Goal: Task Accomplishment & Management: Use online tool/utility

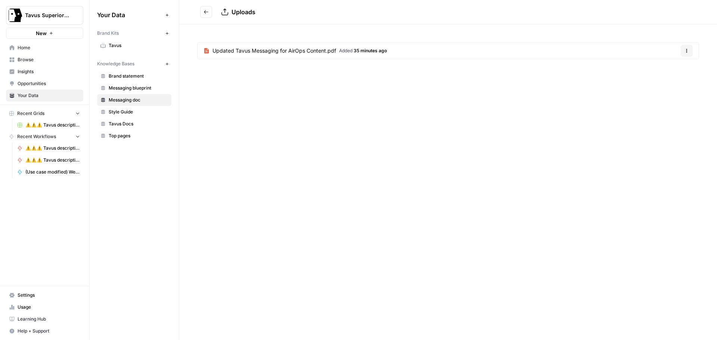
click at [19, 46] on span "Home" at bounding box center [49, 47] width 62 height 7
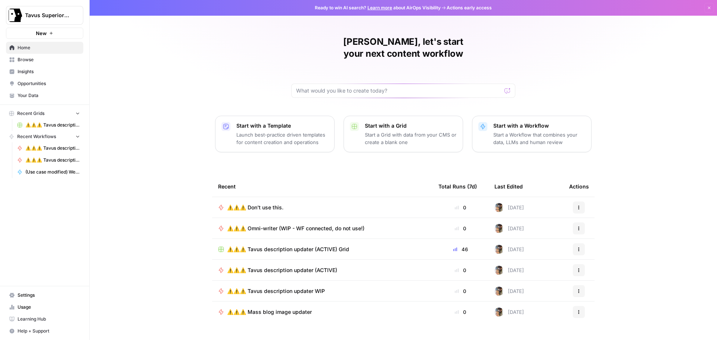
click at [267, 204] on span "⚠️⚠️⚠️ Don't use this." at bounding box center [255, 207] width 56 height 7
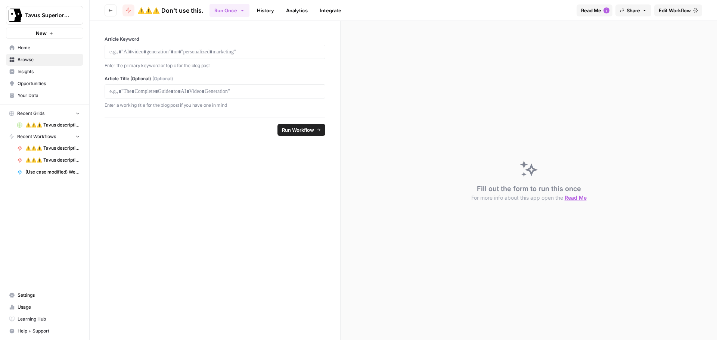
click at [662, 11] on span "Edit Workflow" at bounding box center [675, 10] width 32 height 7
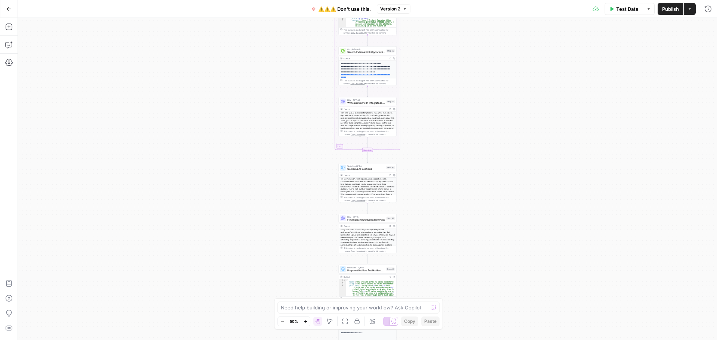
click at [672, 9] on span "Publish" at bounding box center [670, 8] width 17 height 7
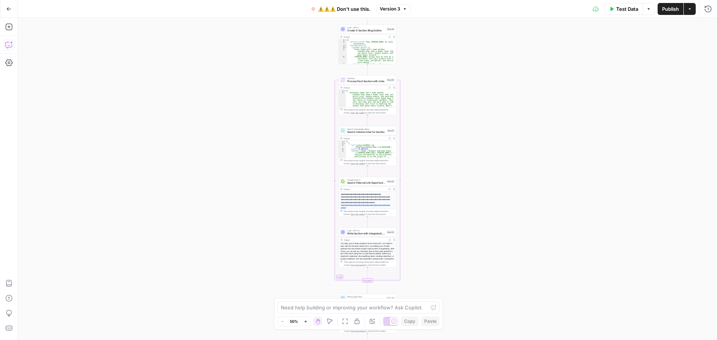
click at [9, 48] on icon "button" at bounding box center [8, 44] width 7 height 7
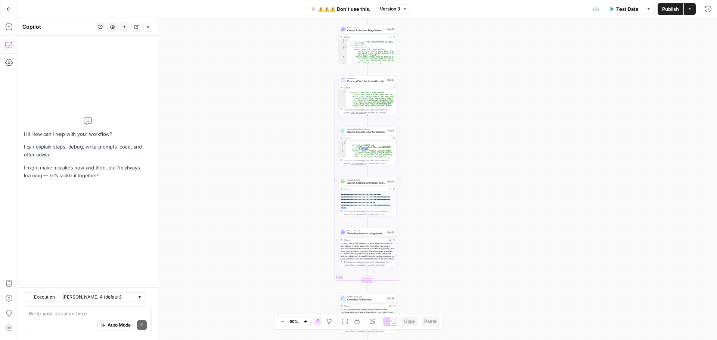
click at [87, 313] on textarea at bounding box center [88, 313] width 118 height 7
click at [46, 314] on textarea "give" at bounding box center [88, 313] width 118 height 7
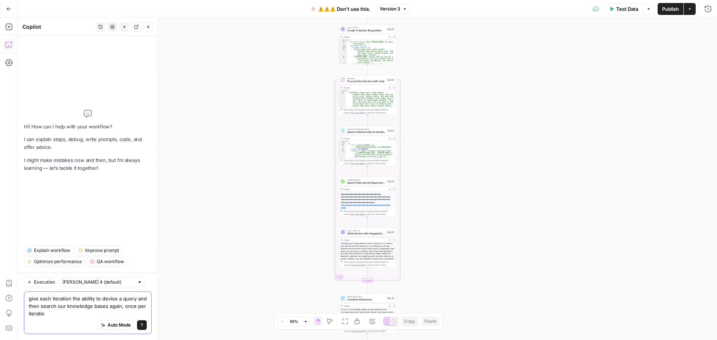
type textarea "give each iteration the ability to devise a query and then search our knowledge…"
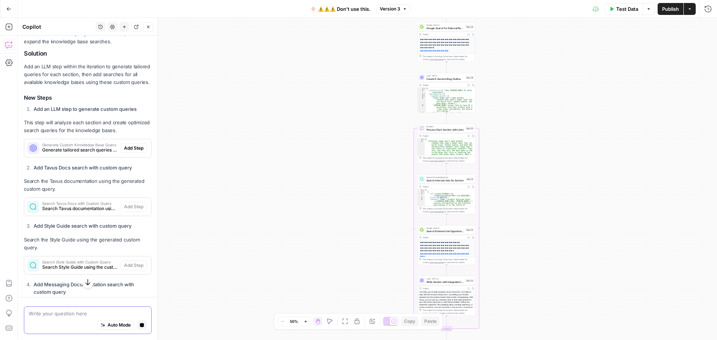
scroll to position [137, 0]
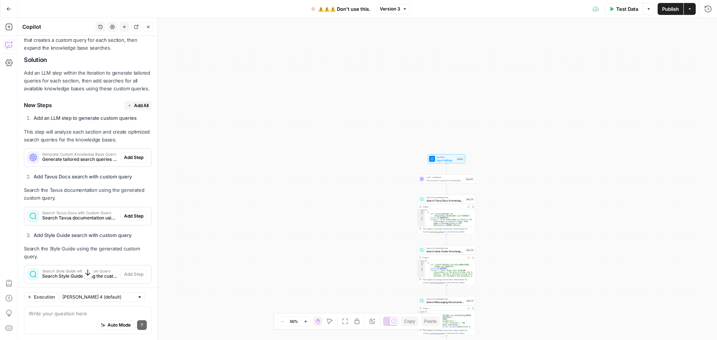
click at [124, 161] on span "Add Step" at bounding box center [133, 157] width 19 height 7
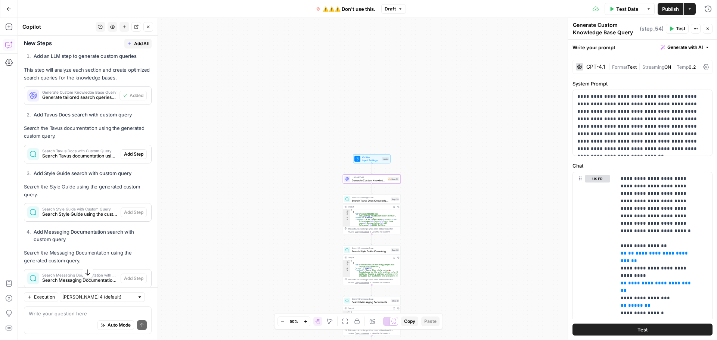
scroll to position [224, 0]
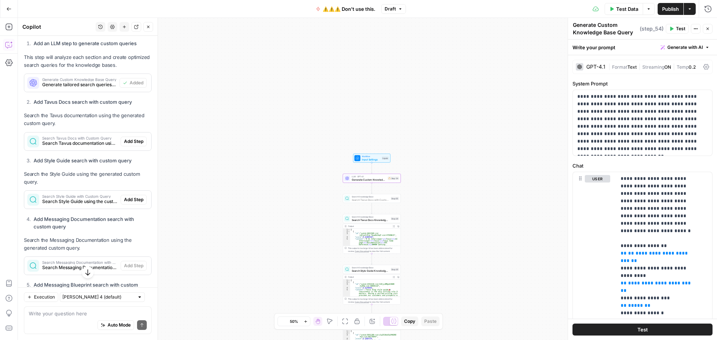
click at [125, 145] on span "Add Step" at bounding box center [133, 141] width 19 height 7
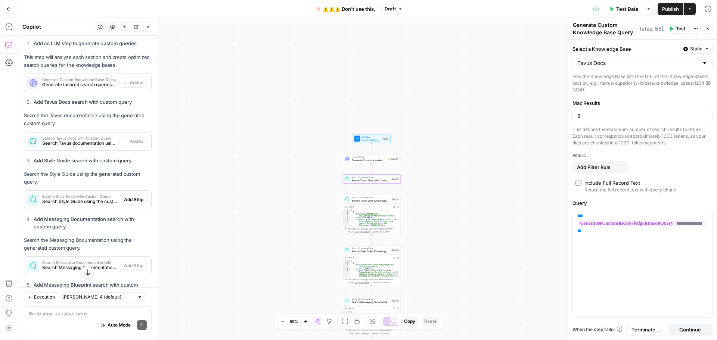
type textarea "Search Tavus Docs with Custom Query"
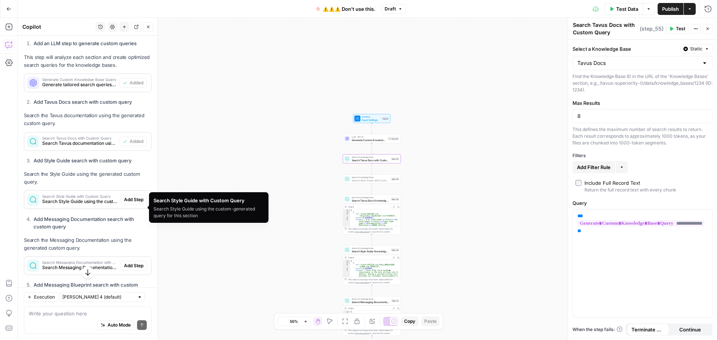
click at [125, 203] on span "Add Step" at bounding box center [133, 199] width 19 height 7
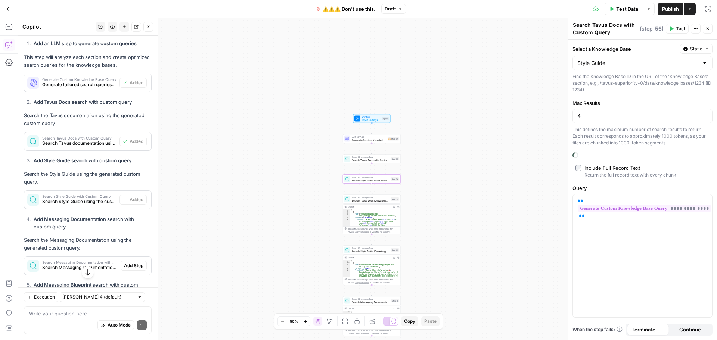
type textarea "Search Style Guide with Custom Query"
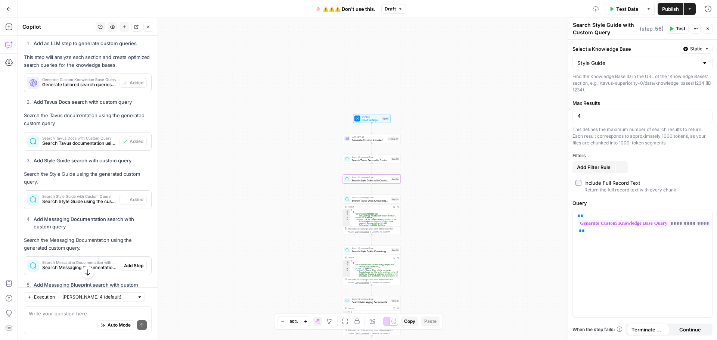
scroll to position [299, 0]
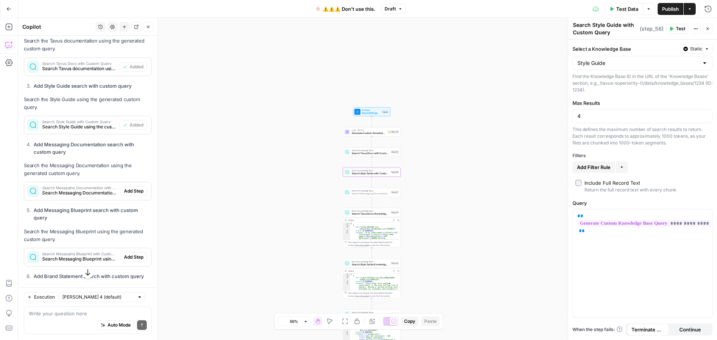
click at [124, 195] on span "Add Step" at bounding box center [133, 191] width 19 height 7
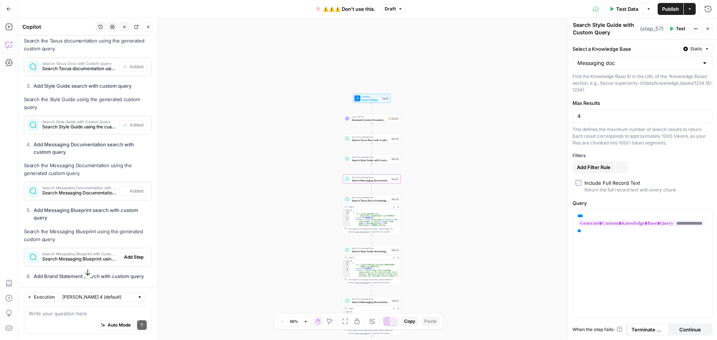
type textarea "Search Messaging Documentation with Custom Query"
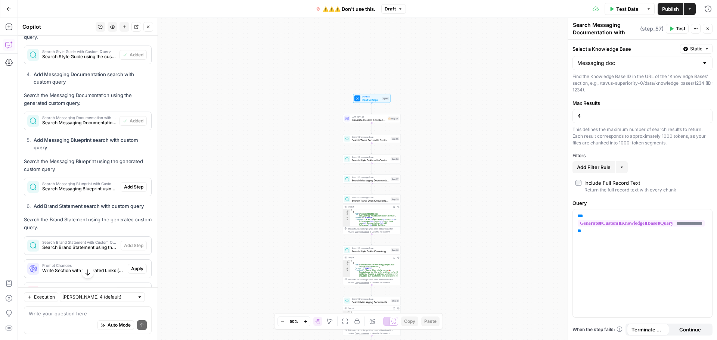
scroll to position [373, 0]
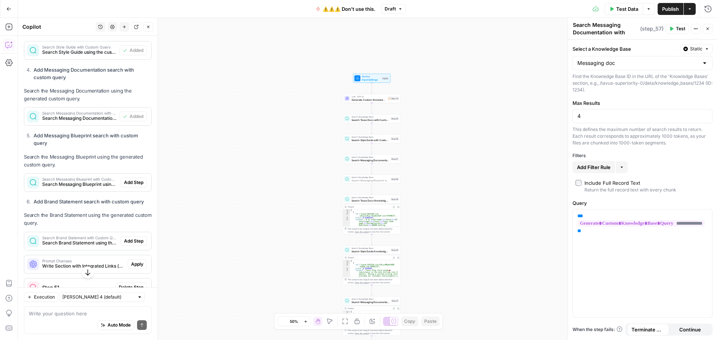
click at [128, 186] on span "Add Step" at bounding box center [133, 182] width 19 height 7
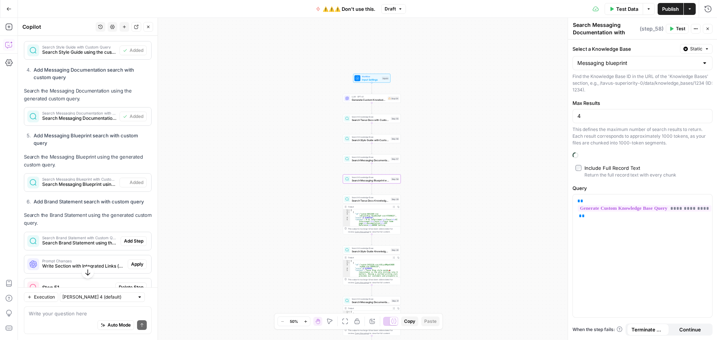
type textarea "Search Messaging Blueprint with Custom Query"
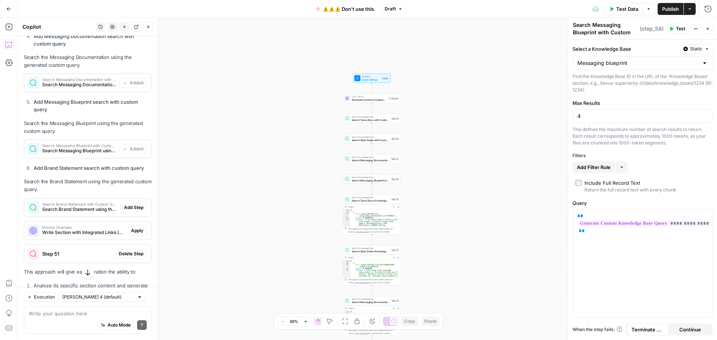
scroll to position [411, 0]
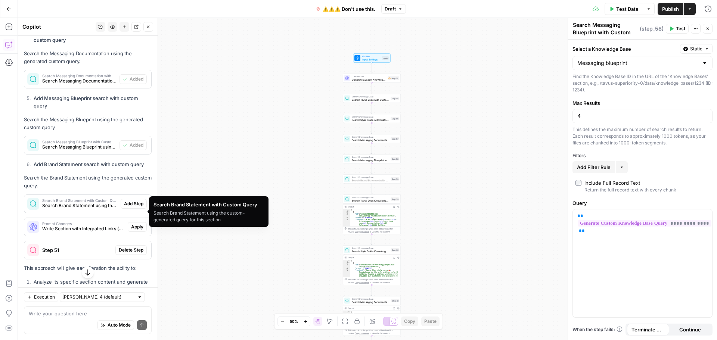
click at [132, 207] on span "Add Step" at bounding box center [133, 203] width 19 height 7
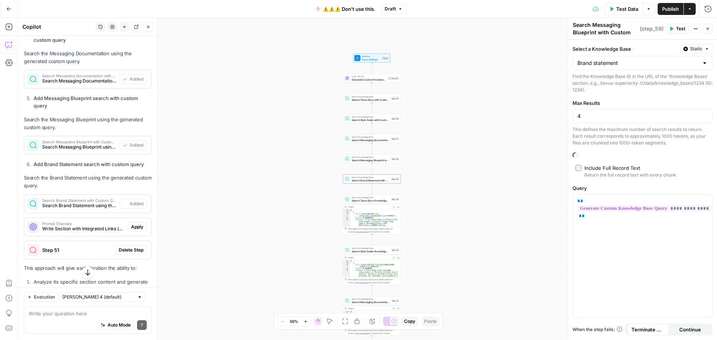
type textarea "Search Brand Statement with Custom Query"
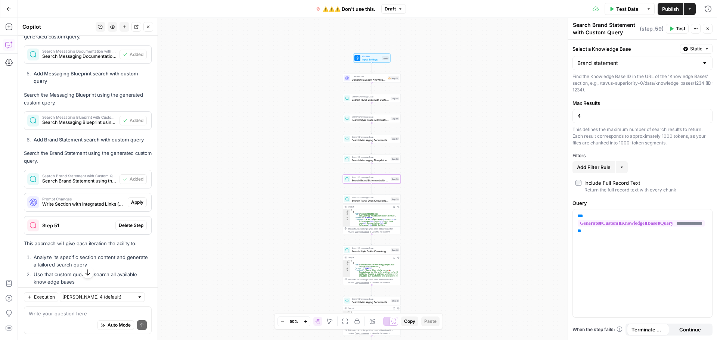
scroll to position [448, 0]
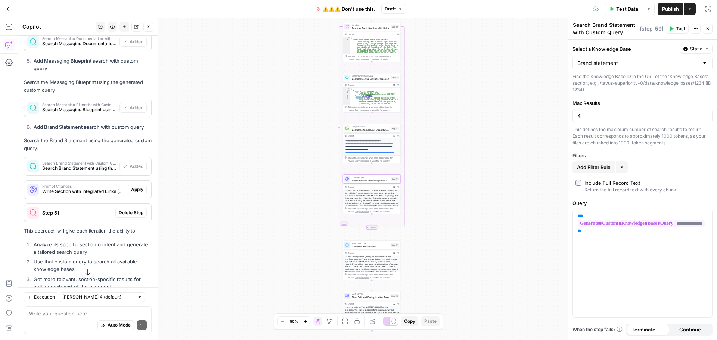
click at [131, 193] on span "Apply" at bounding box center [137, 189] width 12 height 7
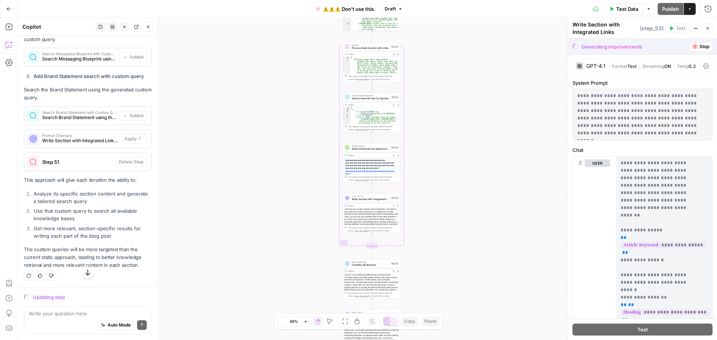
scroll to position [495, 0]
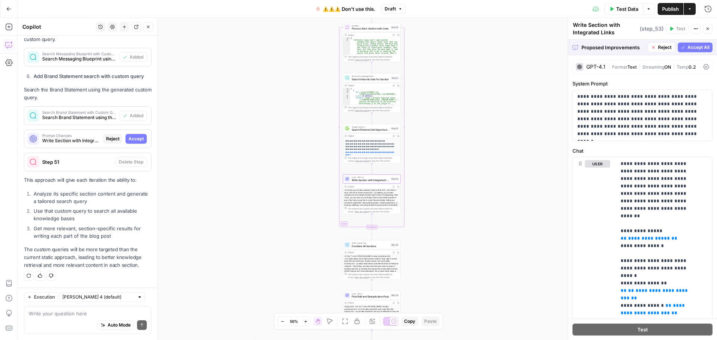
click at [128, 139] on span "Accept" at bounding box center [135, 139] width 15 height 7
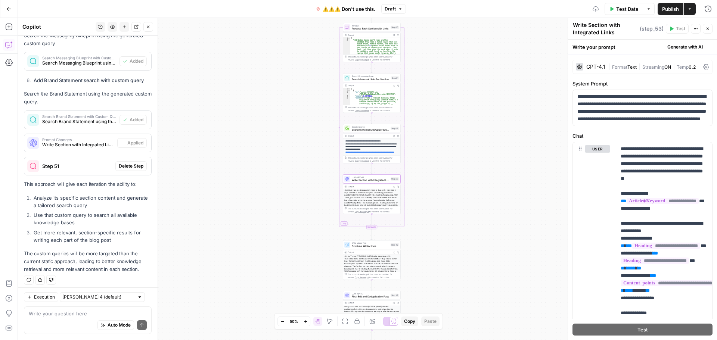
scroll to position [507, 0]
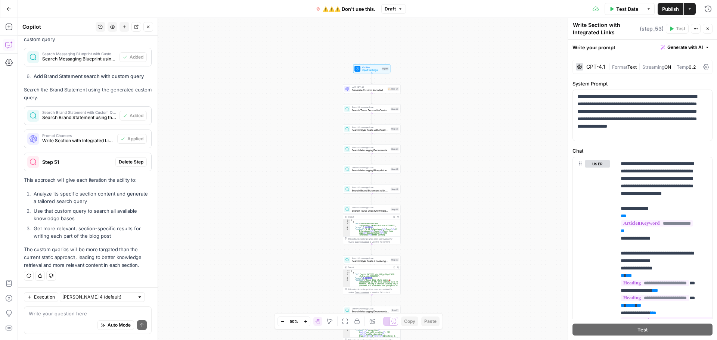
click at [370, 90] on span "Generate Custom Knowledge Base Query" at bounding box center [369, 90] width 34 height 4
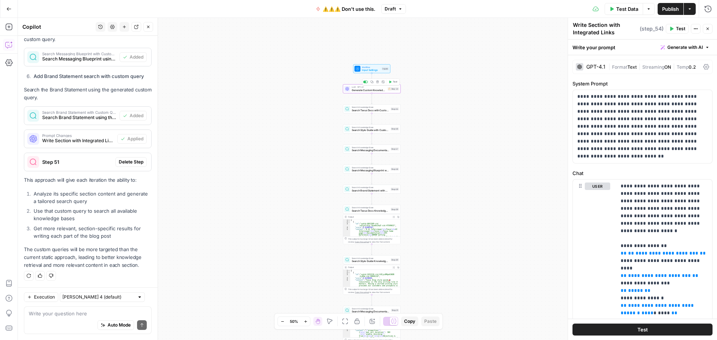
type textarea "Generate Custom Knowledge Base Query"
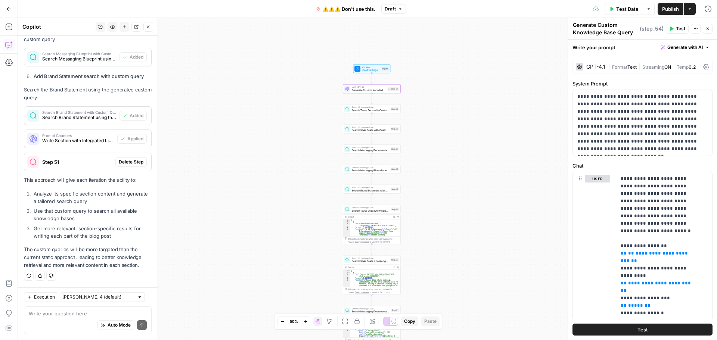
click at [617, 69] on span "Format" at bounding box center [619, 67] width 15 height 6
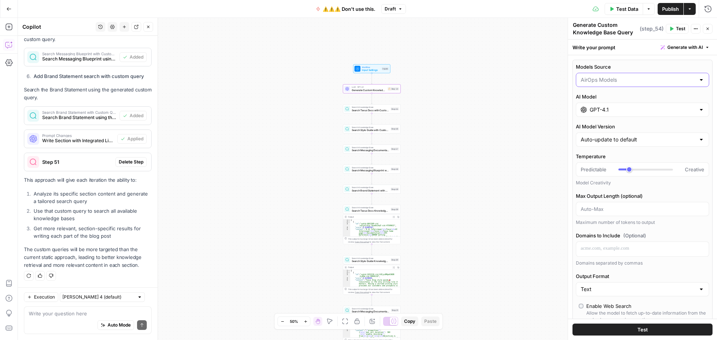
click at [617, 81] on input "Models Source" at bounding box center [638, 79] width 115 height 7
drag, startPoint x: 602, startPoint y: 107, endPoint x: 604, endPoint y: 89, distance: 18.0
click at [602, 108] on span "My Models" at bounding box center [638, 108] width 112 height 7
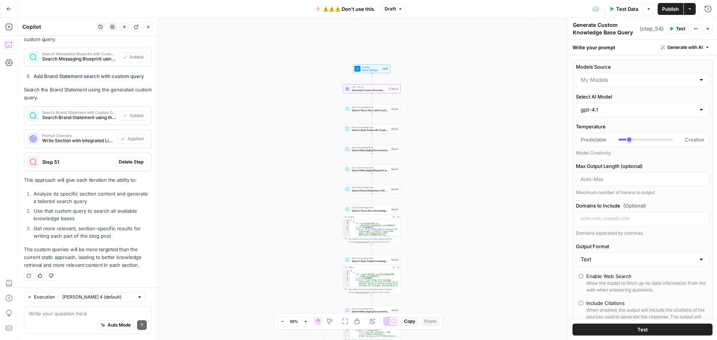
type input "My Models"
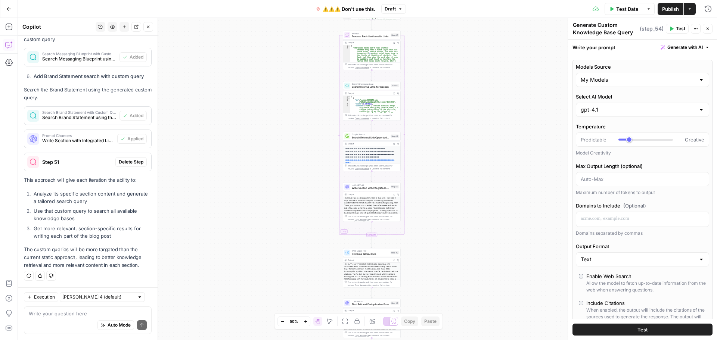
click at [72, 318] on div "Auto Mode Send" at bounding box center [88, 325] width 118 height 16
type textarea "within the iteration"
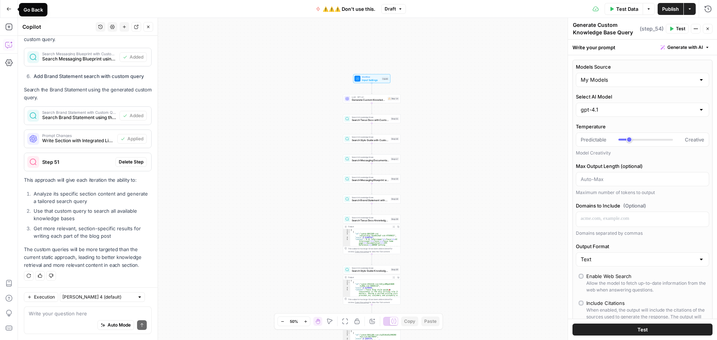
click at [9, 10] on icon "button" at bounding box center [8, 8] width 5 height 5
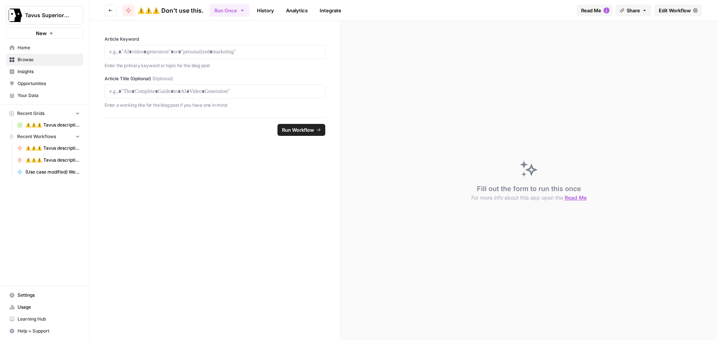
click at [37, 91] on link "Your Data" at bounding box center [44, 96] width 77 height 12
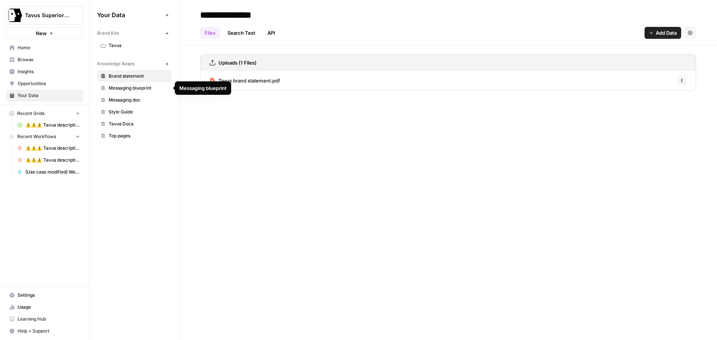
click at [126, 133] on span "Top pages" at bounding box center [138, 136] width 59 height 7
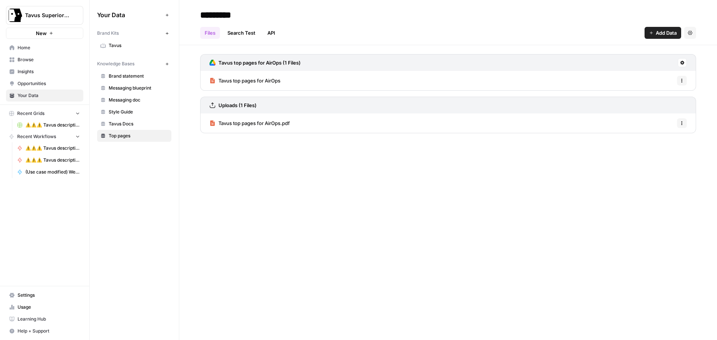
click at [269, 122] on span "Tavus top pages for AirOps.pdf" at bounding box center [253, 122] width 71 height 7
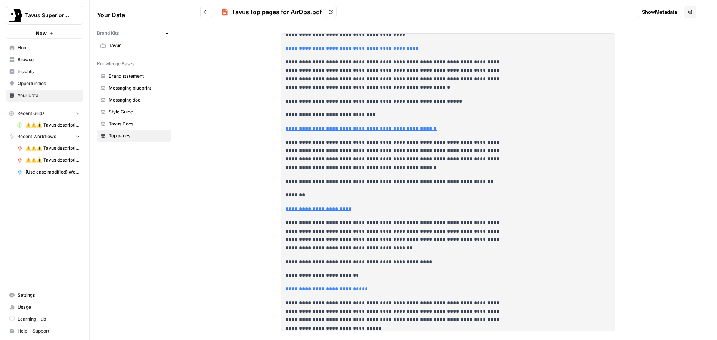
scroll to position [261, 0]
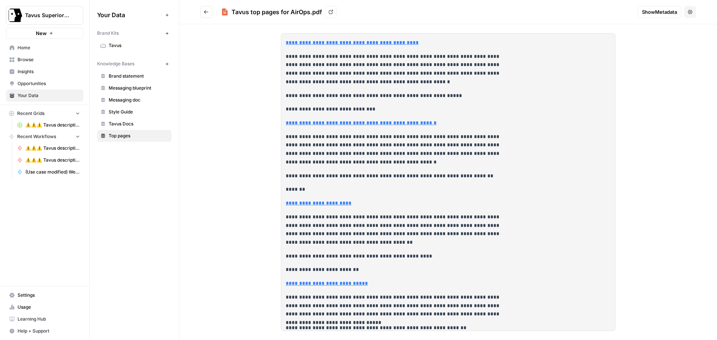
click at [34, 48] on span "Home" at bounding box center [49, 47] width 62 height 7
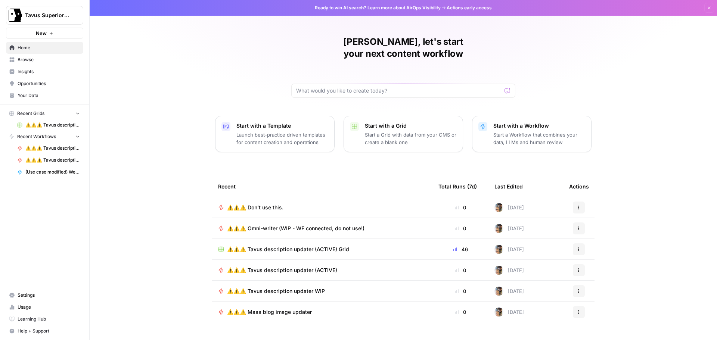
click at [265, 204] on span "⚠️⚠️⚠️ Don't use this." at bounding box center [255, 207] width 56 height 7
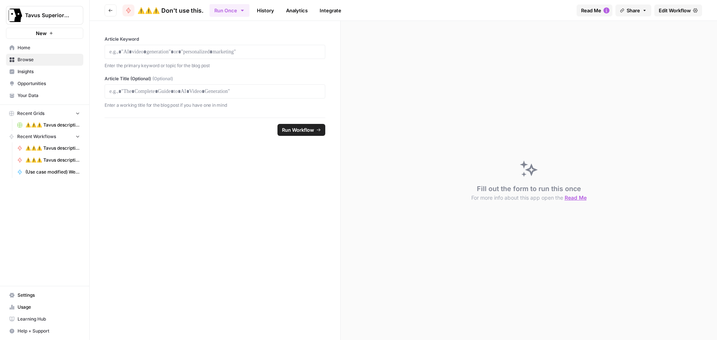
click at [668, 13] on span "Edit Workflow" at bounding box center [675, 10] width 32 height 7
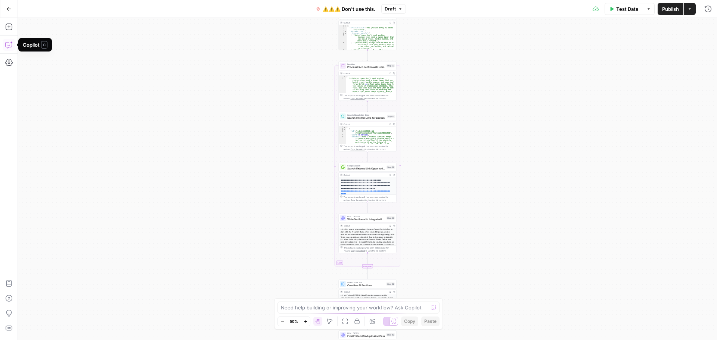
click at [11, 47] on icon "button" at bounding box center [8, 44] width 7 height 7
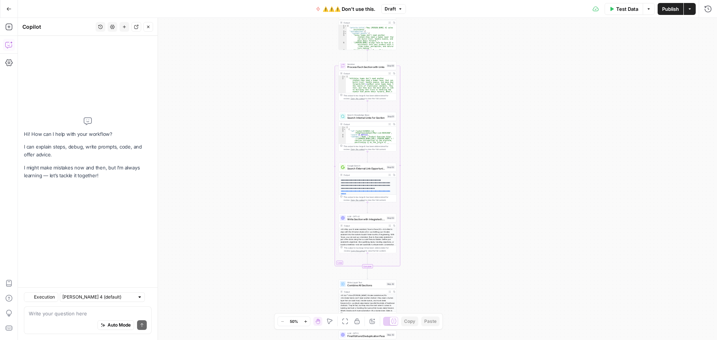
click at [74, 317] on textarea at bounding box center [88, 313] width 118 height 7
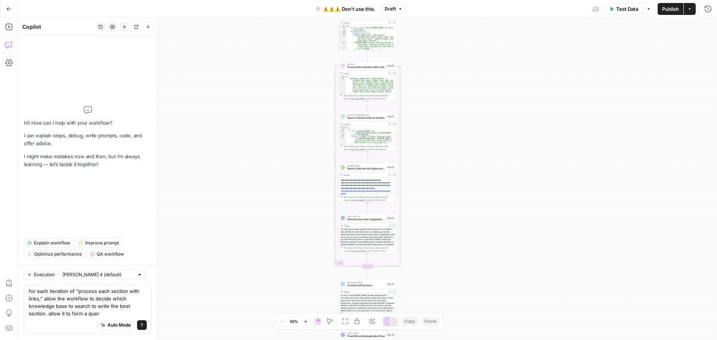
type textarea "for each iteration of "process each section with links," allow the workflow to …"
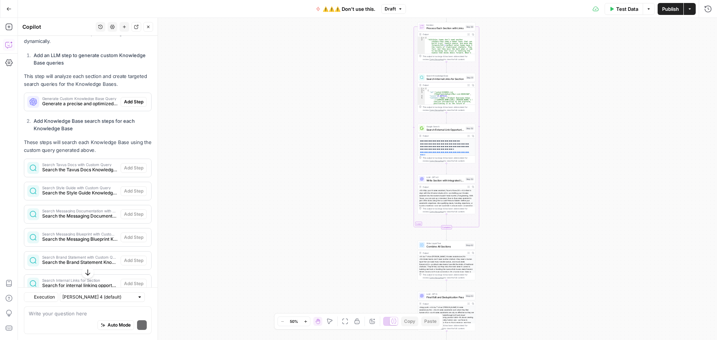
scroll to position [326, 0]
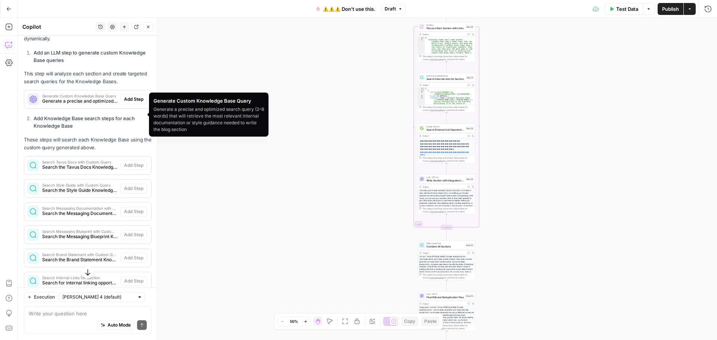
click at [58, 98] on span "Generate Custom Knowledge Base Query" at bounding box center [79, 96] width 75 height 4
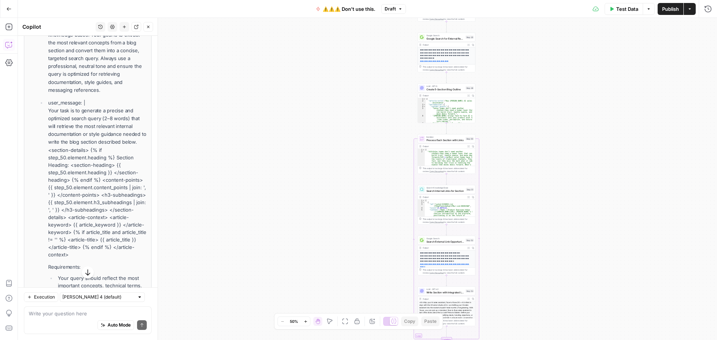
scroll to position [513, 0]
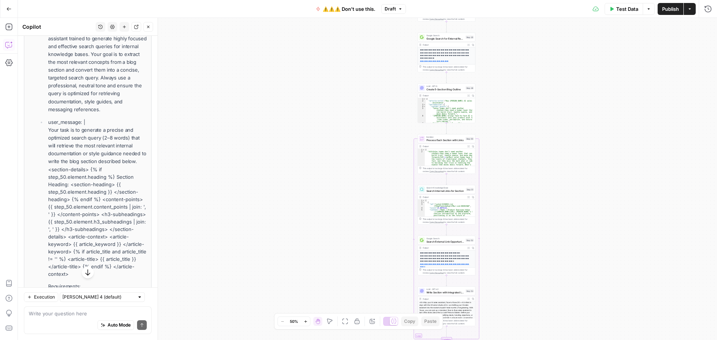
click at [147, 26] on icon "button" at bounding box center [148, 27] width 4 height 4
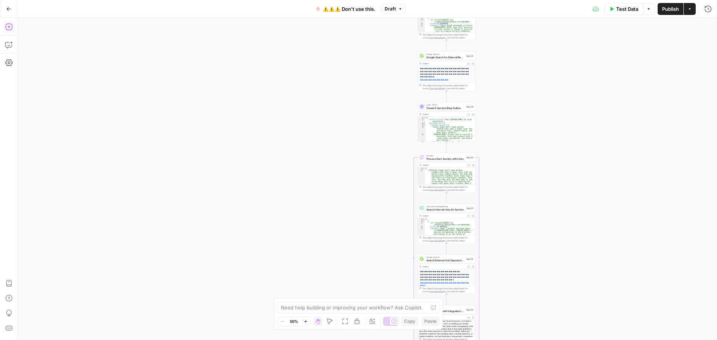
click at [8, 26] on icon "button" at bounding box center [8, 26] width 7 height 7
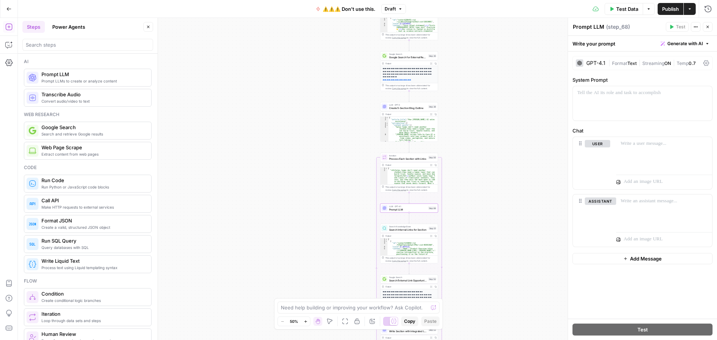
click at [631, 62] on span "Text" at bounding box center [631, 63] width 9 height 6
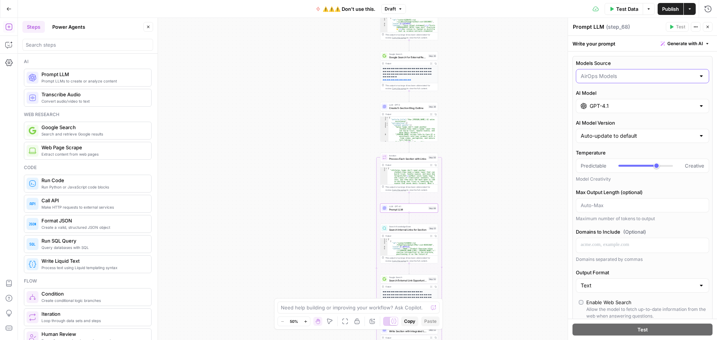
click at [616, 77] on input "Models Source" at bounding box center [638, 75] width 115 height 7
click at [603, 102] on span "My Models" at bounding box center [638, 105] width 112 height 7
type input "My Models"
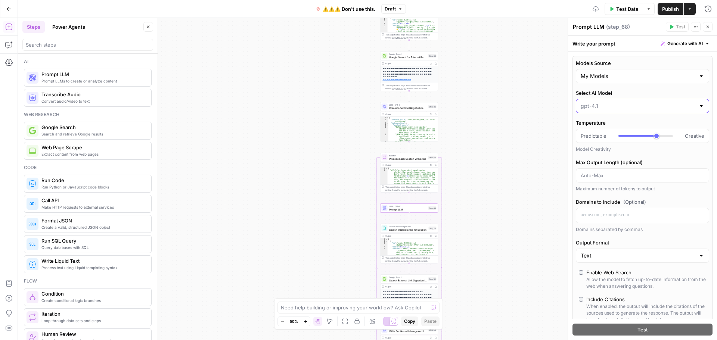
click at [624, 105] on input "Select AI Model" at bounding box center [638, 105] width 115 height 7
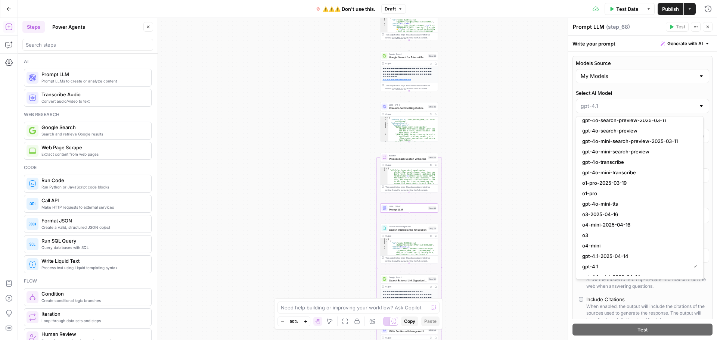
scroll to position [560, 0]
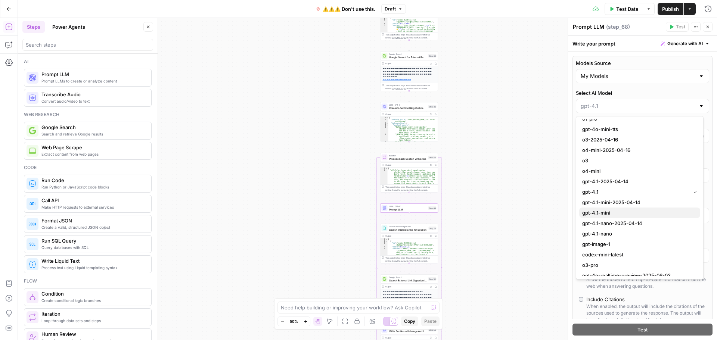
click at [614, 211] on span "gpt-4.1-mini" at bounding box center [638, 212] width 112 height 7
type input "gpt-4.1-mini"
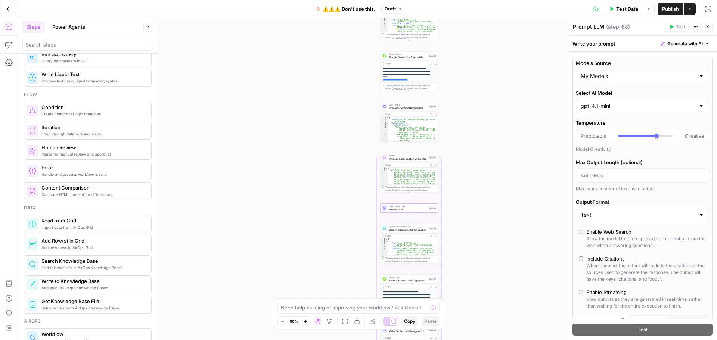
scroll to position [224, 0]
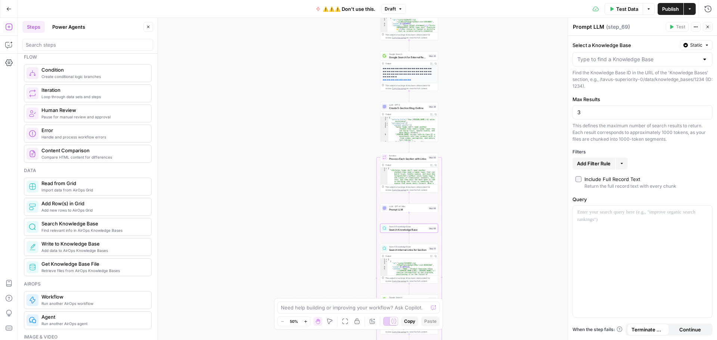
type textarea "Search Knowledge Base"
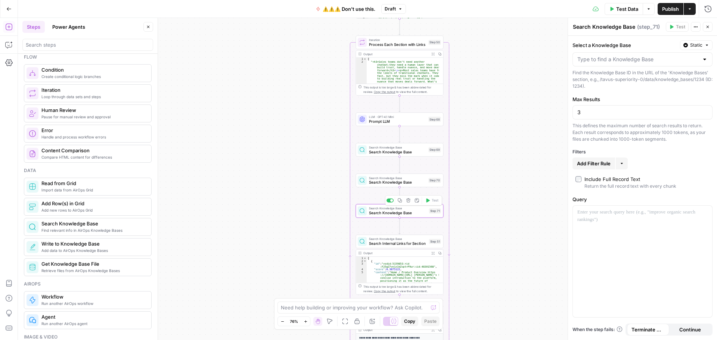
click at [406, 214] on span "Search Knowledge Base" at bounding box center [398, 213] width 58 height 6
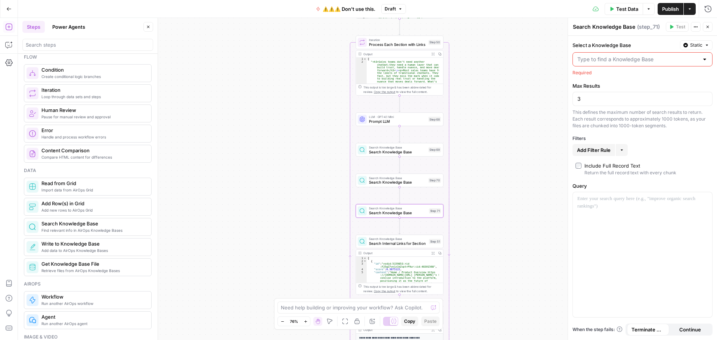
click at [647, 58] on input "Select a Knowledge Base" at bounding box center [637, 59] width 121 height 7
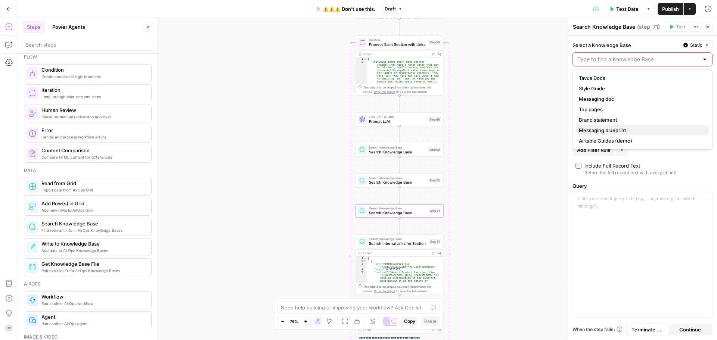
click at [607, 129] on span "Messaging blueprint" at bounding box center [641, 130] width 124 height 7
type input "Messaging blueprint"
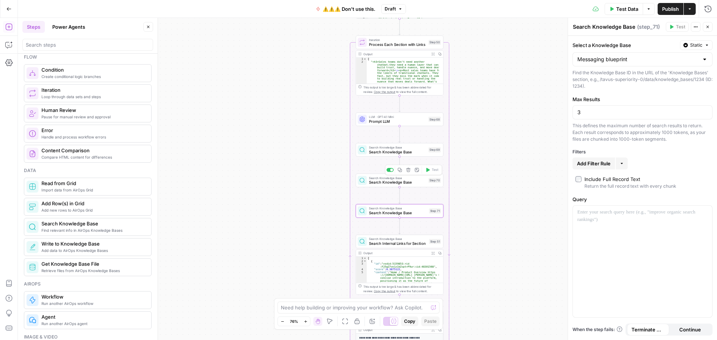
click at [414, 182] on span "Search Knowledge Base" at bounding box center [397, 183] width 57 height 6
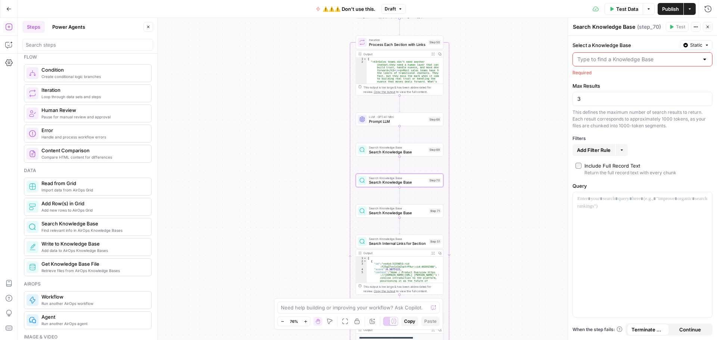
click at [659, 61] on input "Select a Knowledge Base" at bounding box center [637, 59] width 121 height 7
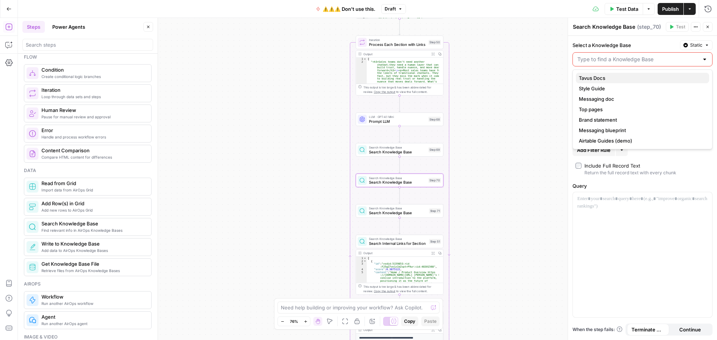
click at [610, 77] on span "Tavus Docs" at bounding box center [641, 77] width 124 height 7
type input "Tavus Docs"
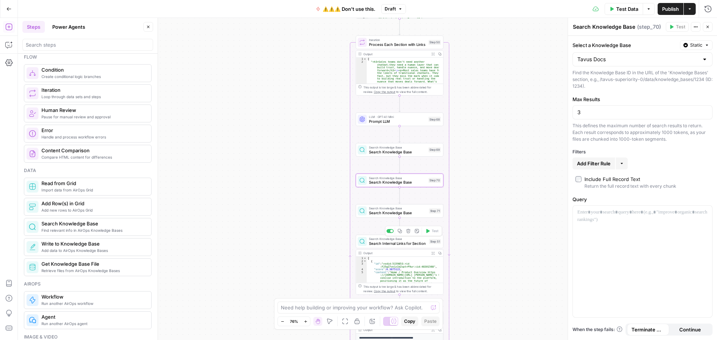
click at [398, 245] on span "Search Internal Links for Section" at bounding box center [398, 244] width 58 height 6
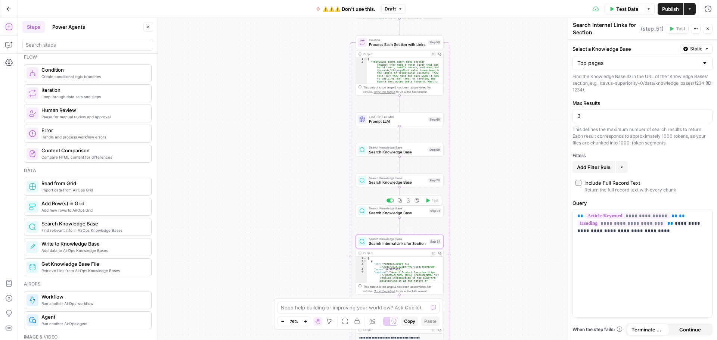
click at [389, 214] on span "Search Knowledge Base" at bounding box center [398, 213] width 58 height 6
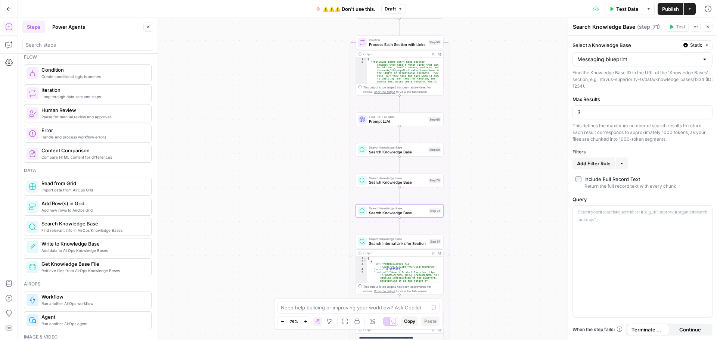
click at [393, 181] on span "Search Knowledge Base" at bounding box center [397, 183] width 57 height 6
click at [395, 153] on span "Search Knowledge Base" at bounding box center [397, 152] width 57 height 6
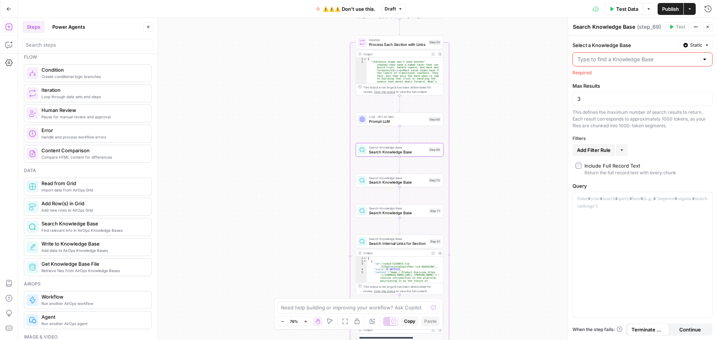
click at [610, 56] on input "Select a Knowledge Base" at bounding box center [637, 59] width 121 height 7
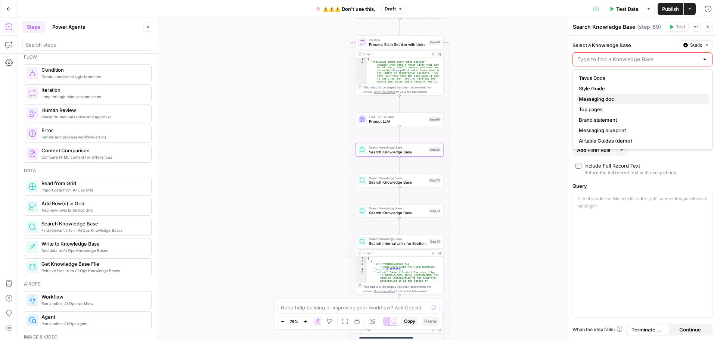
click at [604, 101] on span "Messaging doc" at bounding box center [641, 98] width 124 height 7
type input "Messaging doc"
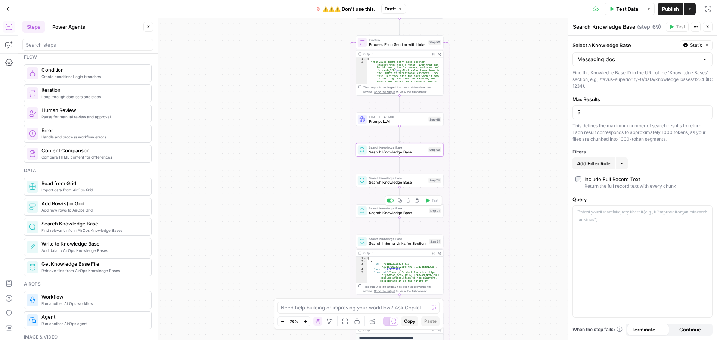
click at [402, 214] on span "Search Knowledge Base" at bounding box center [398, 213] width 58 height 6
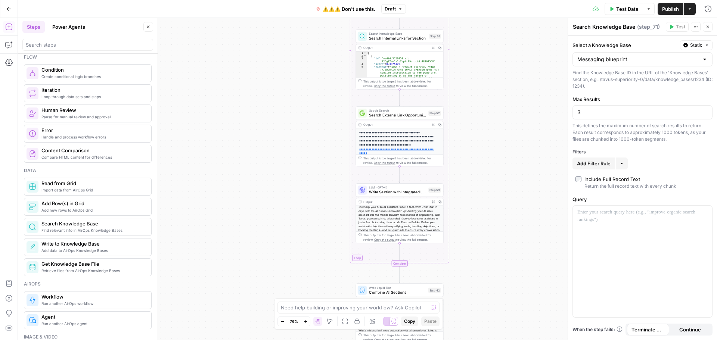
click at [147, 27] on icon "button" at bounding box center [148, 27] width 4 height 4
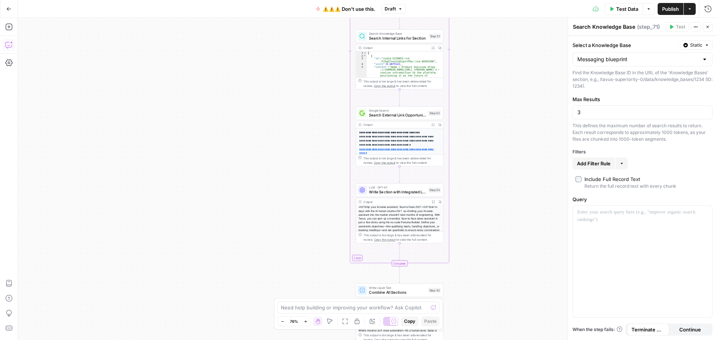
click at [8, 43] on icon "button" at bounding box center [8, 44] width 7 height 7
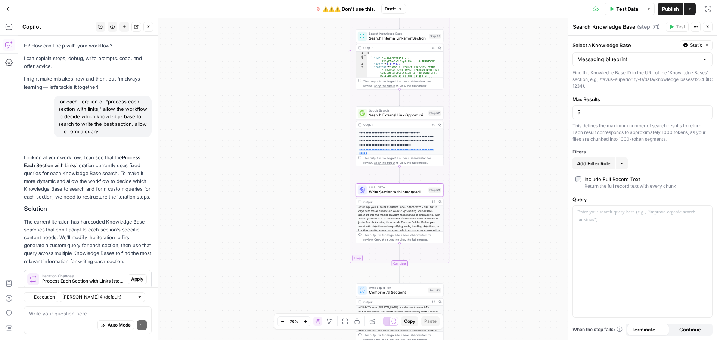
scroll to position [547, 0]
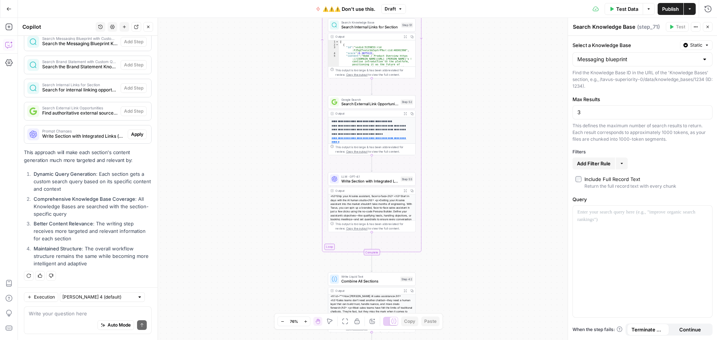
click at [78, 312] on textarea at bounding box center [88, 313] width 118 height 7
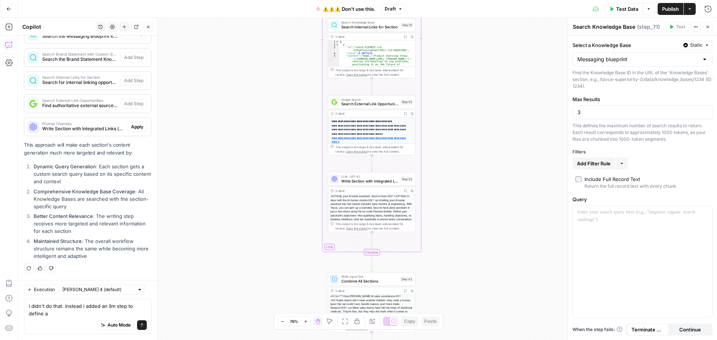
scroll to position [554, 0]
click at [134, 309] on textarea "i didn't do that. instead i added an llm step to define a query given the conte…" at bounding box center [88, 309] width 118 height 15
click at [62, 306] on textarea "i didn't do that. instead i added an llm step to define a query given the conte…" at bounding box center [88, 309] width 118 height 15
click at [137, 314] on textarea "i didn't do those. instead i added an llm step to define a query given the cont…" at bounding box center [88, 309] width 118 height 15
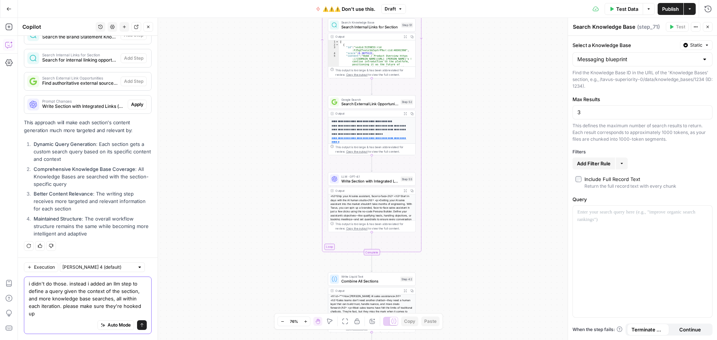
scroll to position [576, 0]
type textarea "i didn't do those. instead i added an llm step to define a query given the cont…"
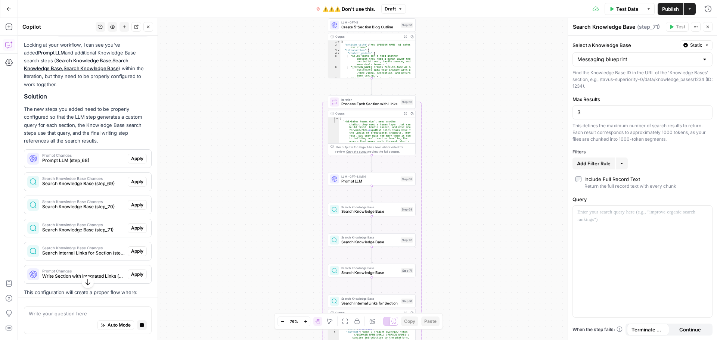
scroll to position [841, 0]
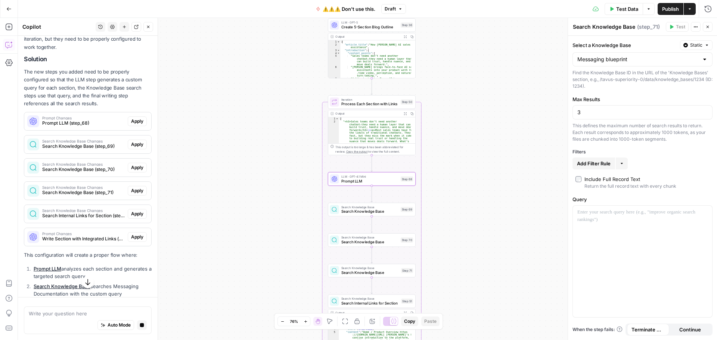
drag, startPoint x: 125, startPoint y: 127, endPoint x: 55, endPoint y: 123, distance: 70.0
click at [131, 125] on span "Apply" at bounding box center [137, 121] width 12 height 7
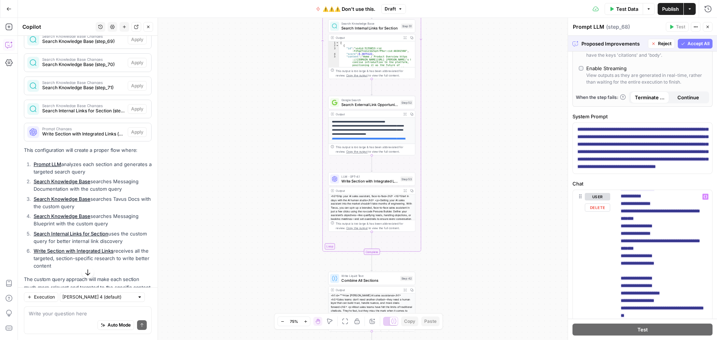
scroll to position [157, 0]
click at [687, 44] on span "Accept All" at bounding box center [698, 43] width 22 height 7
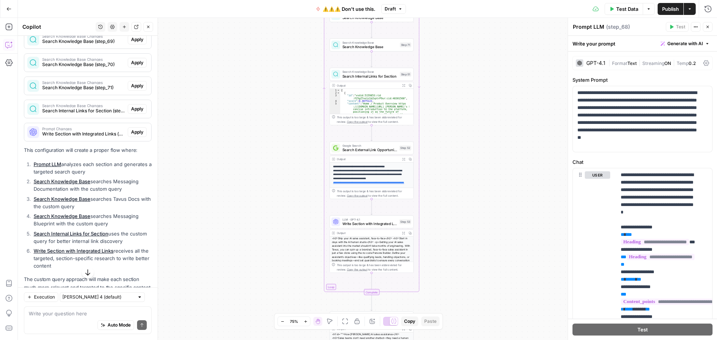
scroll to position [897, 0]
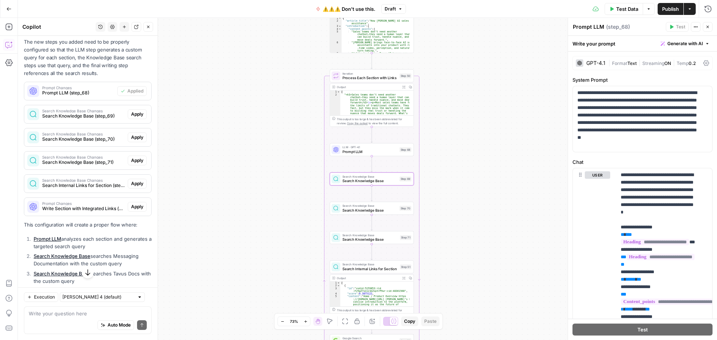
click at [134, 118] on span "Apply" at bounding box center [137, 114] width 12 height 7
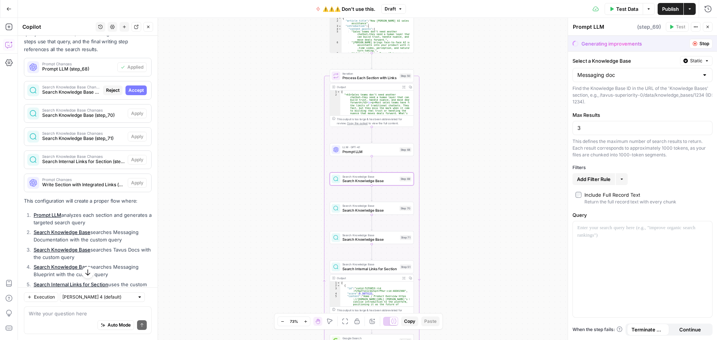
type textarea "Search Knowledge Base"
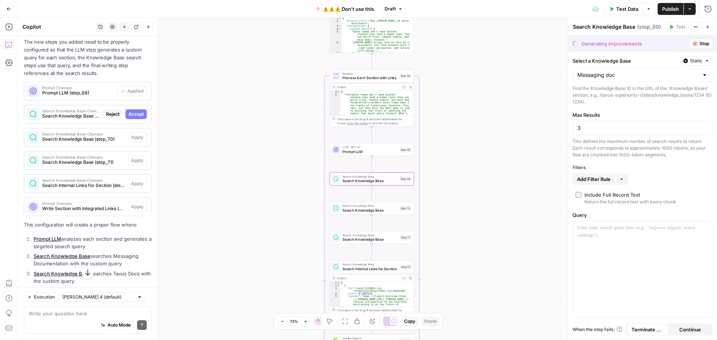
click at [128, 118] on span "Accept" at bounding box center [135, 114] width 15 height 7
type input "4"
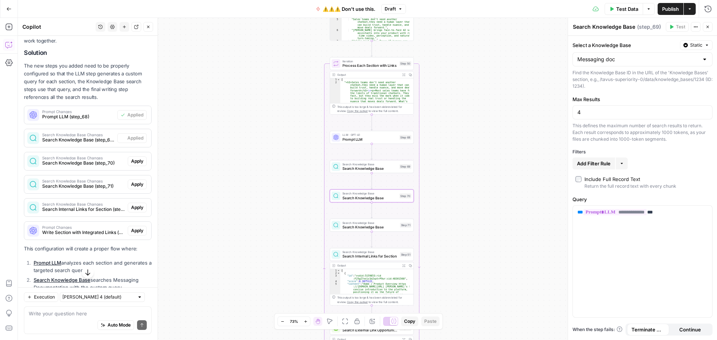
scroll to position [897, 0]
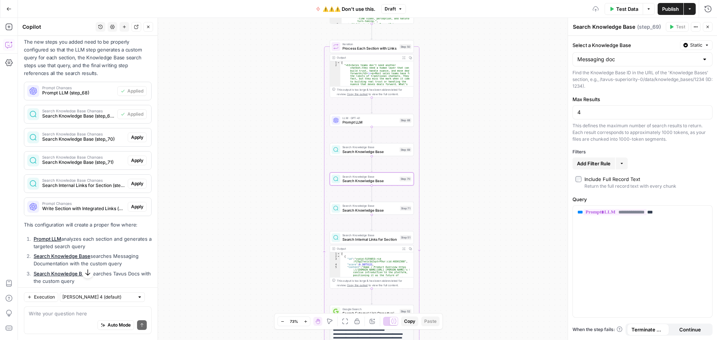
click at [133, 141] on span "Apply" at bounding box center [137, 137] width 12 height 7
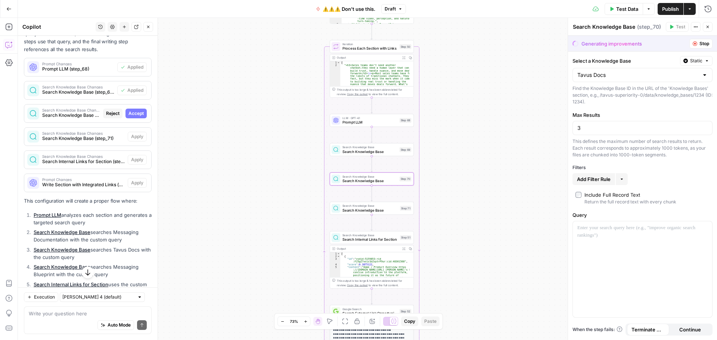
scroll to position [874, 0]
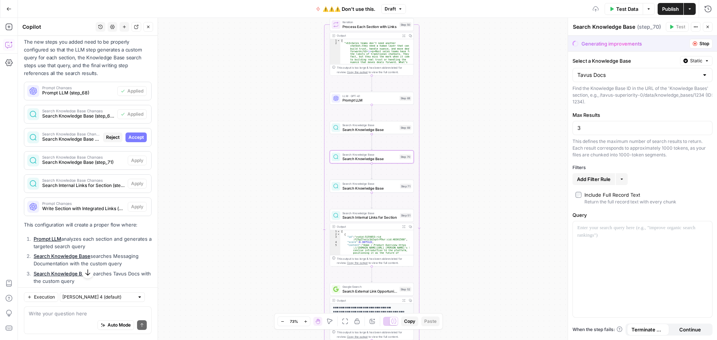
click at [136, 140] on button "Accept" at bounding box center [135, 138] width 21 height 10
type input "8"
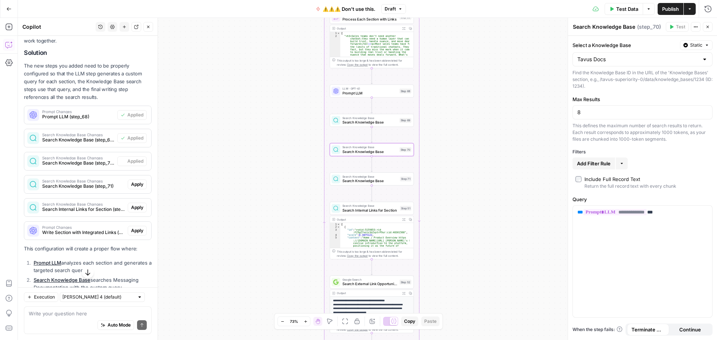
scroll to position [897, 0]
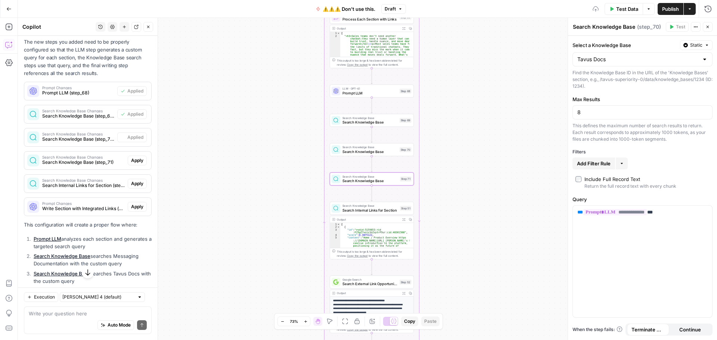
click at [131, 164] on span "Apply" at bounding box center [137, 160] width 12 height 7
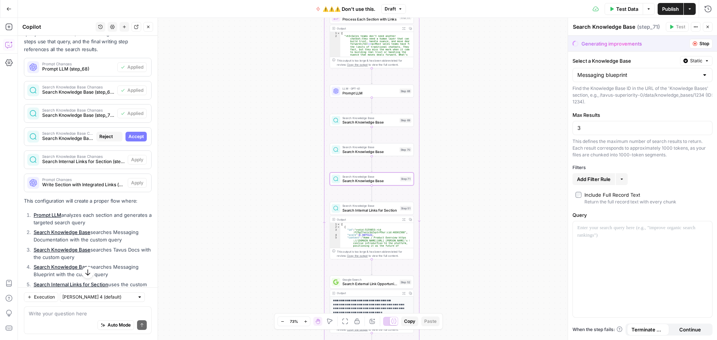
scroll to position [874, 0]
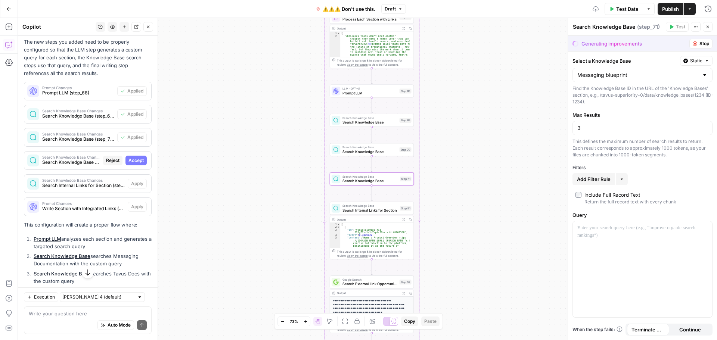
click at [131, 164] on span "Accept" at bounding box center [135, 160] width 15 height 7
type input "4"
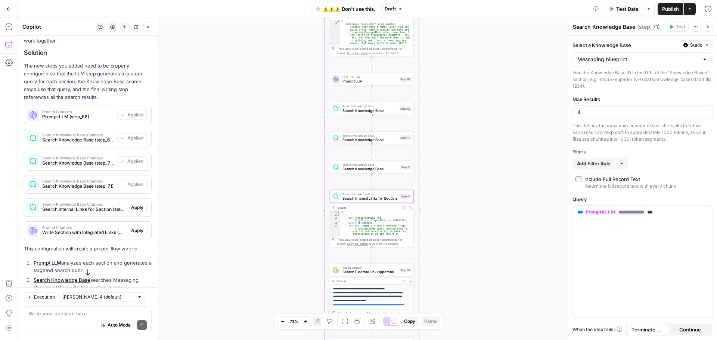
scroll to position [897, 0]
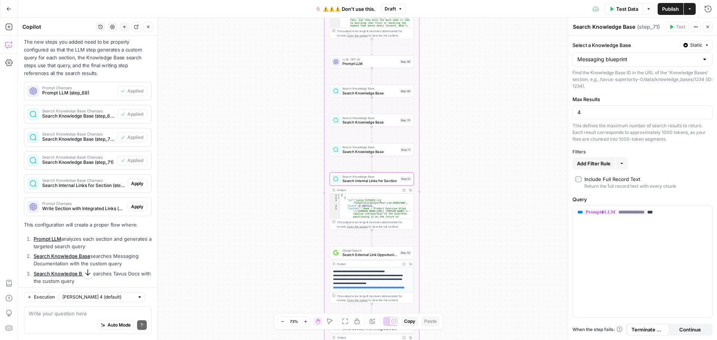
click at [131, 187] on span "Apply" at bounding box center [137, 183] width 12 height 7
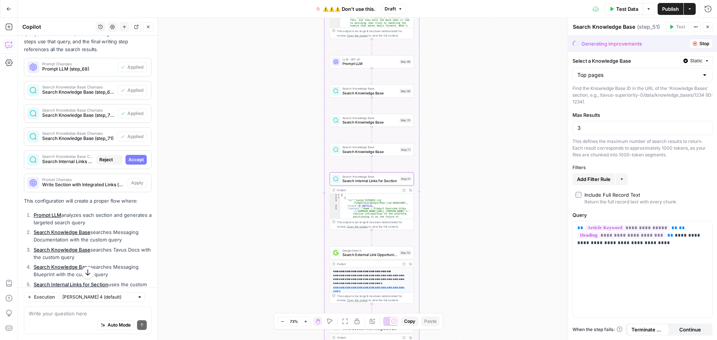
type textarea "Search Internal Links for Section"
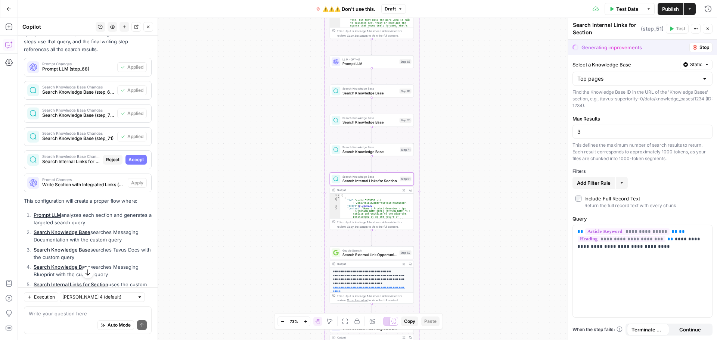
scroll to position [874, 0]
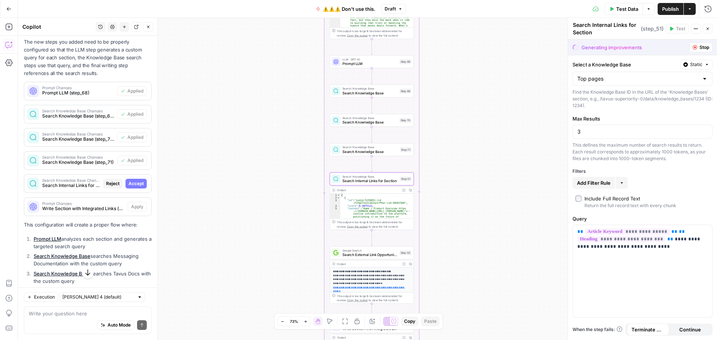
click at [128, 187] on span "Accept" at bounding box center [135, 183] width 15 height 7
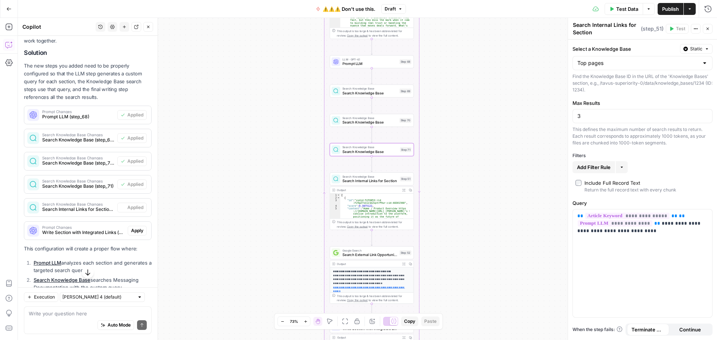
scroll to position [897, 0]
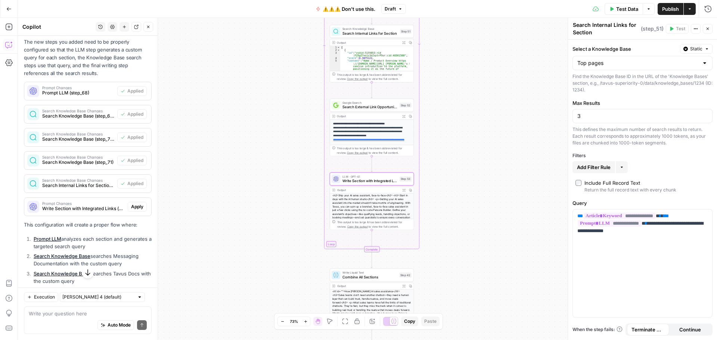
click at [131, 210] on span "Apply" at bounding box center [137, 206] width 12 height 7
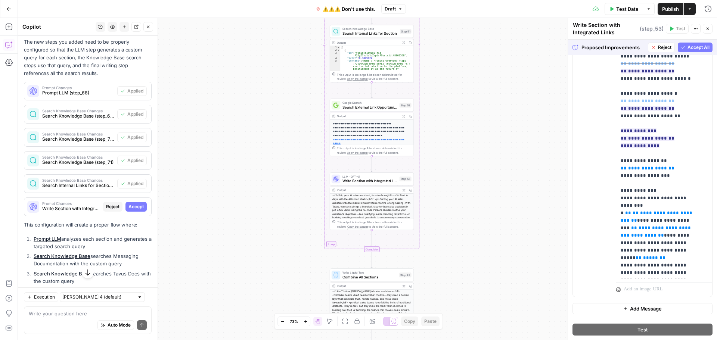
scroll to position [560, 0]
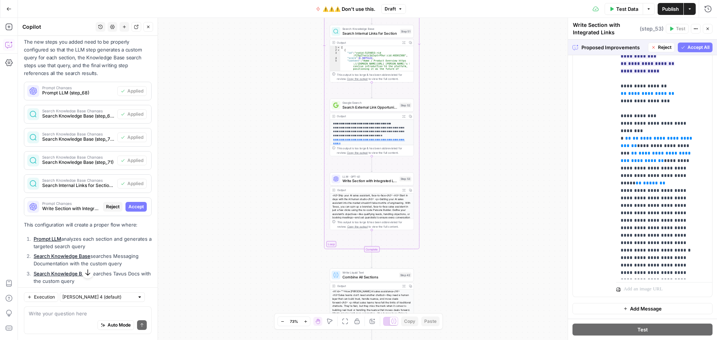
click at [687, 49] on span "Accept All" at bounding box center [698, 47] width 22 height 7
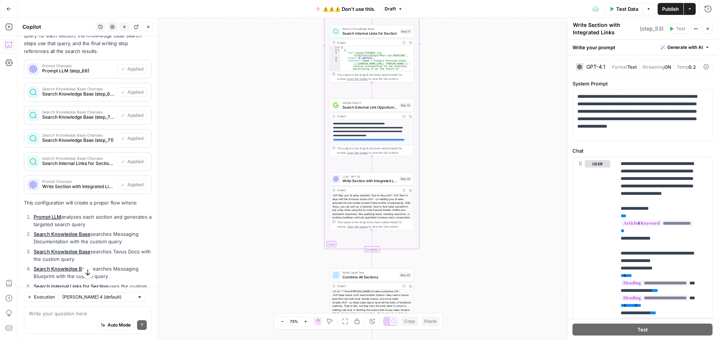
scroll to position [1009, 0]
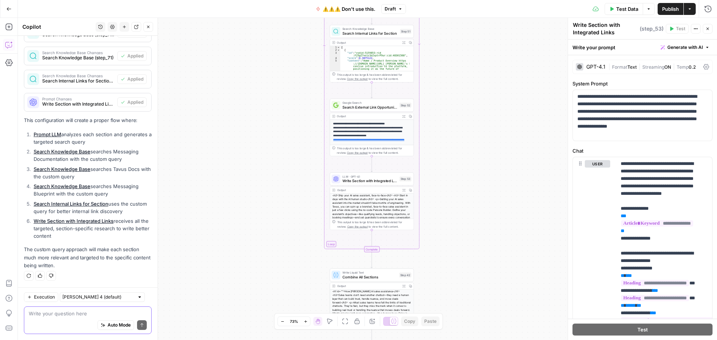
click at [62, 314] on textarea at bounding box center [88, 313] width 118 height 7
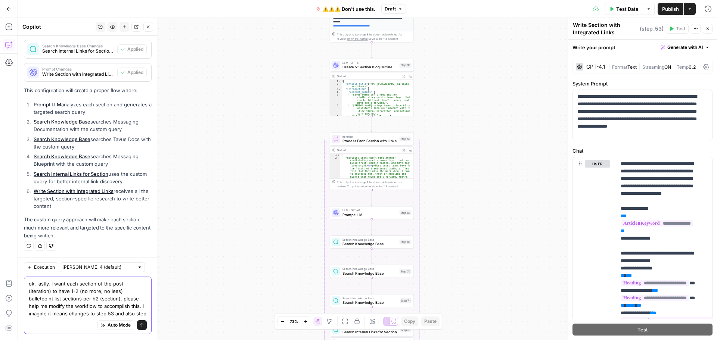
scroll to position [1047, 0]
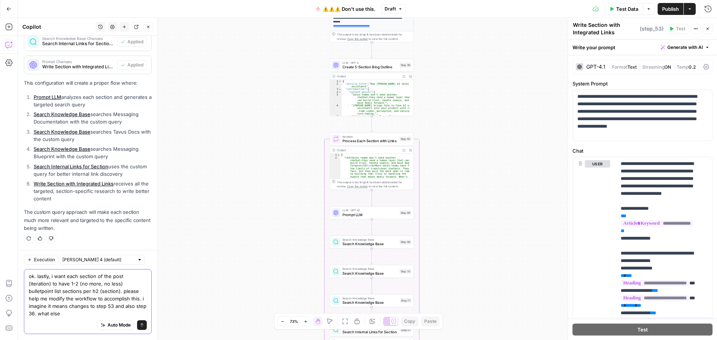
type textarea "ok. lastly, i want each section of the post (iteration) to have 1-2 (no more, n…"
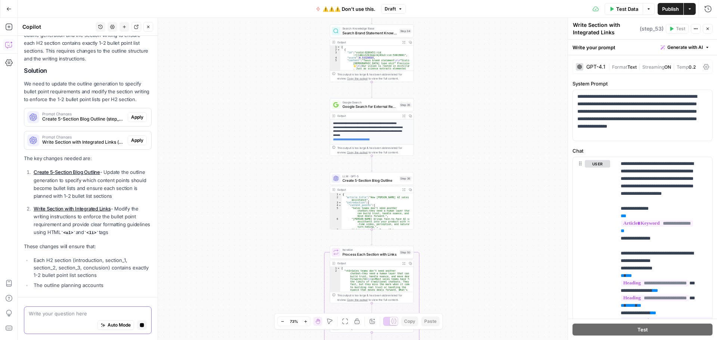
scroll to position [1273, 0]
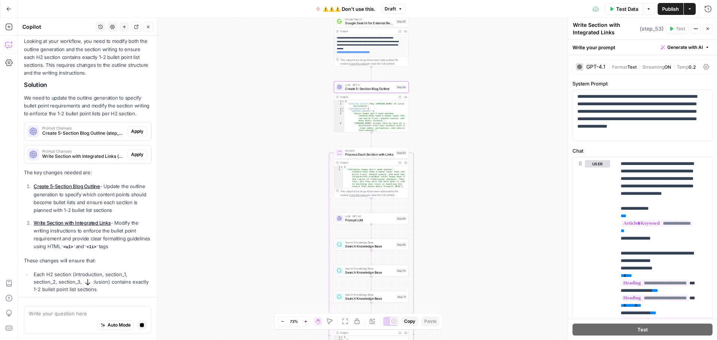
drag, startPoint x: 127, startPoint y: 156, endPoint x: 105, endPoint y: 163, distance: 23.3
click at [131, 135] on span "Apply" at bounding box center [137, 131] width 12 height 7
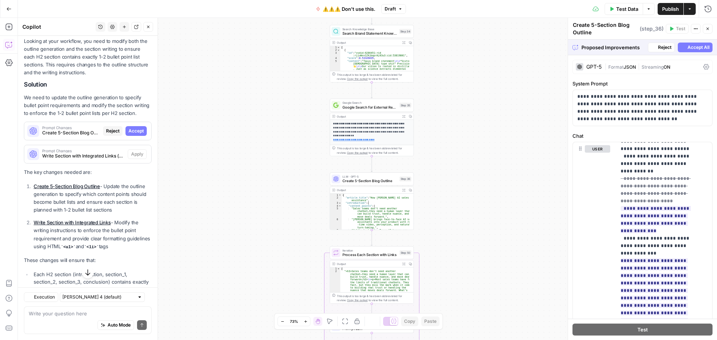
scroll to position [672, 0]
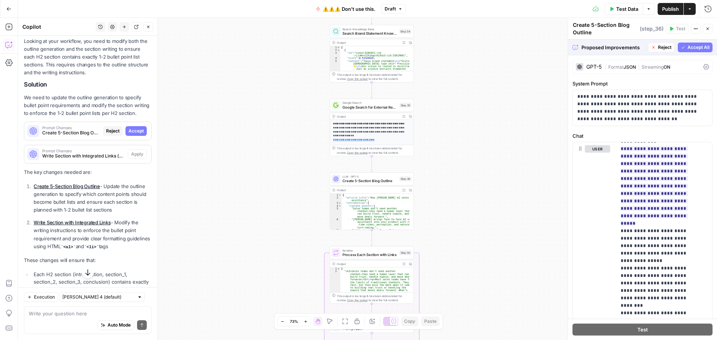
click at [680, 47] on button "Accept All" at bounding box center [695, 48] width 35 height 10
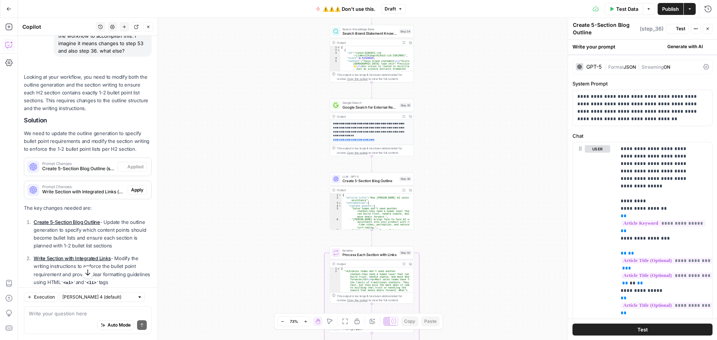
scroll to position [1300, 0]
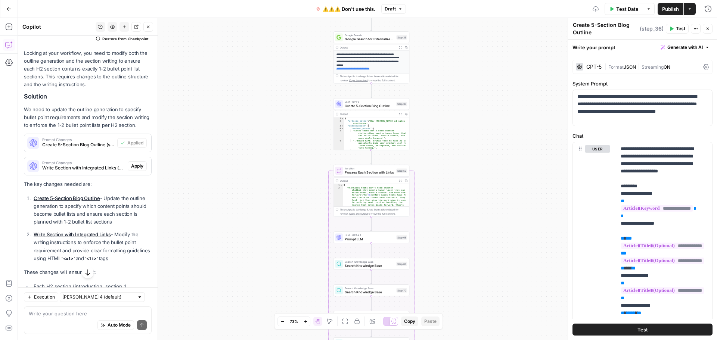
click at [128, 171] on button "Apply" at bounding box center [137, 166] width 19 height 10
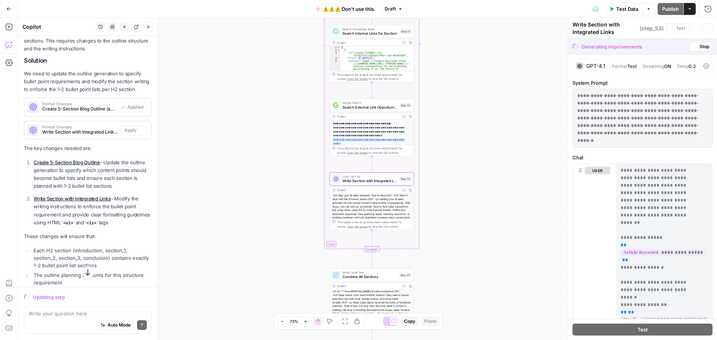
scroll to position [1276, 0]
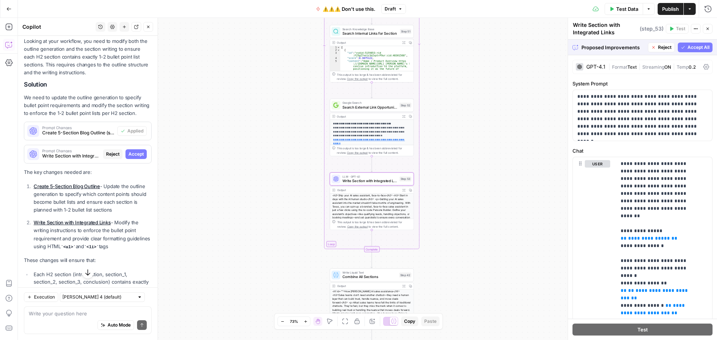
click at [681, 48] on icon "button" at bounding box center [683, 47] width 4 height 4
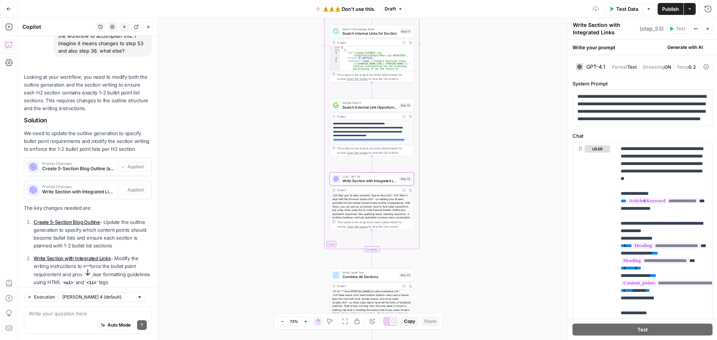
scroll to position [1300, 0]
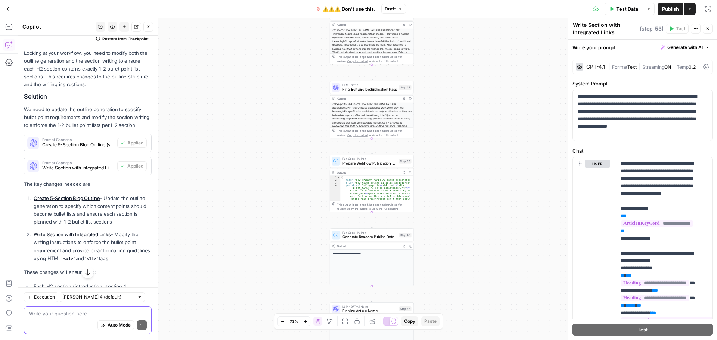
click at [53, 315] on textarea at bounding box center [88, 313] width 118 height 7
click at [364, 91] on span "Final Edit and Deduplication Pass" at bounding box center [369, 90] width 55 height 6
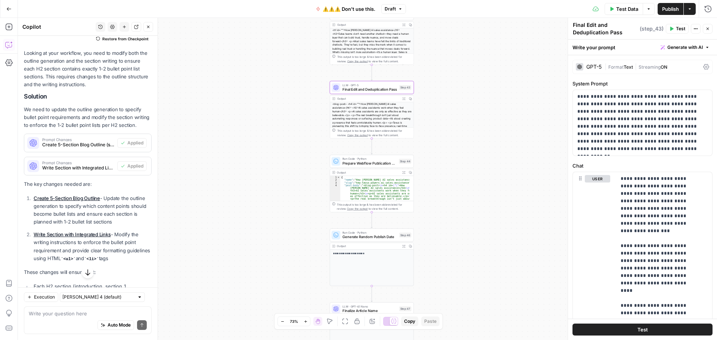
click at [599, 29] on textarea "Final Edit and Deduplication Pass" at bounding box center [605, 28] width 65 height 15
drag, startPoint x: 624, startPoint y: 33, endPoint x: 586, endPoint y: 27, distance: 38.5
click at [586, 27] on textarea "Final Edit and Deduplication Pass" at bounding box center [605, 28] width 65 height 15
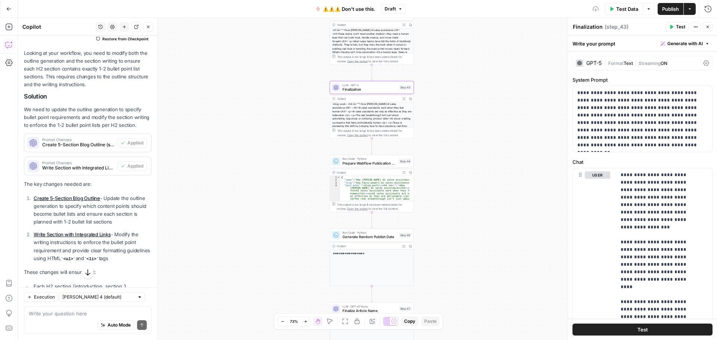
type textarea "Finalization"
click at [635, 28] on div "Finalization Finalization ( step_43 )" at bounding box center [617, 27] width 91 height 8
click at [61, 318] on div "Auto Mode Send" at bounding box center [88, 325] width 118 height 16
click at [376, 87] on span "Finalization" at bounding box center [369, 90] width 55 height 6
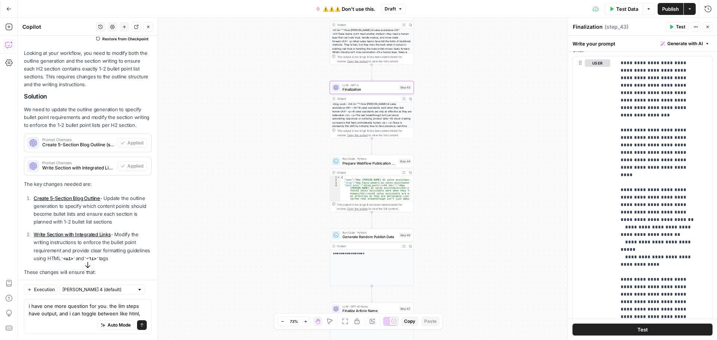
scroll to position [0, 0]
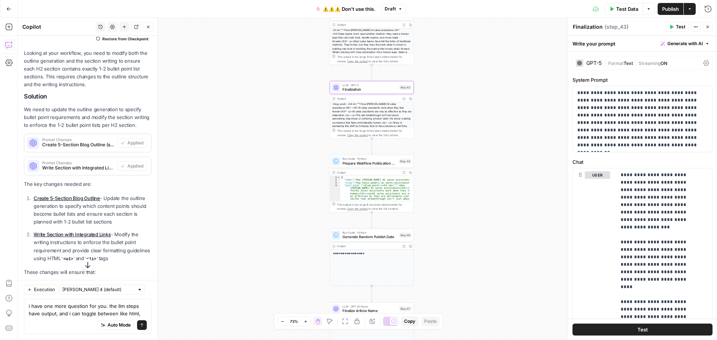
click at [645, 7] on button "Options" at bounding box center [649, 9] width 12 height 12
click at [673, 76] on div "**********" at bounding box center [642, 282] width 149 height 461
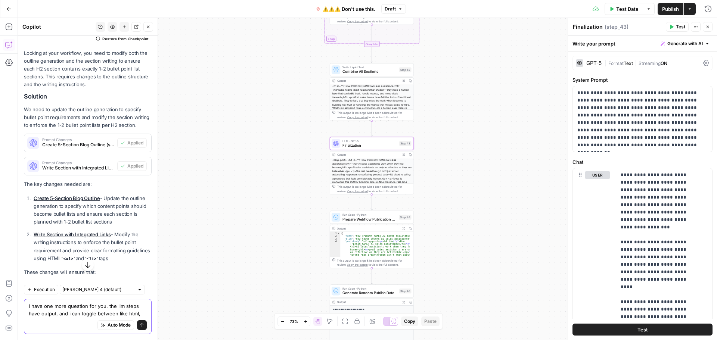
click at [141, 312] on textarea "i have one more question for you. the llm steps have output, and i can toggle b…" at bounding box center [88, 309] width 118 height 15
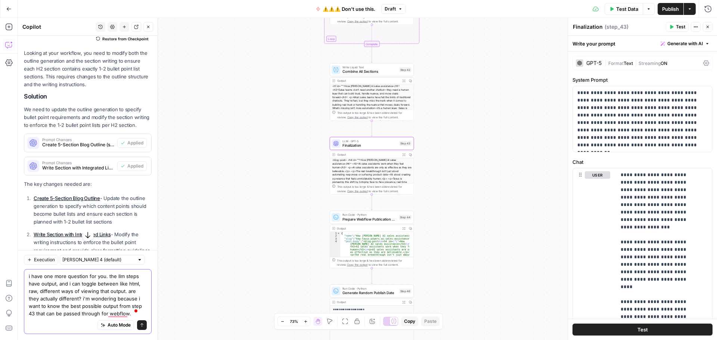
type textarea "i have one more question for you. the llm steps have output, and i can toggle b…"
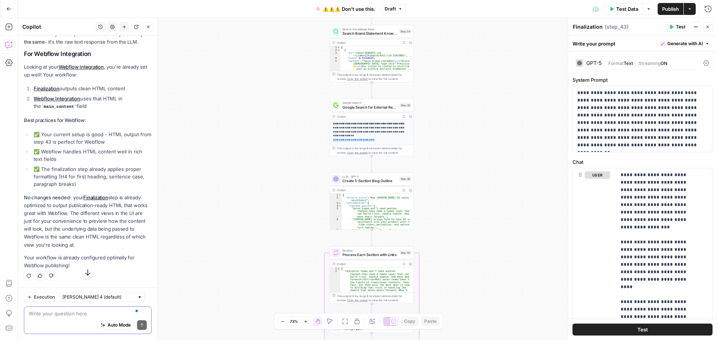
scroll to position [1882, 0]
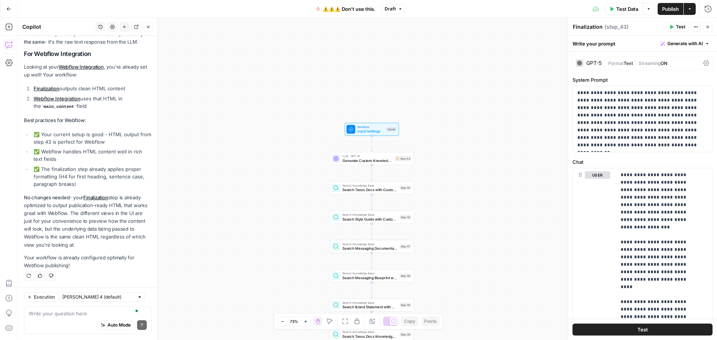
click at [621, 8] on span "Test Data" at bounding box center [627, 8] width 22 height 7
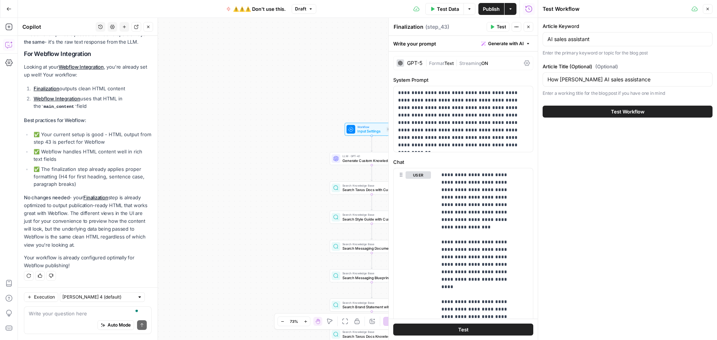
click at [614, 112] on span "Test Workflow" at bounding box center [628, 111] width 34 height 7
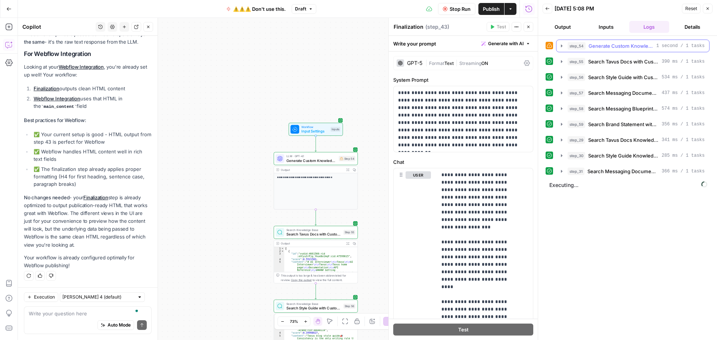
click at [561, 48] on icon "button" at bounding box center [562, 46] width 6 height 6
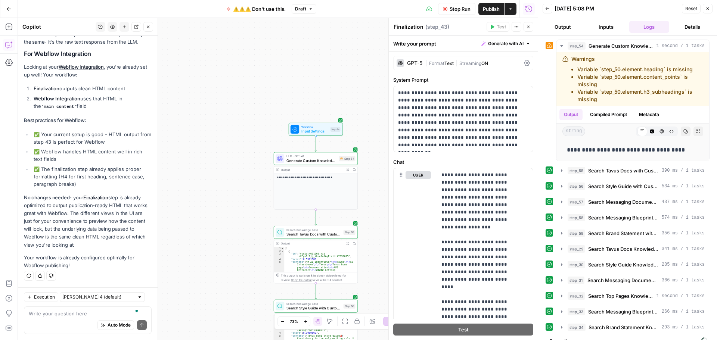
click at [460, 10] on span "Stop Run" at bounding box center [459, 8] width 21 height 7
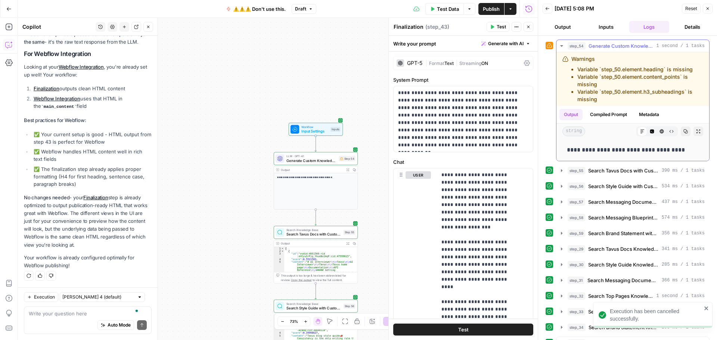
drag, startPoint x: 605, startPoint y: 99, endPoint x: 566, endPoint y: 60, distance: 54.4
click at [566, 60] on div "Warnings Variable `step_50.element.heading` is missing Variable `step_50.elemen…" at bounding box center [632, 79] width 141 height 48
copy div "Warnings Variable `step_50.element.heading` is missing Variable `step_50.elemen…"
click at [71, 314] on textarea "To enrich screen reader interactions, please activate Accessibility in Grammarl…" at bounding box center [88, 313] width 118 height 7
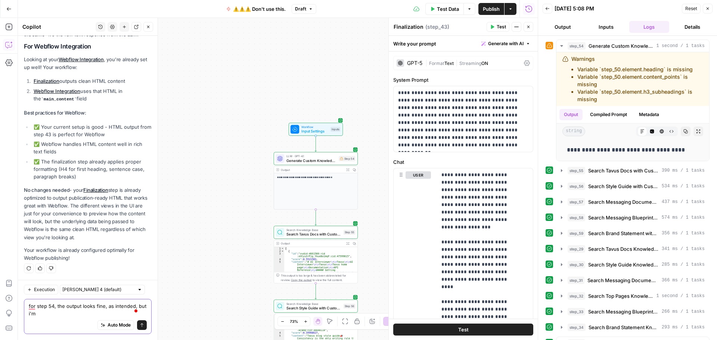
scroll to position [1889, 0]
paste textarea "Warnings Variable `step_50.element.heading` is missing Variable `step_50.elemen…"
type textarea "for step 54, the output looks fine, as intended, but i'm getting these warnings…"
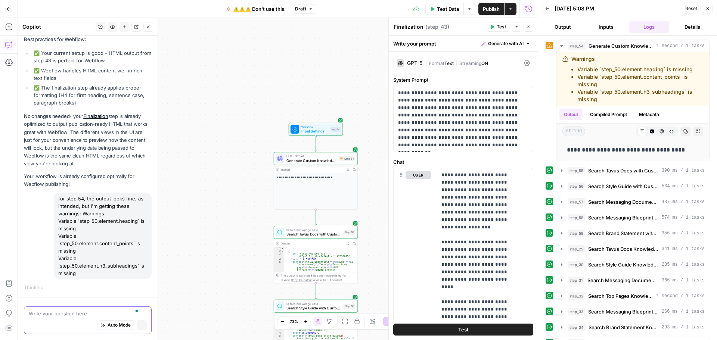
scroll to position [1925, 0]
click at [561, 185] on icon "button" at bounding box center [562, 186] width 6 height 6
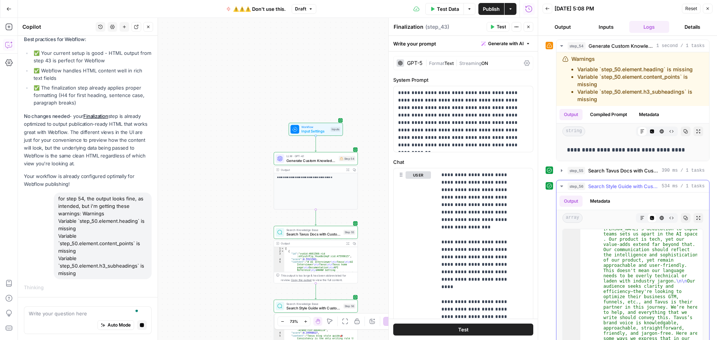
scroll to position [0, 0]
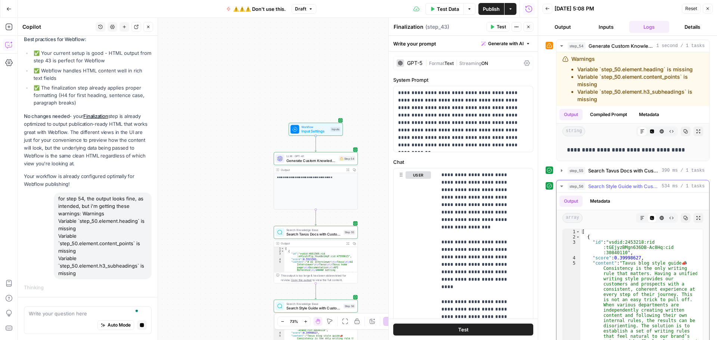
click at [560, 186] on icon "button" at bounding box center [562, 186] width 6 height 6
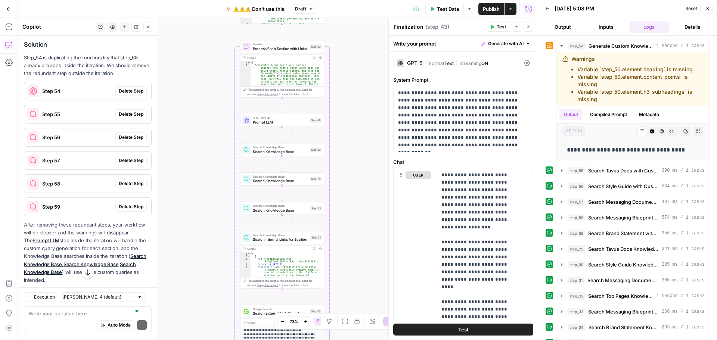
scroll to position [2361, 0]
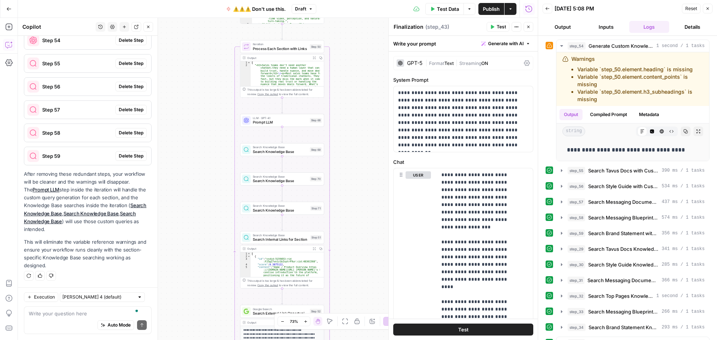
click at [62, 317] on div "Auto Mode Send" at bounding box center [88, 325] width 118 height 16
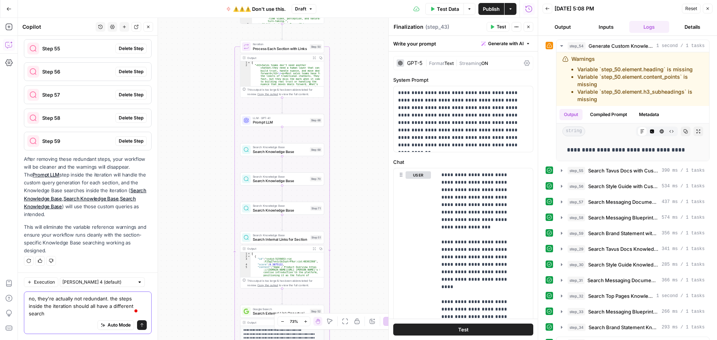
scroll to position [2376, 0]
type textarea "no, they're actually not redundant. the steps inside the iteration should all h…"
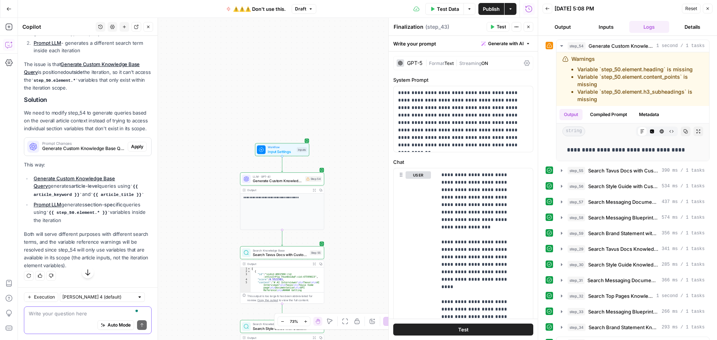
scroll to position [2682, 0]
click at [448, 12] on span "Test Data" at bounding box center [448, 8] width 22 height 7
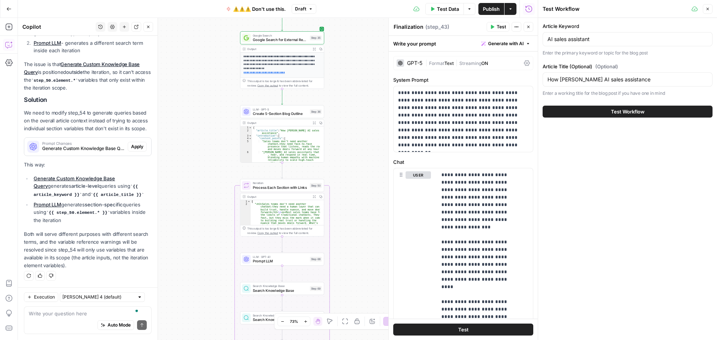
click at [445, 9] on span "Test Data" at bounding box center [448, 8] width 22 height 7
click at [610, 113] on button "Test Workflow" at bounding box center [627, 112] width 170 height 12
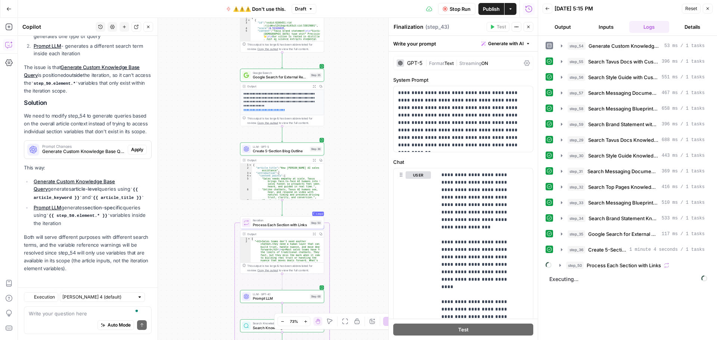
scroll to position [2682, 0]
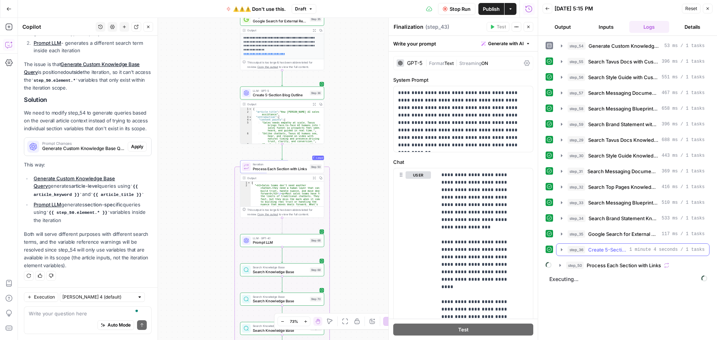
click at [560, 250] on icon "button" at bounding box center [562, 250] width 6 height 6
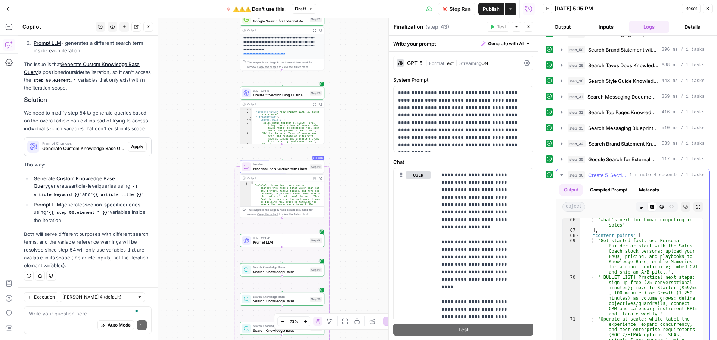
scroll to position [1066, 0]
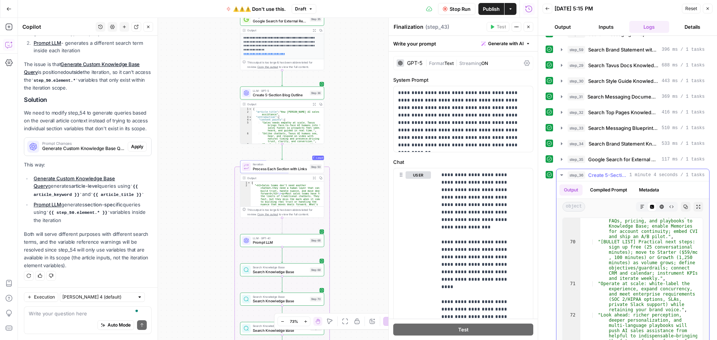
click at [561, 175] on icon "button" at bounding box center [561, 174] width 3 height 1
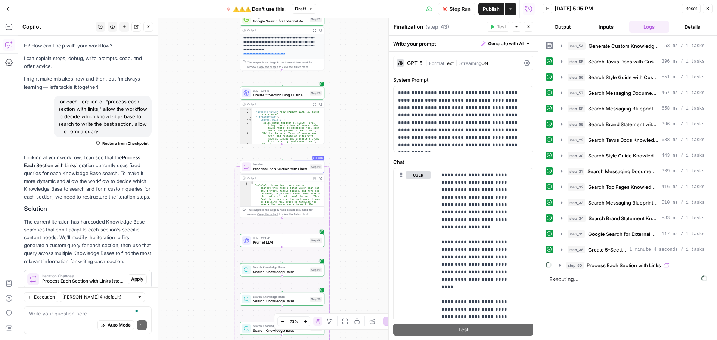
click at [558, 266] on icon "button" at bounding box center [560, 265] width 6 height 6
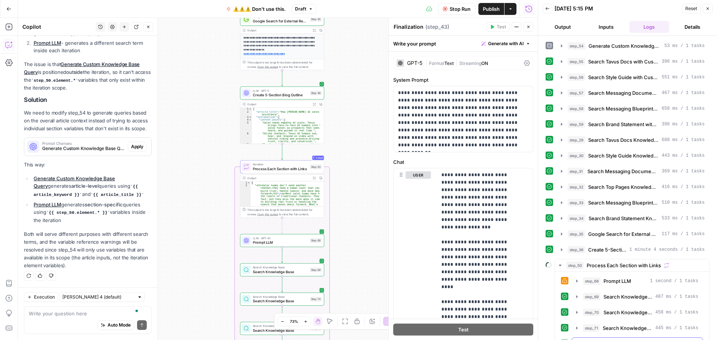
scroll to position [112, 0]
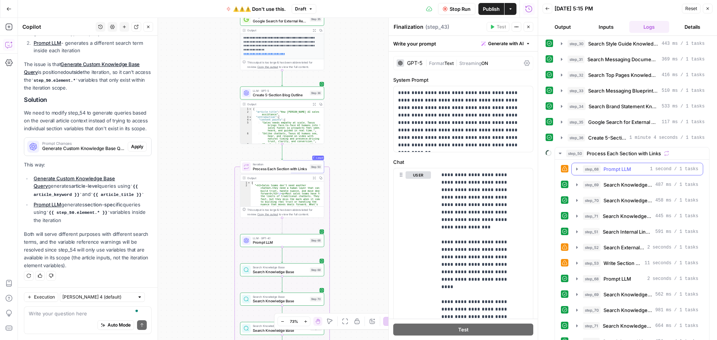
click at [576, 171] on icon "button" at bounding box center [577, 169] width 6 height 6
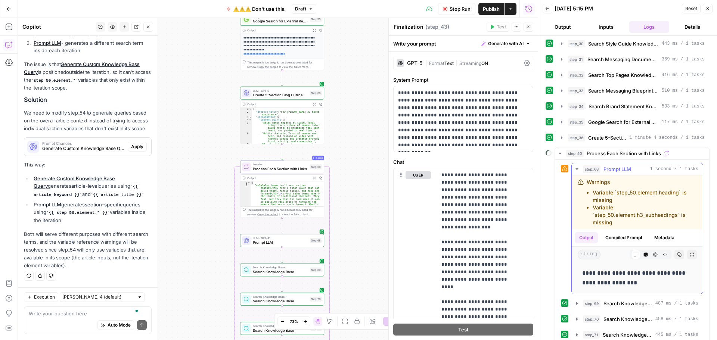
click at [576, 171] on icon "button" at bounding box center [577, 169] width 6 height 6
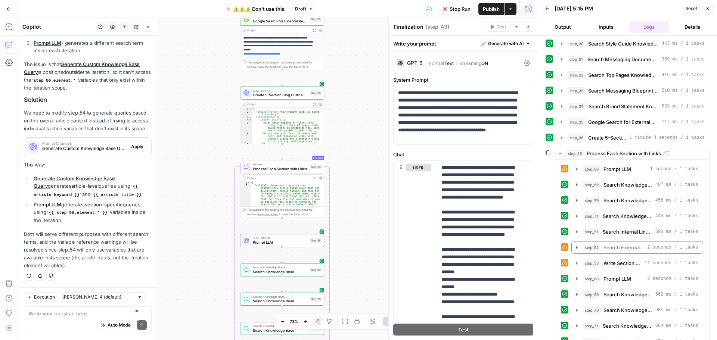
click at [574, 248] on icon "button" at bounding box center [577, 248] width 6 height 6
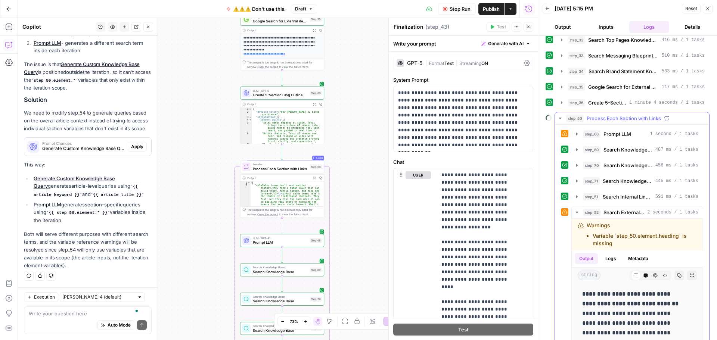
scroll to position [224, 0]
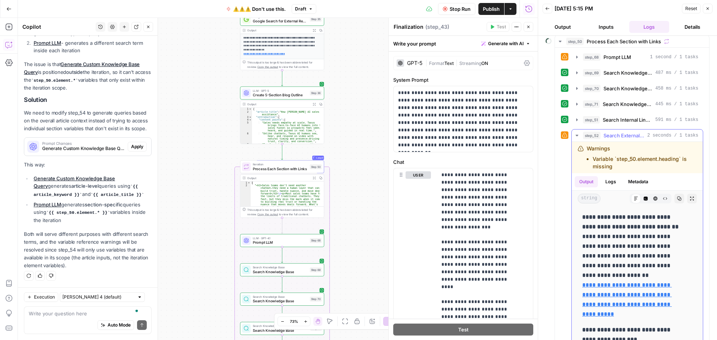
click at [576, 134] on icon "button" at bounding box center [577, 136] width 6 height 6
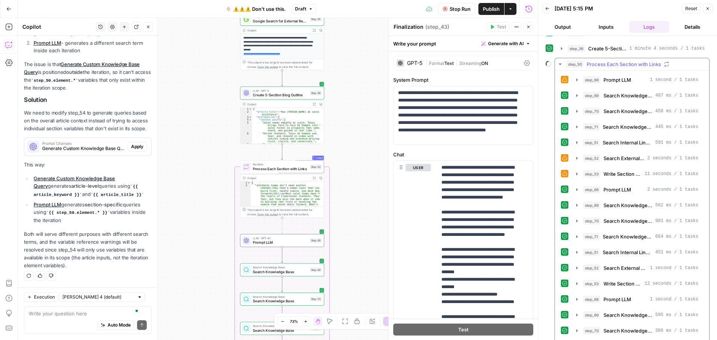
scroll to position [191, 0]
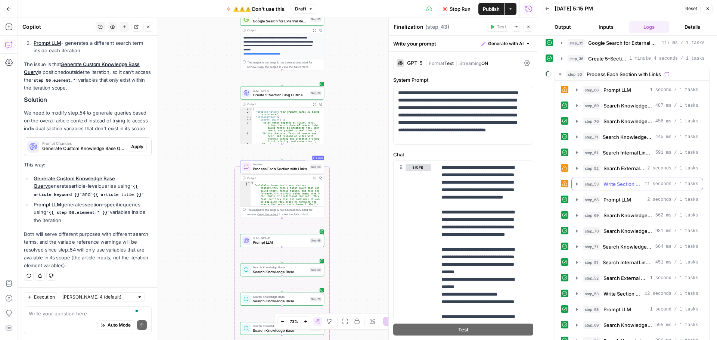
click at [575, 184] on icon "button" at bounding box center [577, 184] width 6 height 6
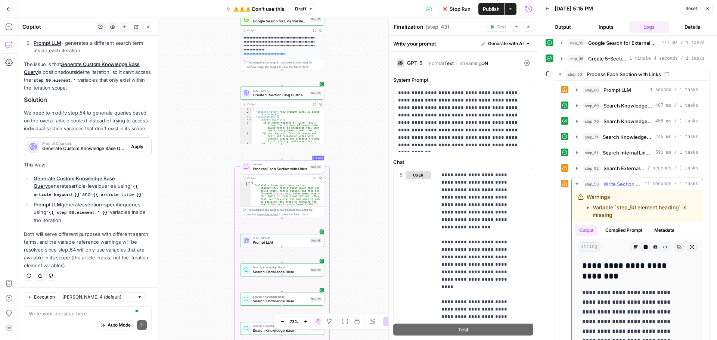
click at [574, 184] on icon "button" at bounding box center [577, 184] width 6 height 6
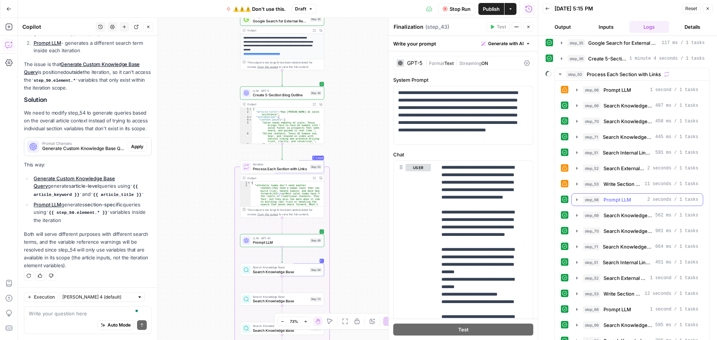
click at [577, 199] on icon "button" at bounding box center [577, 200] width 6 height 6
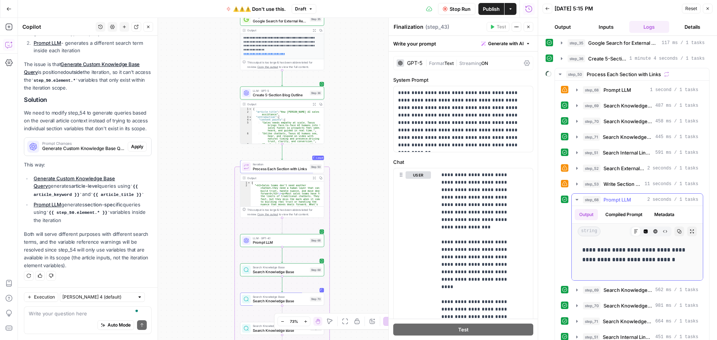
click at [577, 199] on icon "button" at bounding box center [576, 199] width 3 height 1
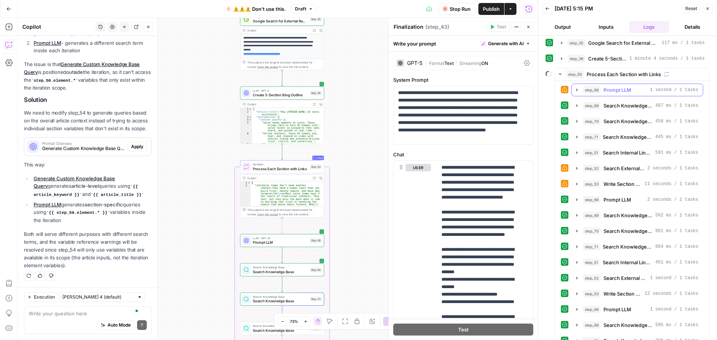
click at [576, 88] on icon "button" at bounding box center [577, 90] width 6 height 6
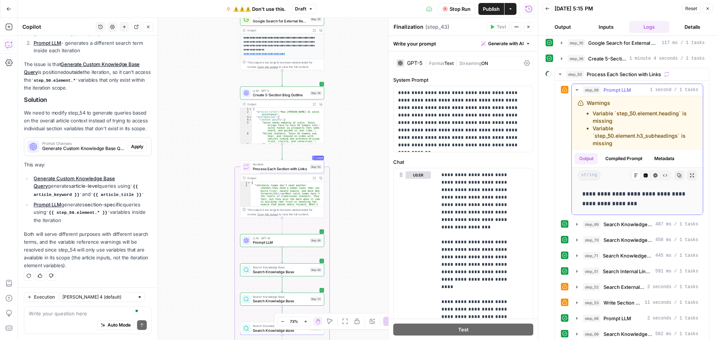
click at [576, 88] on icon "button" at bounding box center [577, 90] width 6 height 6
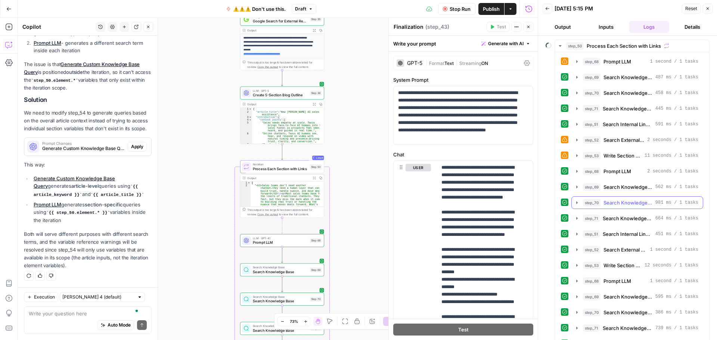
scroll to position [228, 0]
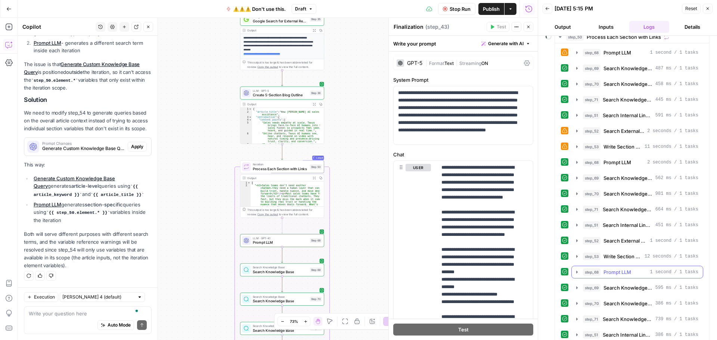
click at [575, 271] on icon "button" at bounding box center [577, 272] width 6 height 6
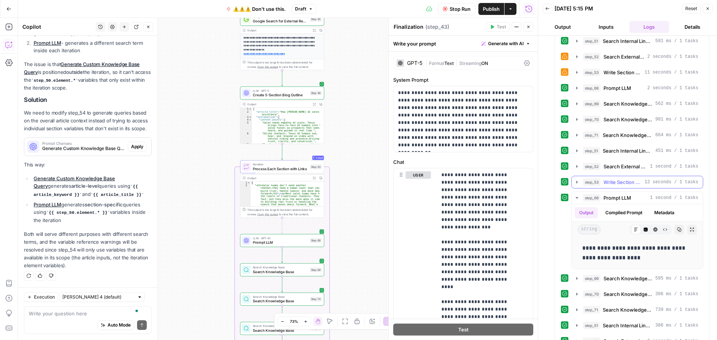
scroll to position [303, 0]
click at [576, 195] on icon "button" at bounding box center [577, 198] width 6 height 6
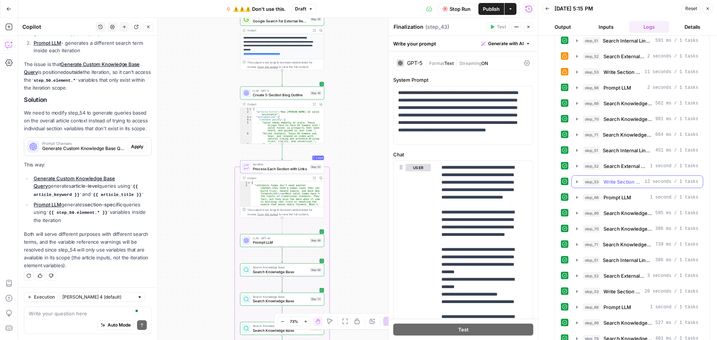
scroll to position [376, 0]
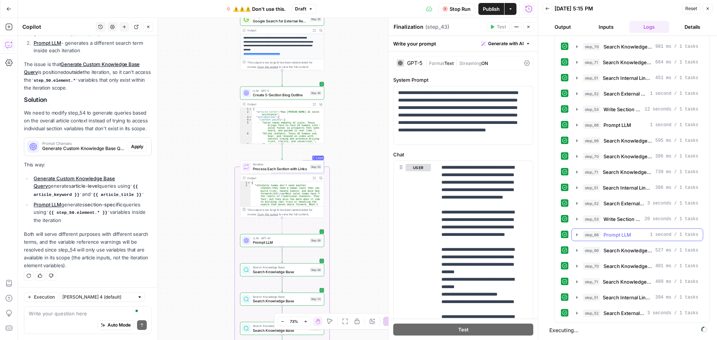
click at [575, 236] on icon "button" at bounding box center [577, 235] width 6 height 6
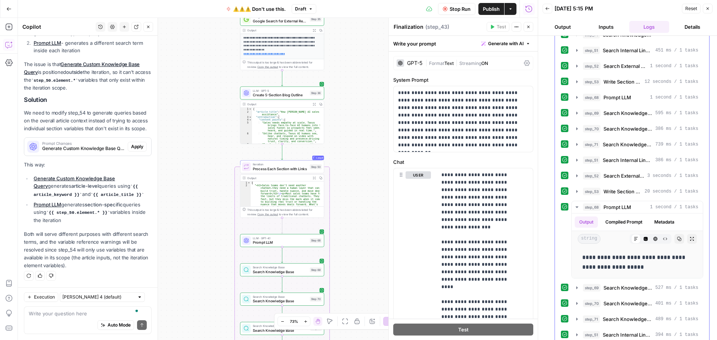
scroll to position [413, 0]
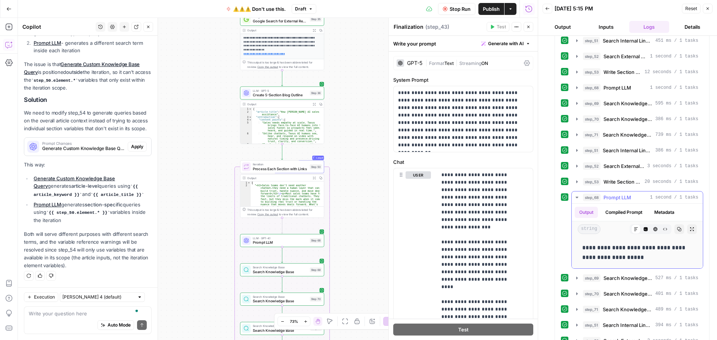
click at [575, 197] on icon "button" at bounding box center [577, 198] width 6 height 6
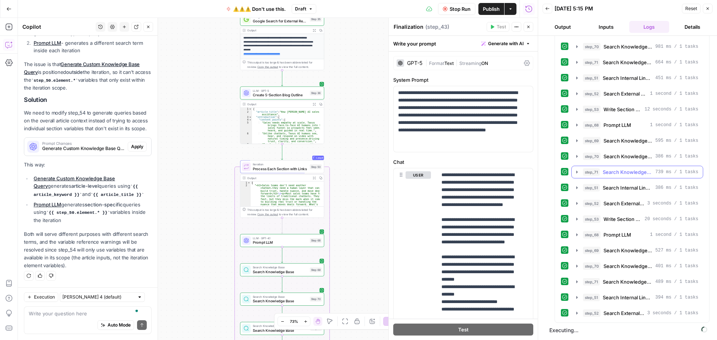
scroll to position [376, 0]
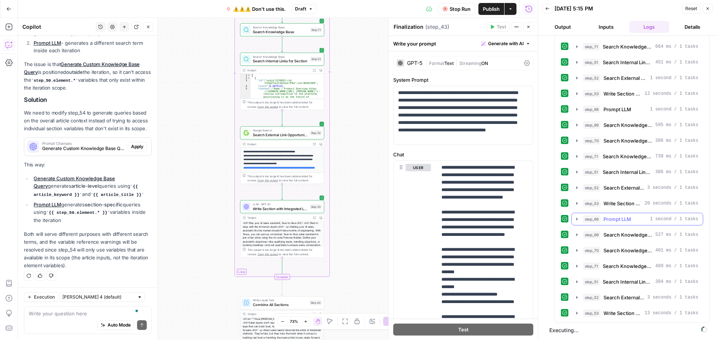
click at [576, 219] on icon "button" at bounding box center [576, 219] width 1 height 3
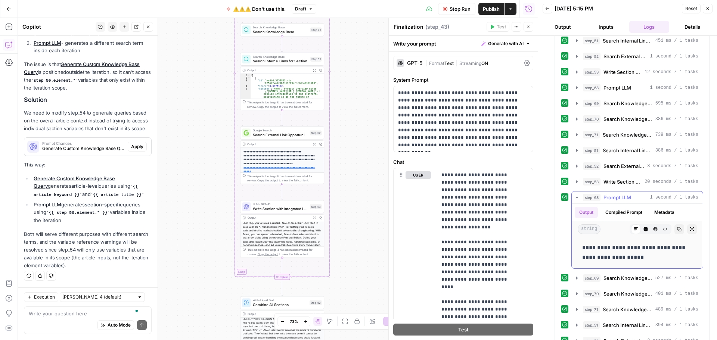
click at [579, 198] on icon "button" at bounding box center [577, 198] width 6 height 6
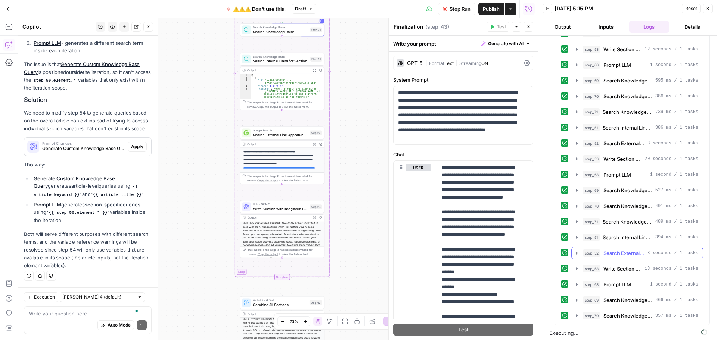
scroll to position [438, 0]
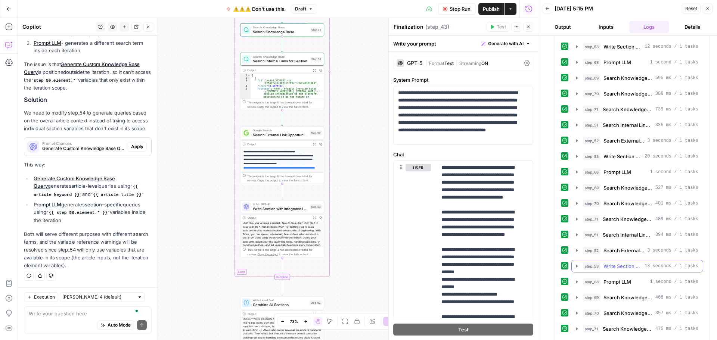
click at [576, 267] on icon "button" at bounding box center [577, 266] width 6 height 6
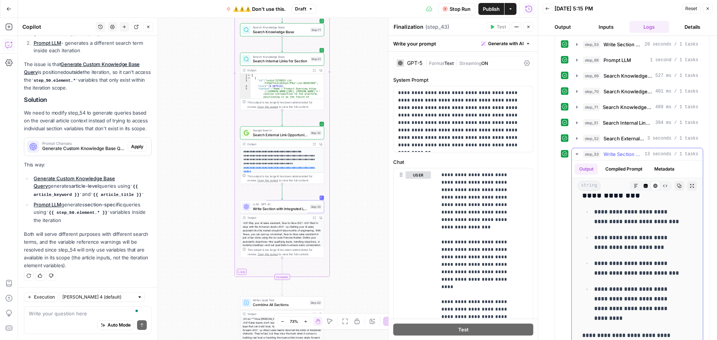
scroll to position [1102, 0]
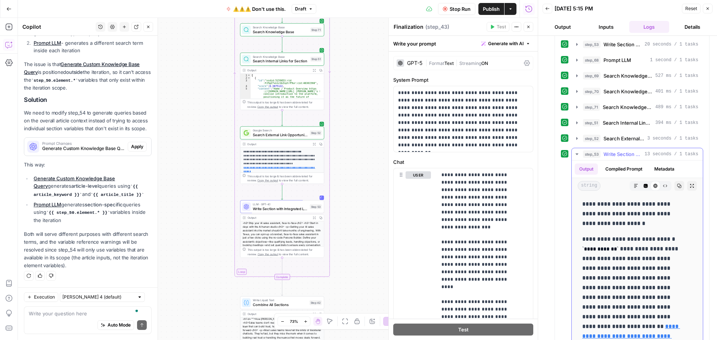
click at [575, 155] on icon "button" at bounding box center [577, 154] width 6 height 6
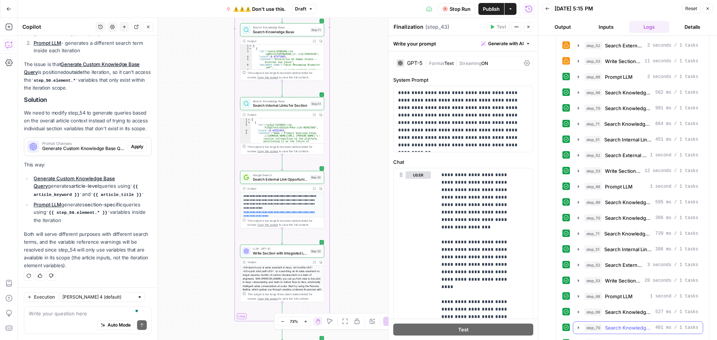
scroll to position [704, 0]
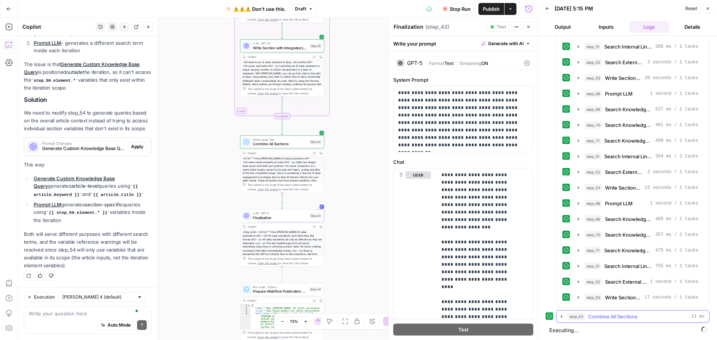
click at [561, 316] on icon "button" at bounding box center [561, 316] width 1 height 3
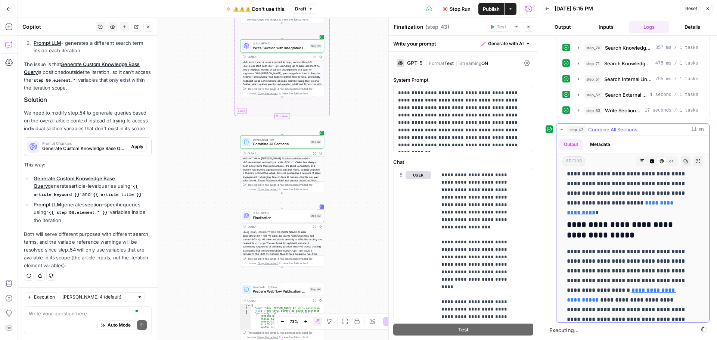
scroll to position [4760, 0]
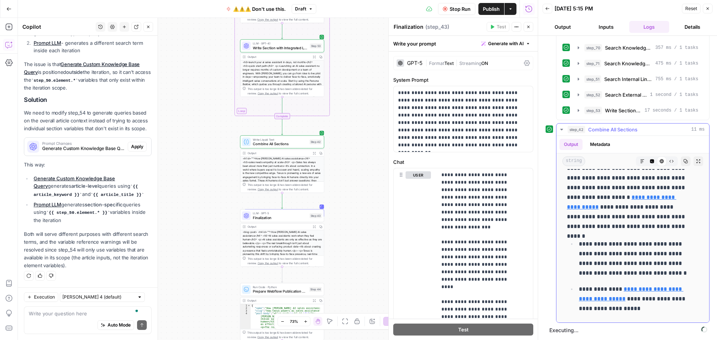
click at [560, 127] on icon "button" at bounding box center [562, 130] width 6 height 6
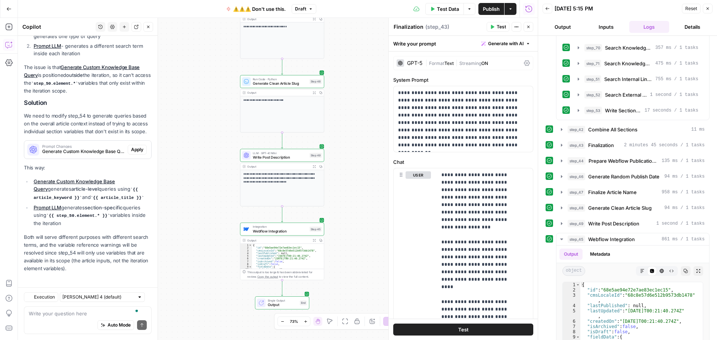
scroll to position [2682, 0]
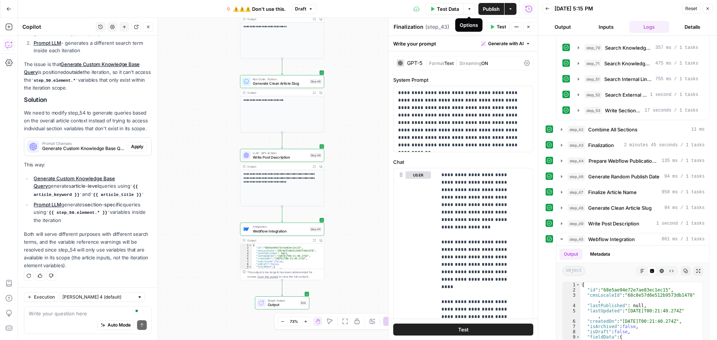
click at [470, 13] on button "Options" at bounding box center [469, 9] width 12 height 12
click at [623, 9] on div "[DATE] 5:15 PM" at bounding box center [616, 8] width 125 height 7
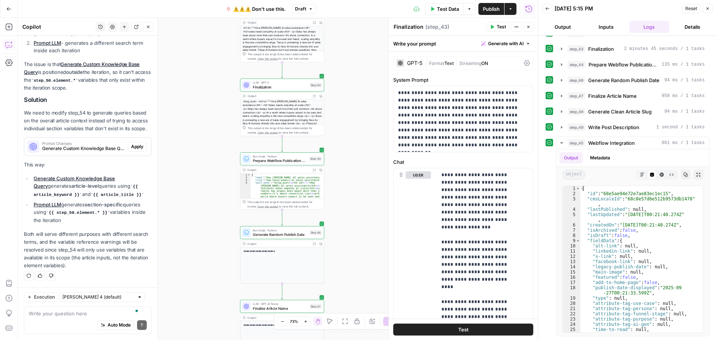
click at [287, 88] on span "Finalization" at bounding box center [280, 87] width 55 height 6
click at [561, 144] on icon "button" at bounding box center [562, 143] width 6 height 6
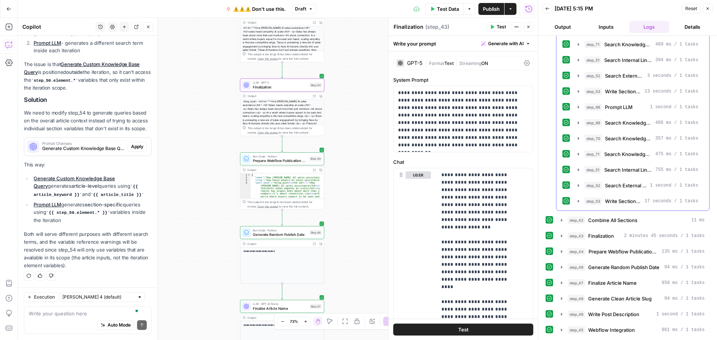
scroll to position [800, 0]
click at [560, 237] on icon "button" at bounding box center [562, 236] width 6 height 6
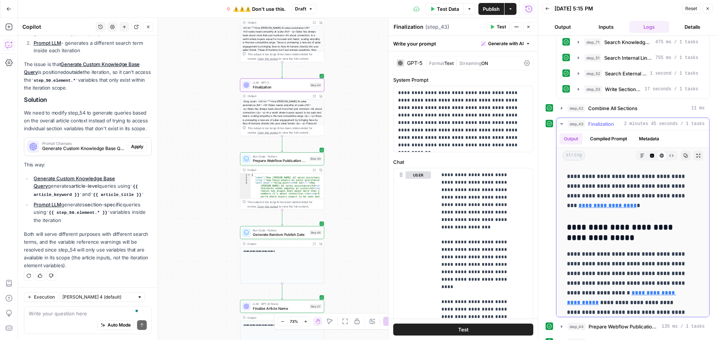
scroll to position [5291, 0]
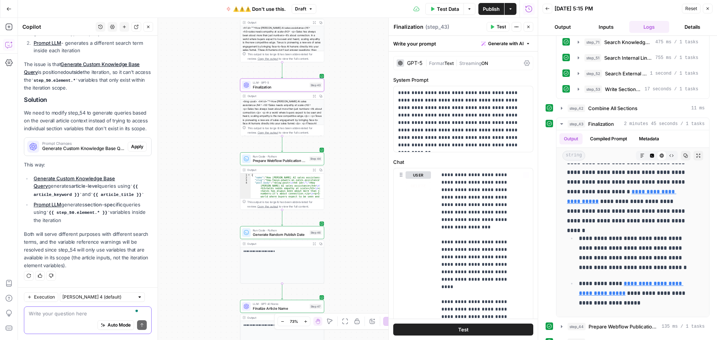
click at [53, 313] on textarea "To enrich screen reader interactions, please activate Accessibility in Grammarl…" at bounding box center [88, 313] width 118 height 7
type textarea "i"
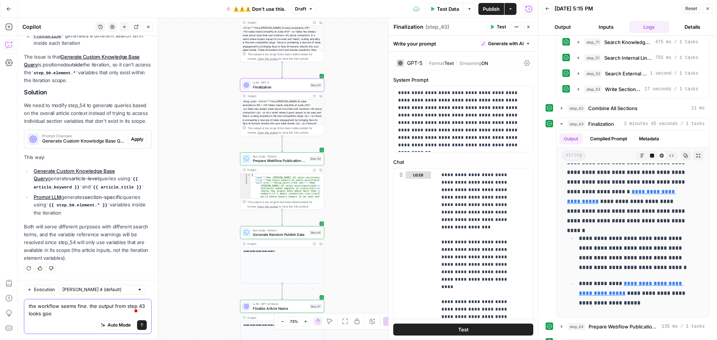
scroll to position [2689, 0]
click at [69, 316] on textarea "the workflow seems fine. the output from step 43 looks good" at bounding box center [88, 309] width 118 height 15
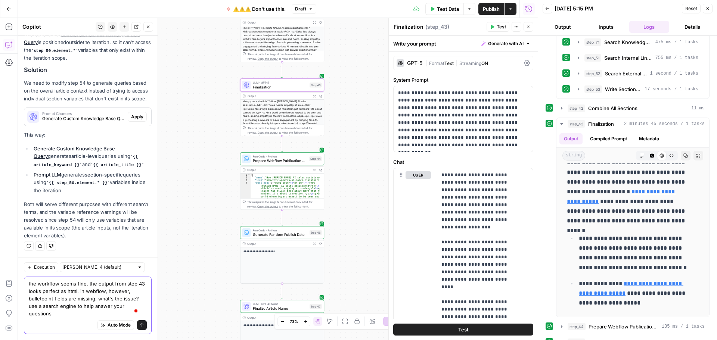
scroll to position [2712, 0]
type textarea "the workflow seems fine. the output from step 43 looks perfect as html. in webf…"
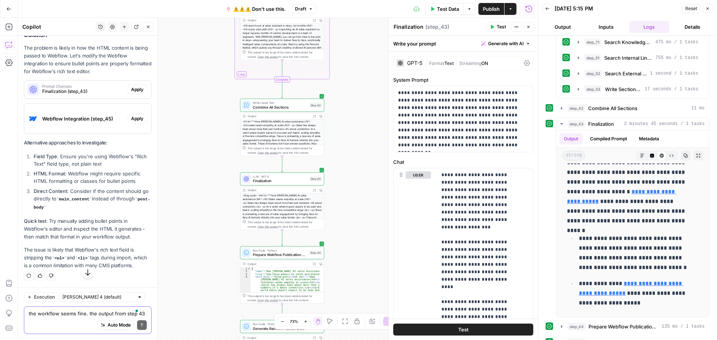
scroll to position [3030, 0]
click at [55, 318] on div "the workflow seems fine. the output from step 43 looks perfect as html. in webf…" at bounding box center [88, 321] width 128 height 28
click at [52, 317] on div "Auto Mode Send" at bounding box center [88, 325] width 118 height 16
click at [54, 314] on textarea "To enrich screen reader interactions, please activate Accessibility in Grammarl…" at bounding box center [88, 313] width 118 height 7
click at [75, 313] on textarea "it's using ul" at bounding box center [88, 313] width 118 height 7
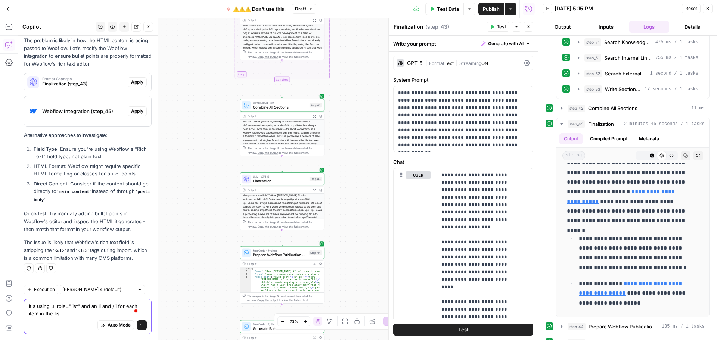
scroll to position [3038, 0]
type textarea "it's using ul role="list" and an li and /li for each item in the list"
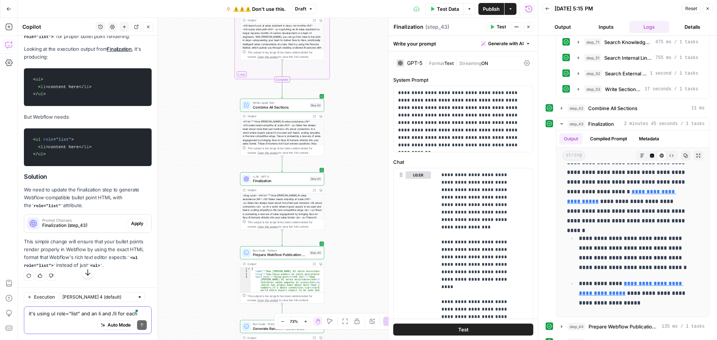
scroll to position [3311, 0]
click at [66, 316] on textarea "it's using ul role="list" and an li and /li for each item in the list" at bounding box center [88, 313] width 118 height 7
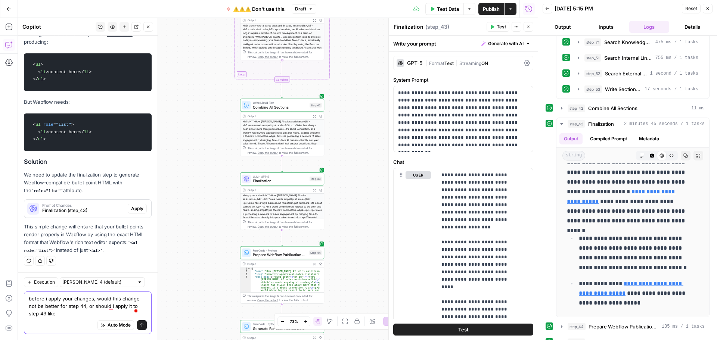
scroll to position [3326, 0]
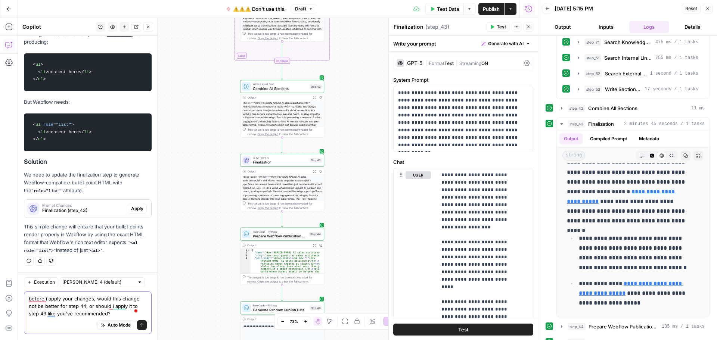
type textarea "before i apply your changes, would this change not be better for step 44, or sh…"
click at [140, 325] on icon "submit" at bounding box center [142, 325] width 4 height 4
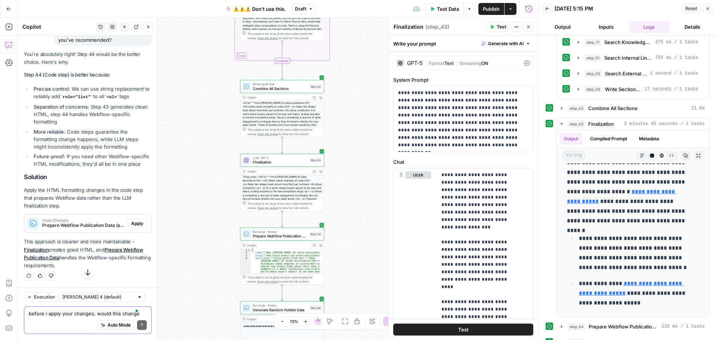
scroll to position [3581, 0]
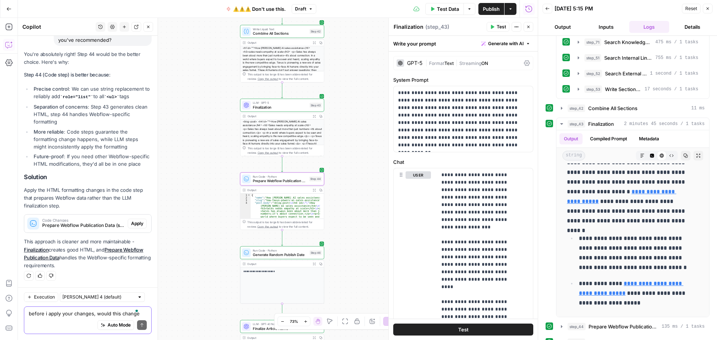
click at [132, 222] on span "Apply" at bounding box center [137, 223] width 12 height 7
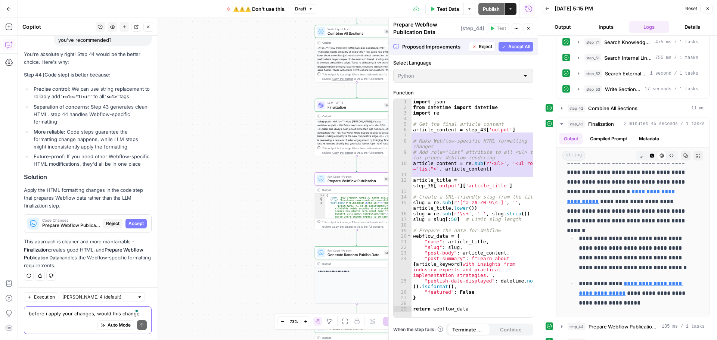
scroll to position [3546, 0]
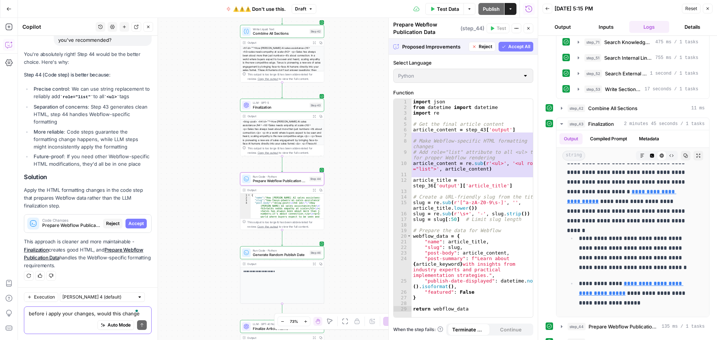
click at [130, 225] on span "Accept" at bounding box center [135, 223] width 15 height 7
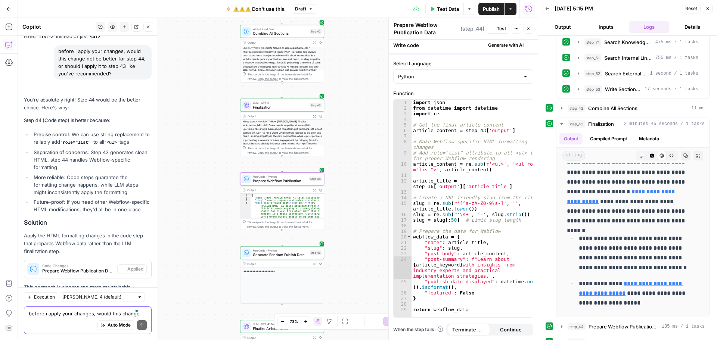
scroll to position [0, 0]
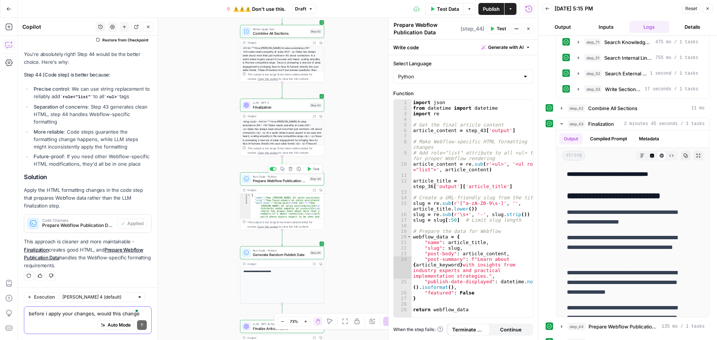
click at [311, 169] on button "Test" at bounding box center [313, 168] width 17 height 7
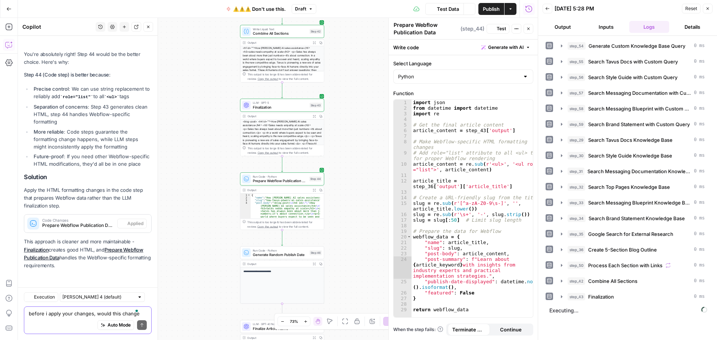
scroll to position [3653, 0]
click at [313, 242] on span "Test" at bounding box center [316, 242] width 6 height 5
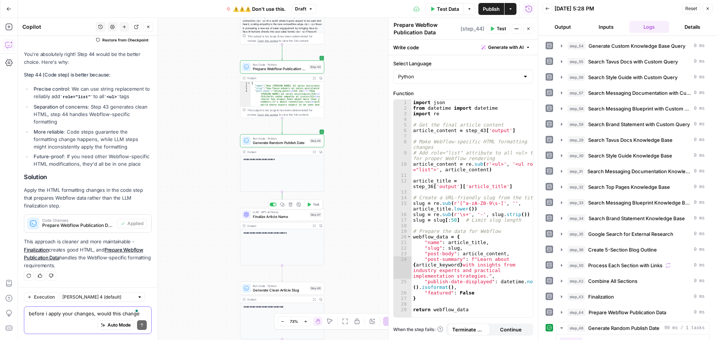
click at [312, 205] on button "Test" at bounding box center [313, 204] width 17 height 7
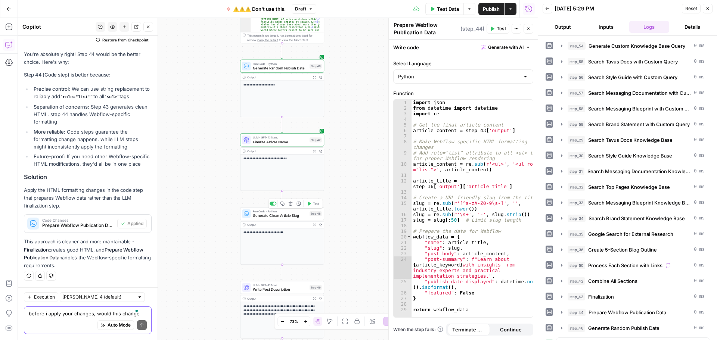
click at [310, 205] on icon "button" at bounding box center [309, 204] width 4 height 4
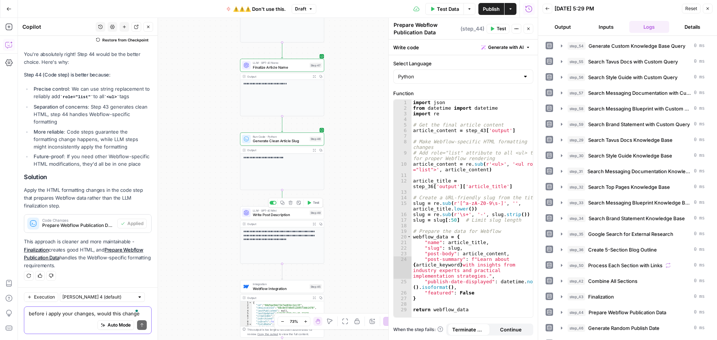
click at [312, 205] on button "Test" at bounding box center [313, 202] width 17 height 7
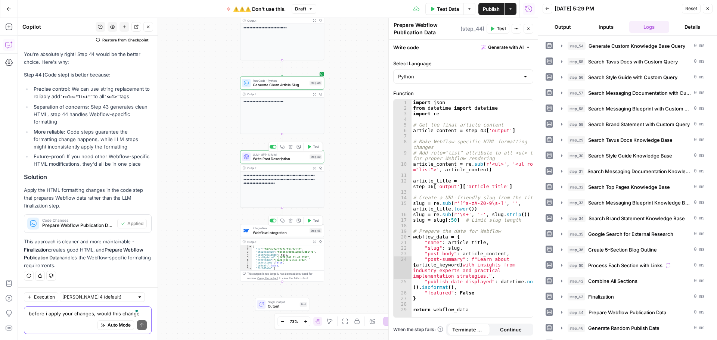
click at [311, 220] on button "Test" at bounding box center [313, 220] width 17 height 7
click at [61, 313] on textarea "before i apply your changes, would this change not be better for step 44, or sh…" at bounding box center [88, 313] width 118 height 7
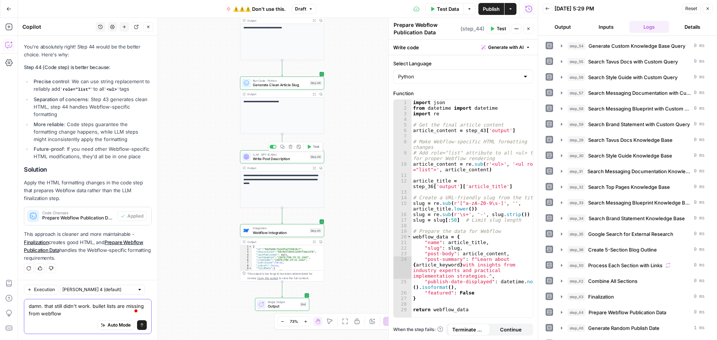
scroll to position [3661, 0]
type textarea "damn. that still didn't work. bullet lists are missing from webflow editor"
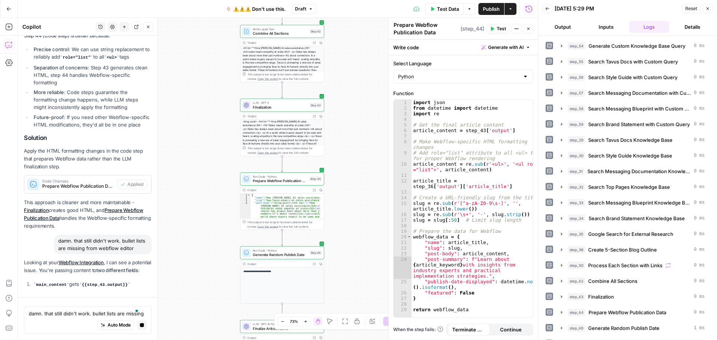
scroll to position [3652, 0]
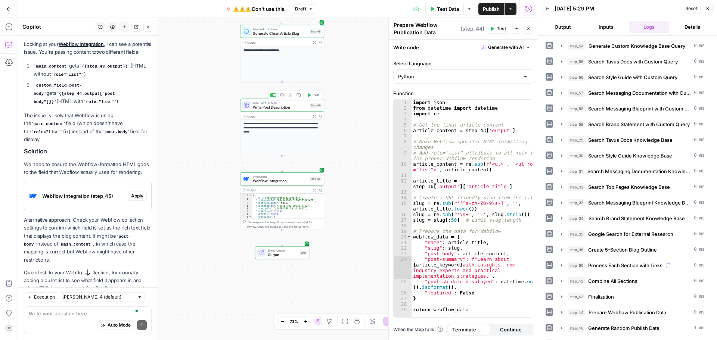
scroll to position [3845, 0]
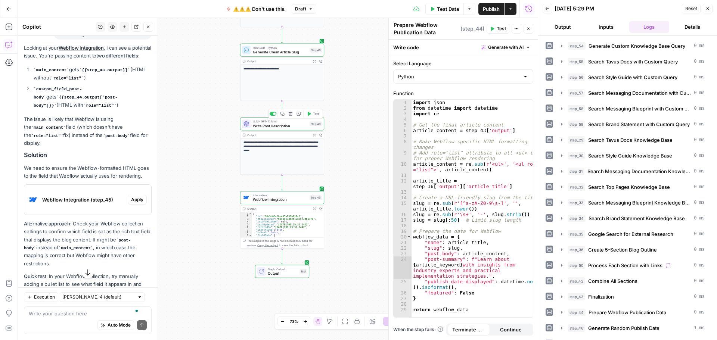
drag, startPoint x: 269, startPoint y: 199, endPoint x: 205, endPoint y: 123, distance: 98.9
click at [269, 199] on span "Webflow Integration" at bounding box center [280, 200] width 55 height 6
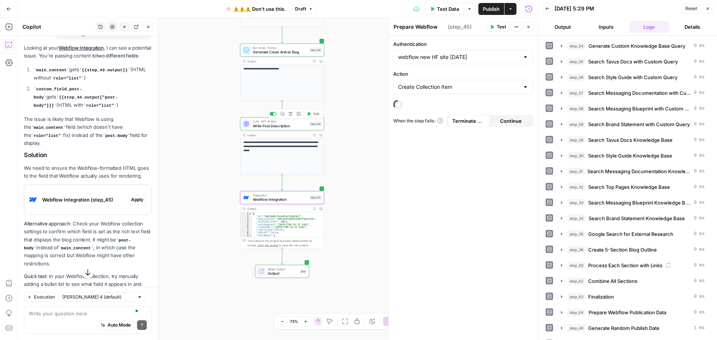
type textarea "Webflow Integration"
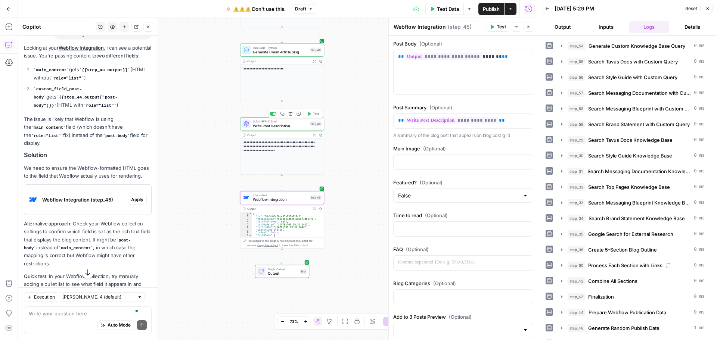
scroll to position [0, 0]
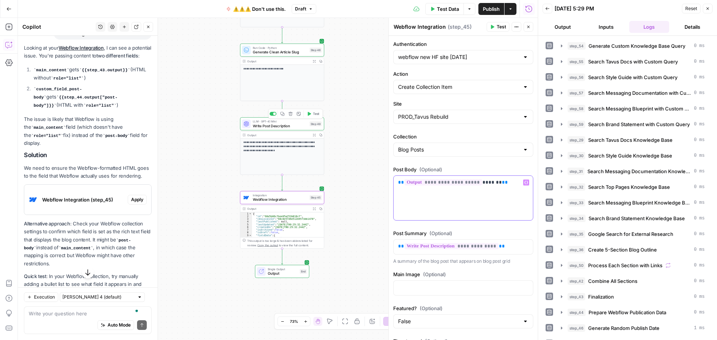
click at [495, 183] on p "**********" at bounding box center [460, 182] width 125 height 7
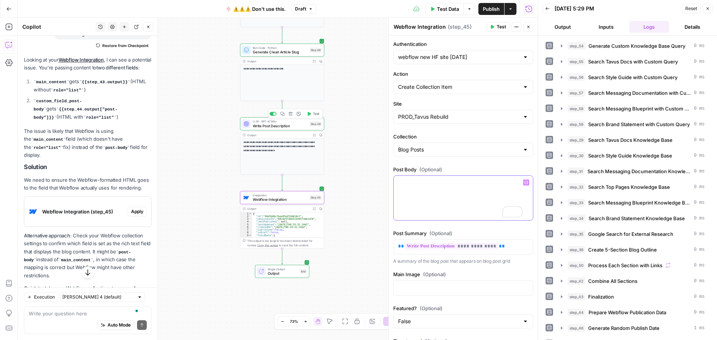
click at [524, 183] on icon "button" at bounding box center [526, 183] width 4 height 4
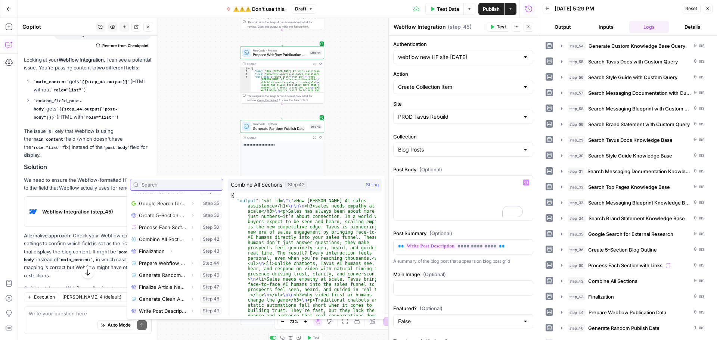
scroll to position [187, 0]
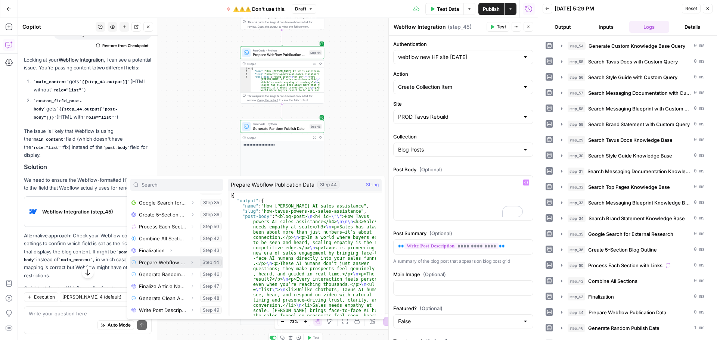
click at [192, 262] on icon "button" at bounding box center [192, 262] width 1 height 3
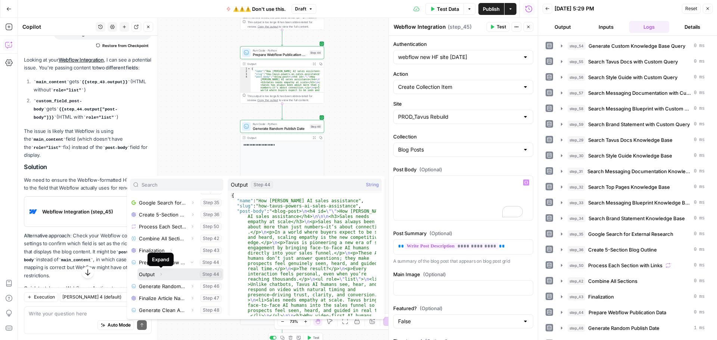
click at [162, 274] on icon "button" at bounding box center [161, 274] width 4 height 4
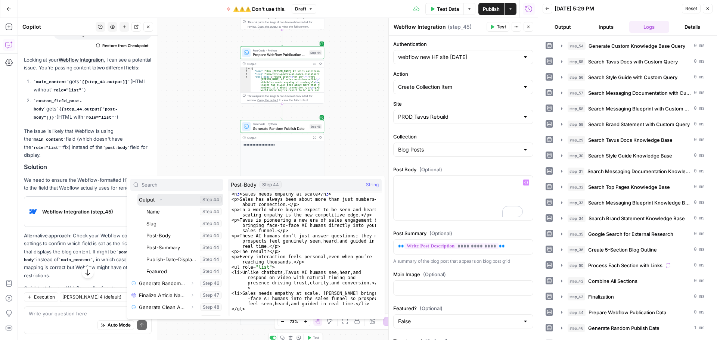
scroll to position [22, 0]
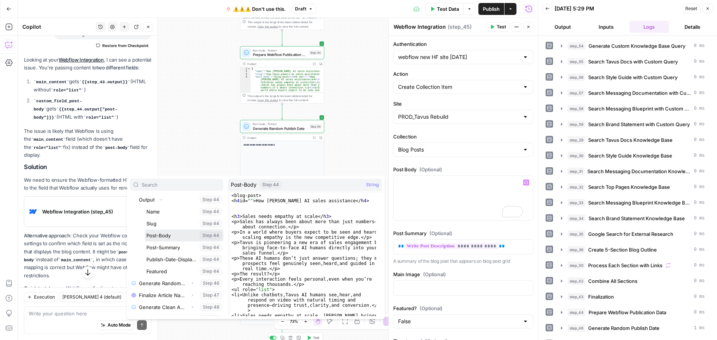
click at [173, 235] on button "Select variable Post-Body" at bounding box center [184, 236] width 78 height 12
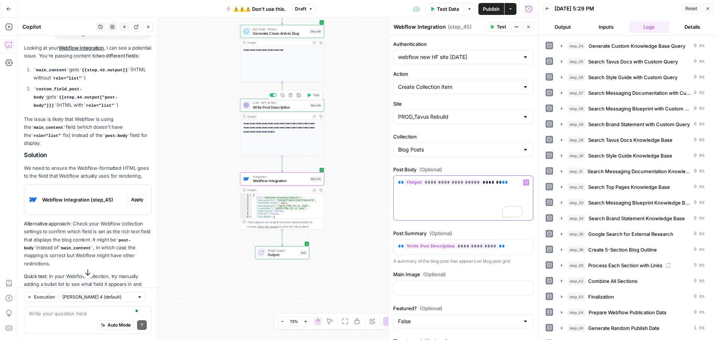
scroll to position [3882, 0]
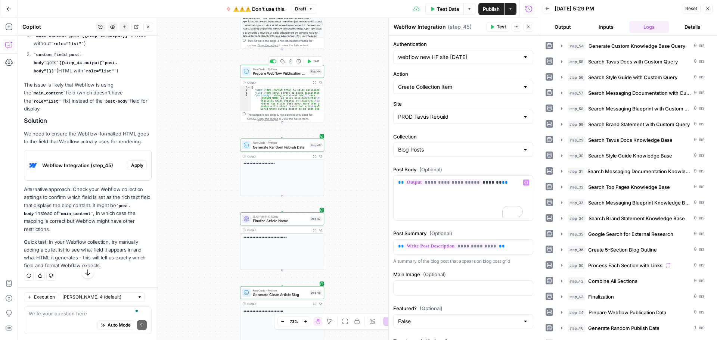
click at [271, 77] on div "Run Code · Python Prepare Webflow Publication Data Step 44 Copy step Delete ste…" at bounding box center [282, 71] width 84 height 13
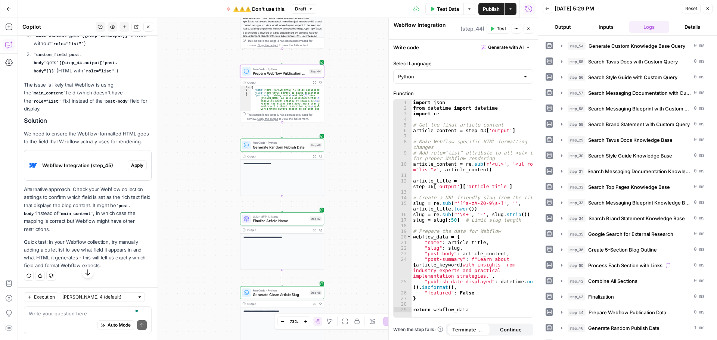
type textarea "Prepare Webflow Publication Data"
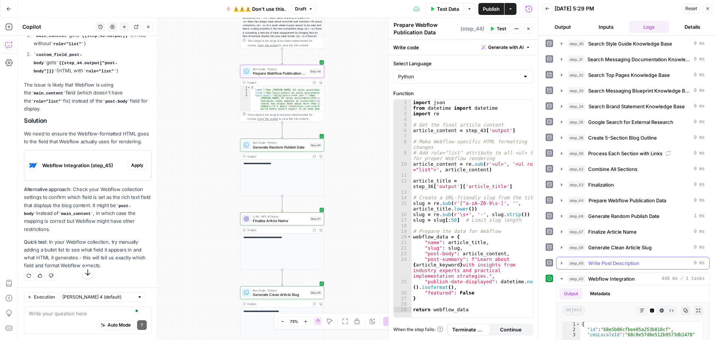
scroll to position [149, 0]
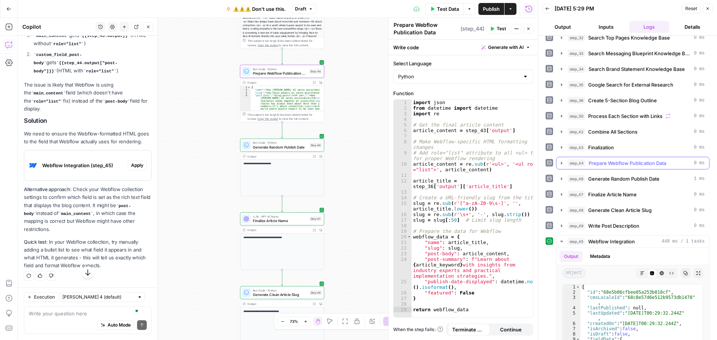
click at [560, 163] on icon "button" at bounding box center [562, 163] width 6 height 6
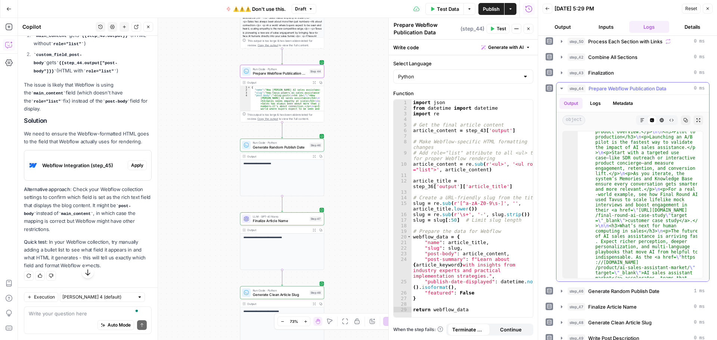
scroll to position [2608, 0]
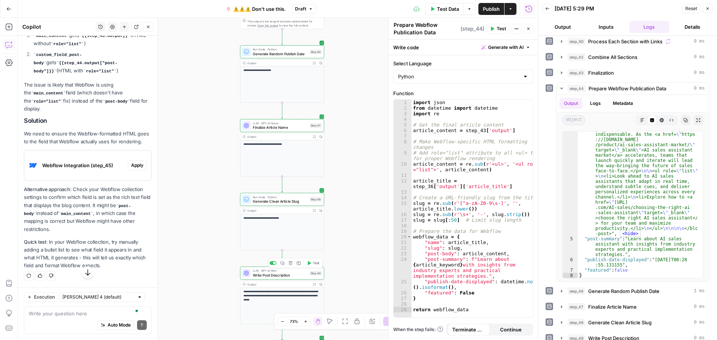
click at [491, 9] on span "Publish" at bounding box center [491, 8] width 17 height 7
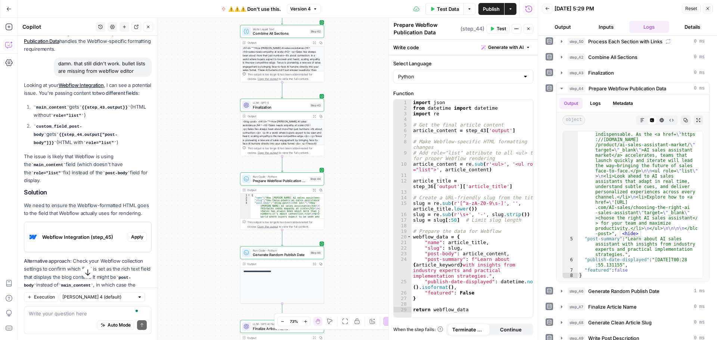
scroll to position [3845, 0]
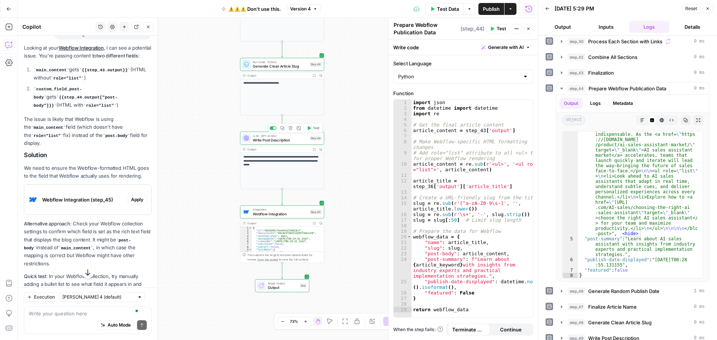
click at [293, 214] on span "Webflow Integration" at bounding box center [280, 214] width 55 height 6
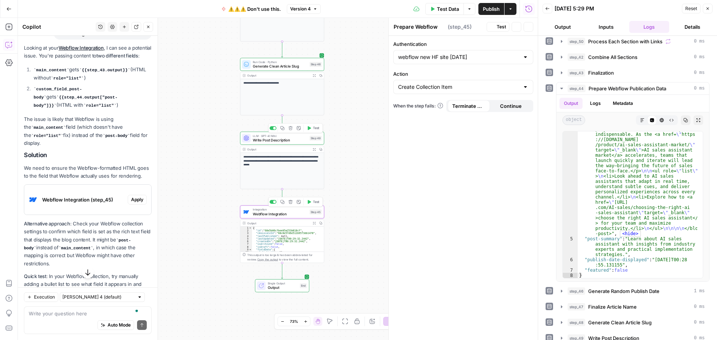
type textarea "Webflow Integration"
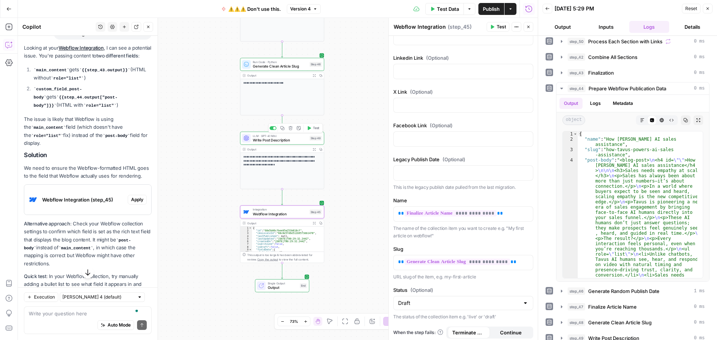
scroll to position [775, 0]
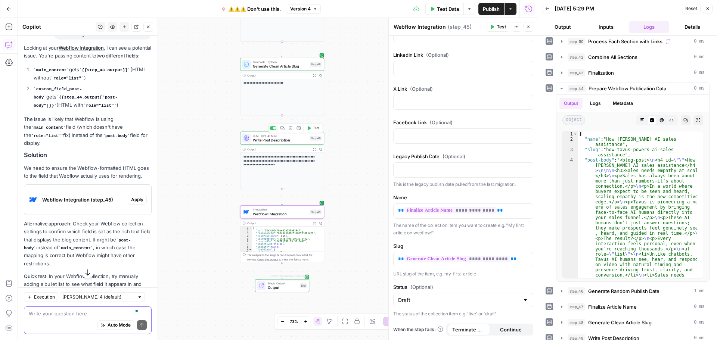
click at [74, 315] on textarea "To enrich screen reader interactions, please activate Accessibility in Grammarl…" at bounding box center [88, 313] width 118 height 7
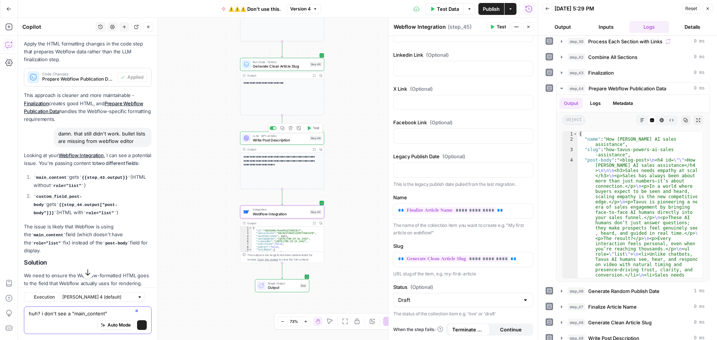
scroll to position [3845, 0]
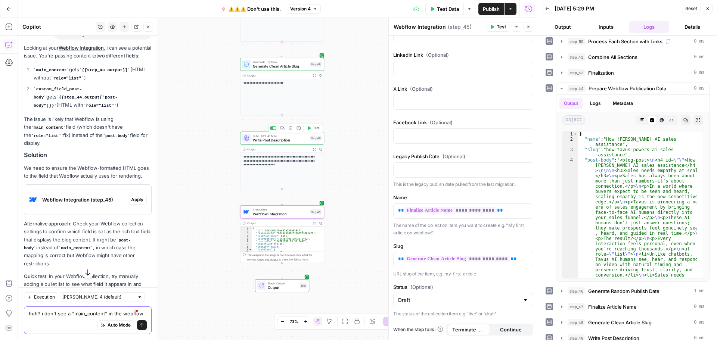
type textarea "huh? i don't see a "main_content" in the webflow integration"
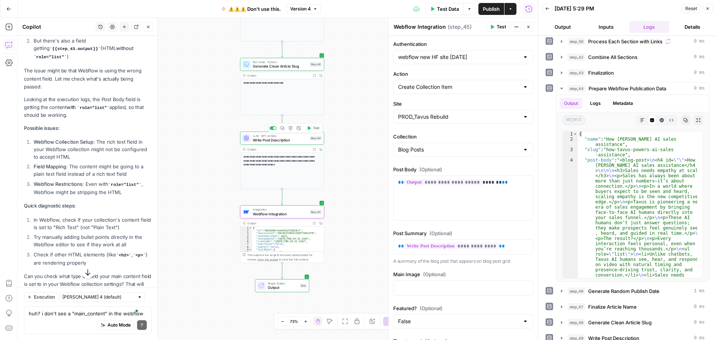
scroll to position [4151, 0]
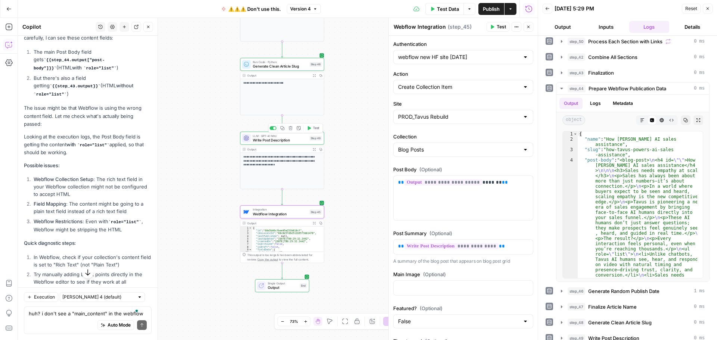
drag, startPoint x: 66, startPoint y: 264, endPoint x: 24, endPoint y: 187, distance: 87.9
click at [24, 187] on div "You're right - looking at your Webflow Integration more carefully, I can see th…" at bounding box center [88, 183] width 128 height 315
copy div "The issue might be that Webflow is using the wrong content field. Let me check …"
click at [56, 128] on p "The issue might be that Webflow is using the wrong content field. Let me check …" at bounding box center [88, 116] width 128 height 24
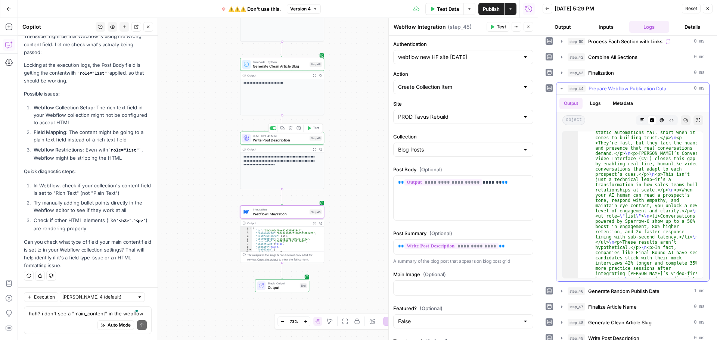
scroll to position [179, 0]
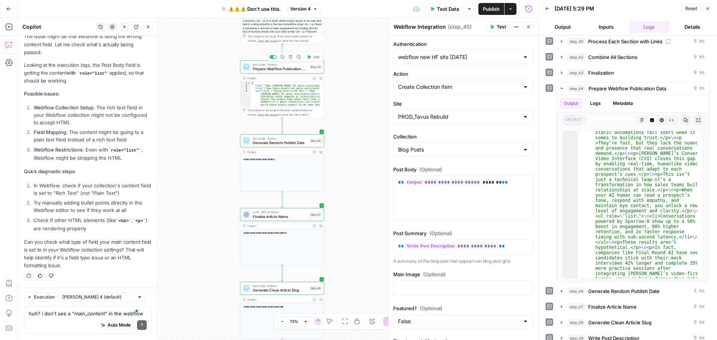
drag, startPoint x: 265, startPoint y: 71, endPoint x: 215, endPoint y: 151, distance: 95.1
click at [265, 71] on span "Prepare Webflow Publication Data" at bounding box center [280, 69] width 54 height 6
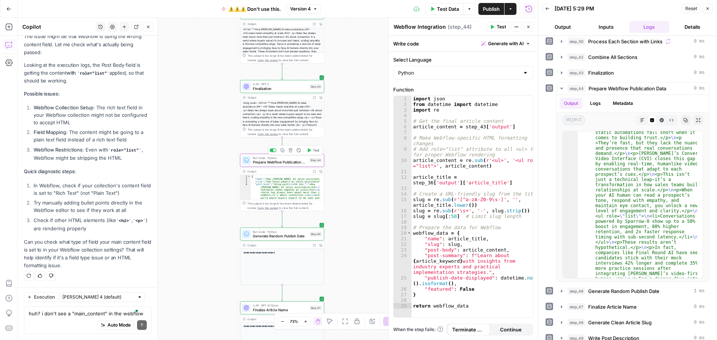
type textarea "Prepare Webflow Publication Data"
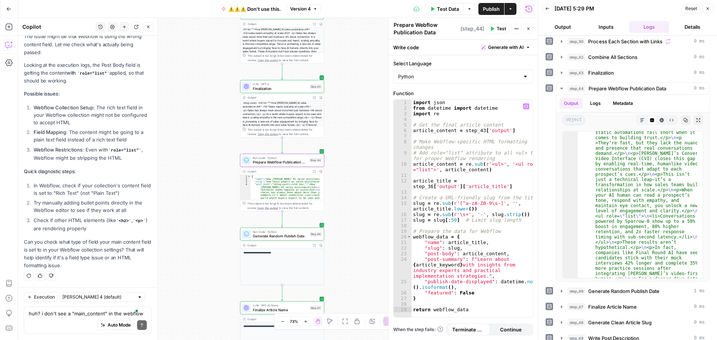
click at [489, 234] on div "import json from datetime import datetime import re # Get the final article con…" at bounding box center [471, 214] width 121 height 229
type textarea "**********"
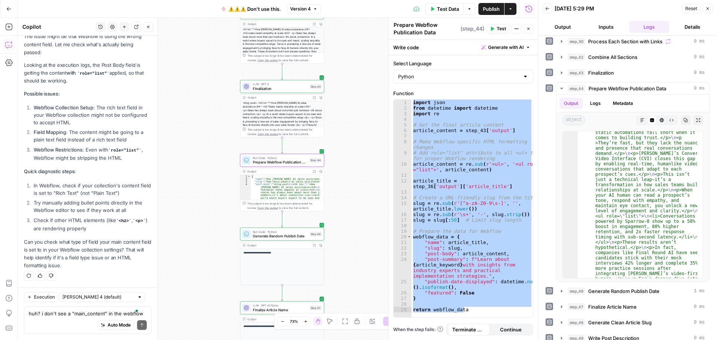
click at [66, 317] on div "Auto Mode Send" at bounding box center [88, 325] width 118 height 16
paste textarea "AirOps is outputting nested <ul> tags for each bullet instead of one <ul> with …"
type textarea "this is what gpt5 said: AirOps is outputting nested <ul> tags for each bullet i…"
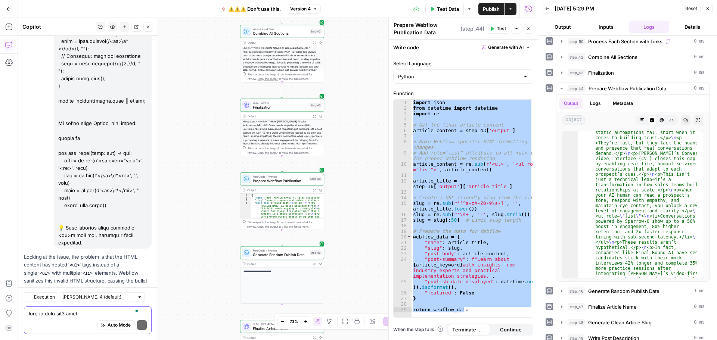
scroll to position [5064, 0]
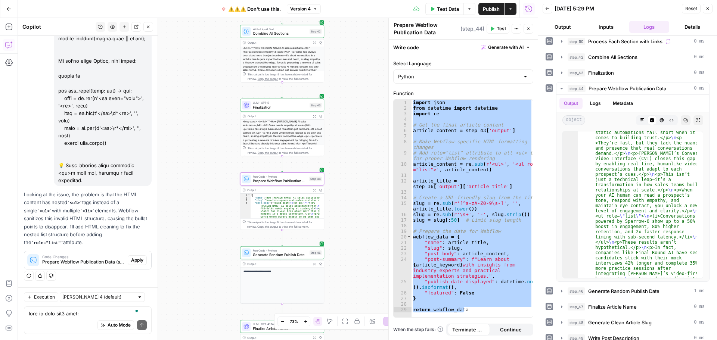
click at [131, 260] on span "Apply" at bounding box center [137, 260] width 12 height 7
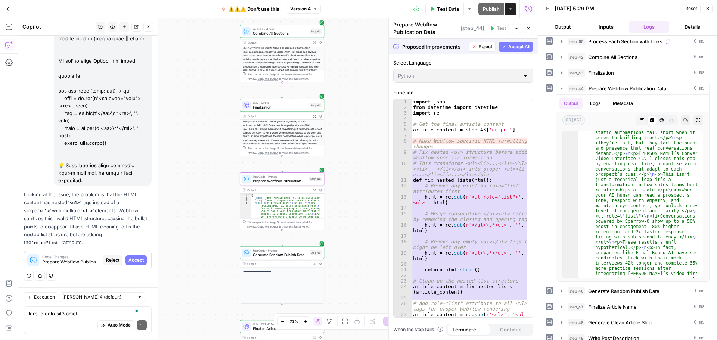
scroll to position [4957, 0]
click at [511, 46] on span "Accept All" at bounding box center [519, 46] width 22 height 7
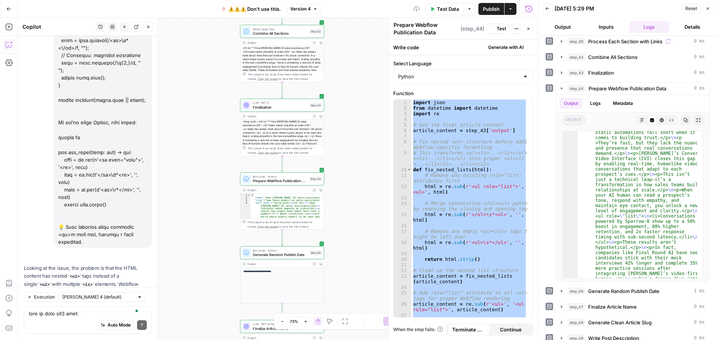
scroll to position [5100, 0]
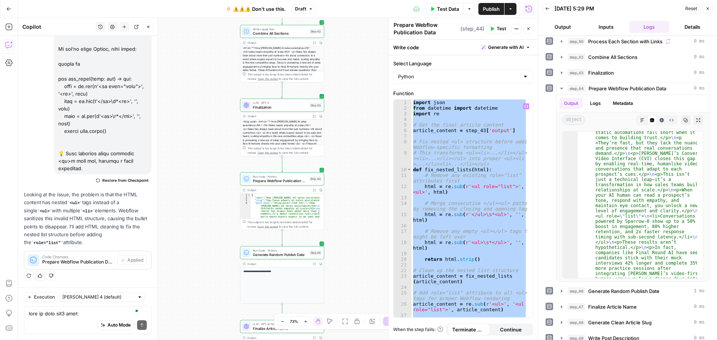
type textarea "**********"
click at [446, 136] on div "import json from datetime import datetime import re # Get the final article con…" at bounding box center [469, 209] width 116 height 218
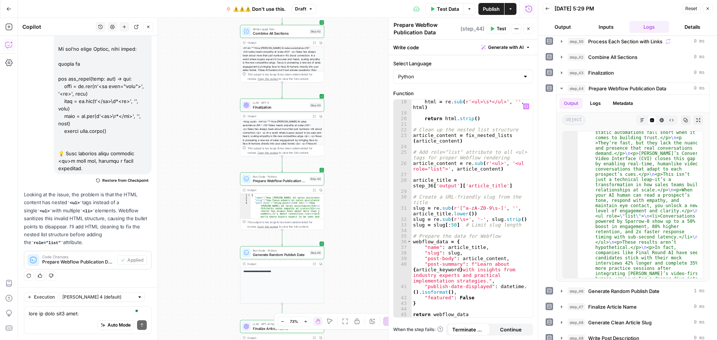
scroll to position [141, 0]
click at [66, 318] on div "Auto Mode Send" at bounding box center [88, 325] width 118 height 16
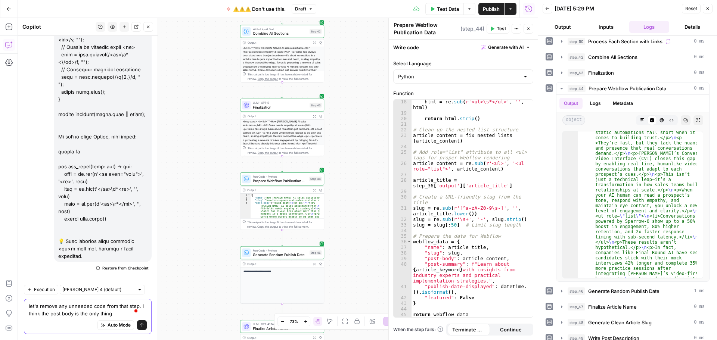
scroll to position [5108, 0]
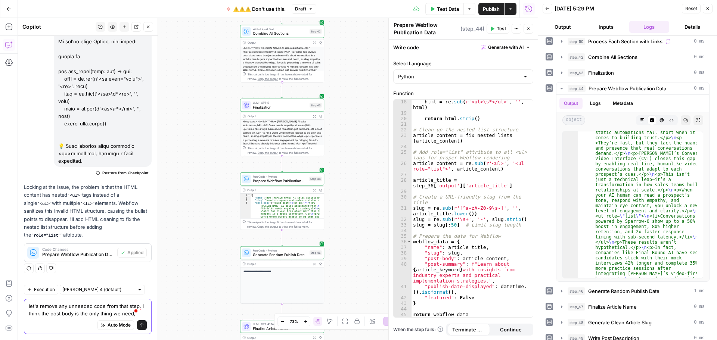
type textarea "let's remove any unneeded code from that step. i think the post body is the onl…"
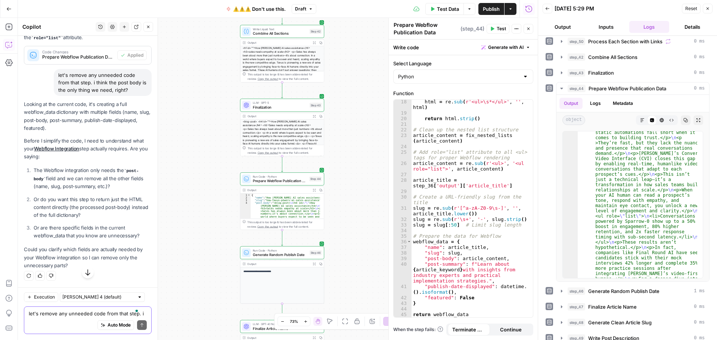
scroll to position [5305, 0]
click at [70, 320] on div "Auto Mode Send" at bounding box center [88, 325] width 118 height 16
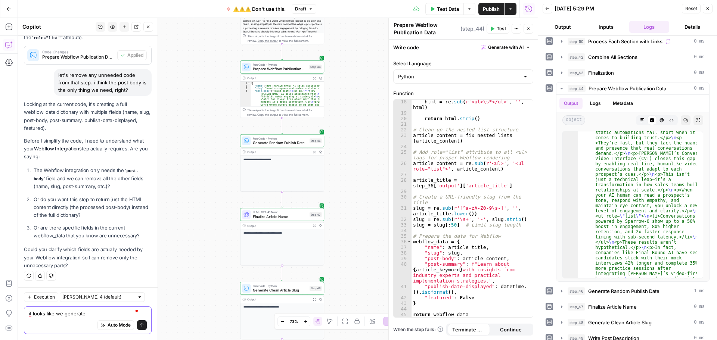
click at [93, 310] on textarea "it looks like we generate" at bounding box center [88, 313] width 118 height 7
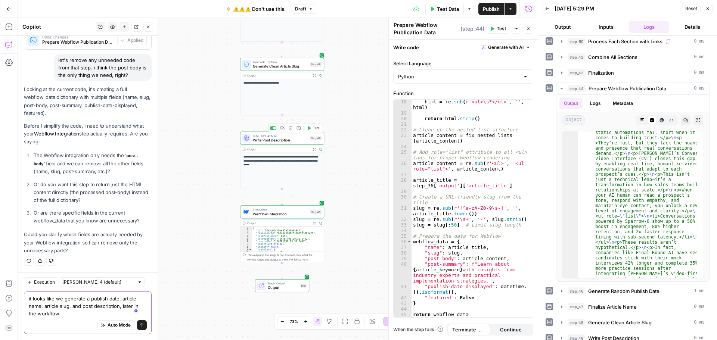
scroll to position [5320, 0]
type textarea "it looks like we generate a publish date, article name, article slug, and post …"
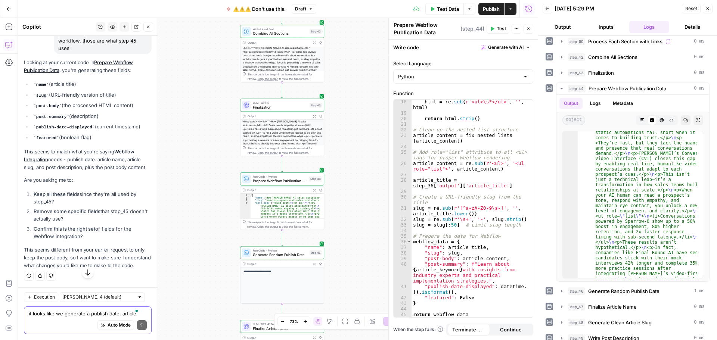
scroll to position [5575, 0]
click at [59, 313] on textarea "it looks like we generate a publish date, article name, article slug, and post …" at bounding box center [88, 313] width 118 height 7
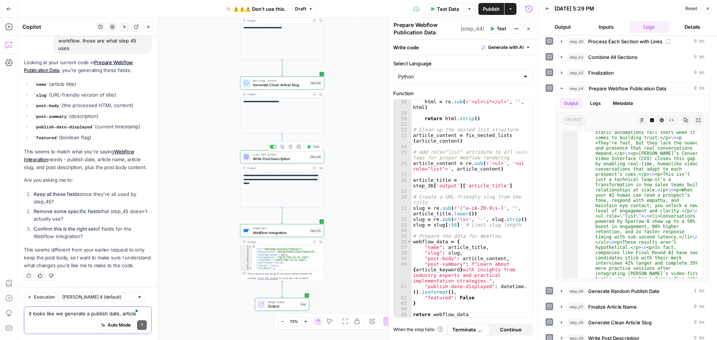
click at [56, 312] on textarea "it looks like we generate a publish date, article name, article slug, and post …" at bounding box center [88, 313] width 118 height 7
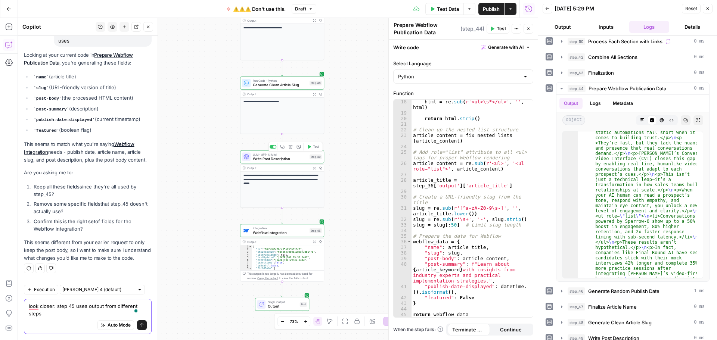
scroll to position [5582, 0]
type textarea "look closer: step 45 uses output from different steps already"
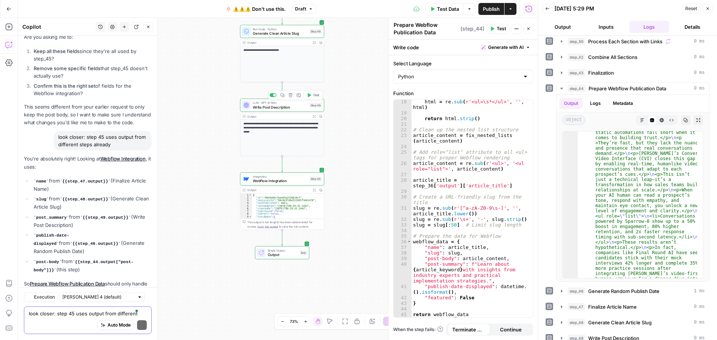
scroll to position [5808, 0]
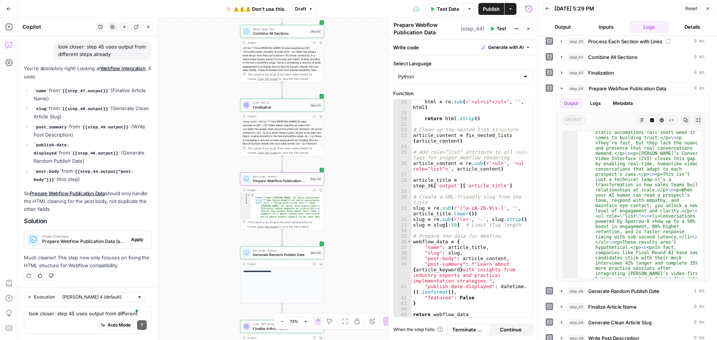
click at [131, 239] on span "Apply" at bounding box center [137, 239] width 12 height 7
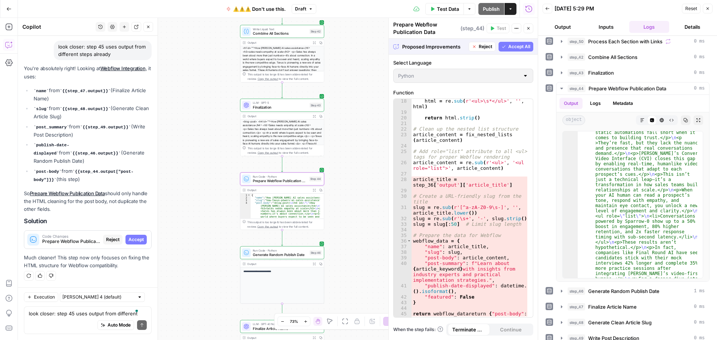
scroll to position [5665, 0]
click at [514, 48] on span "Accept All" at bounding box center [519, 46] width 22 height 7
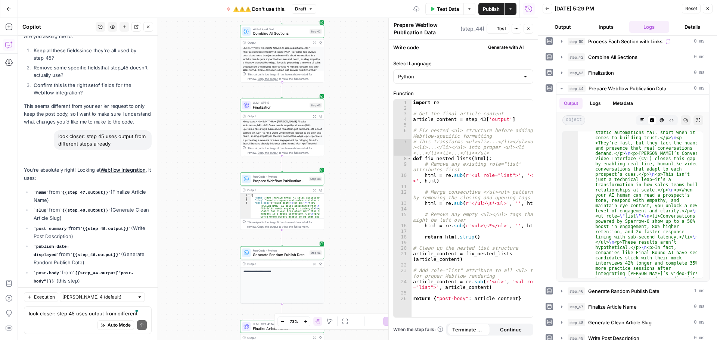
scroll to position [5844, 0]
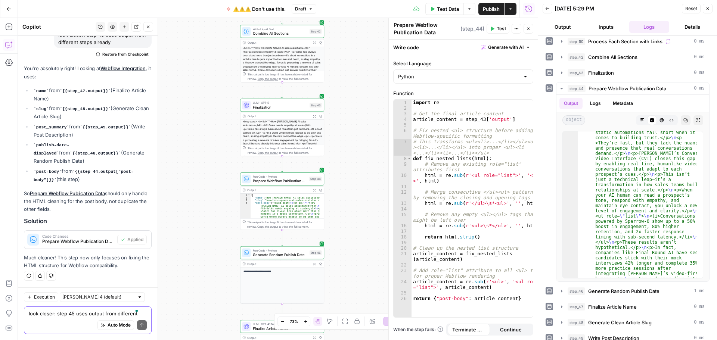
click at [38, 316] on textarea "look closer: step 45 uses output from different steps already" at bounding box center [88, 313] width 118 height 7
click at [484, 8] on span "Publish" at bounding box center [491, 8] width 17 height 7
